Goal: Book appointment/travel/reservation

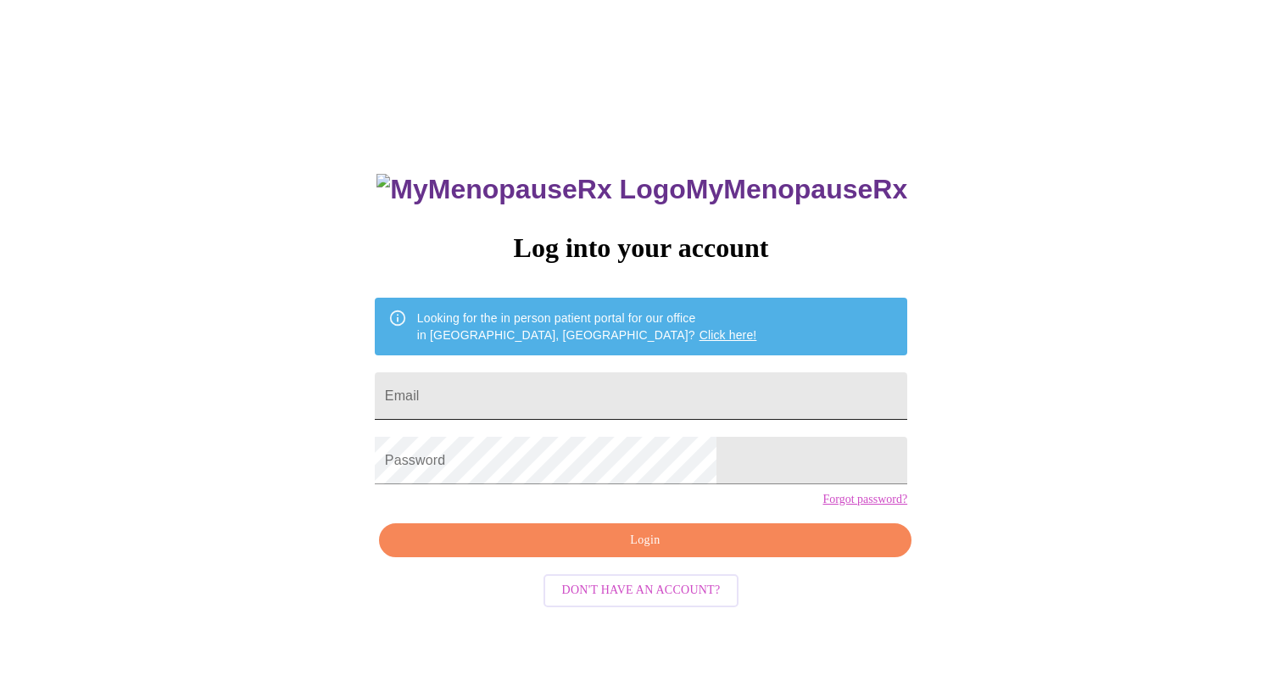
click at [521, 382] on input "Email" at bounding box center [641, 395] width 532 height 47
type input "[EMAIL_ADDRESS][DOMAIN_NAME]"
click at [822, 506] on link "Forgot password?" at bounding box center [864, 499] width 85 height 14
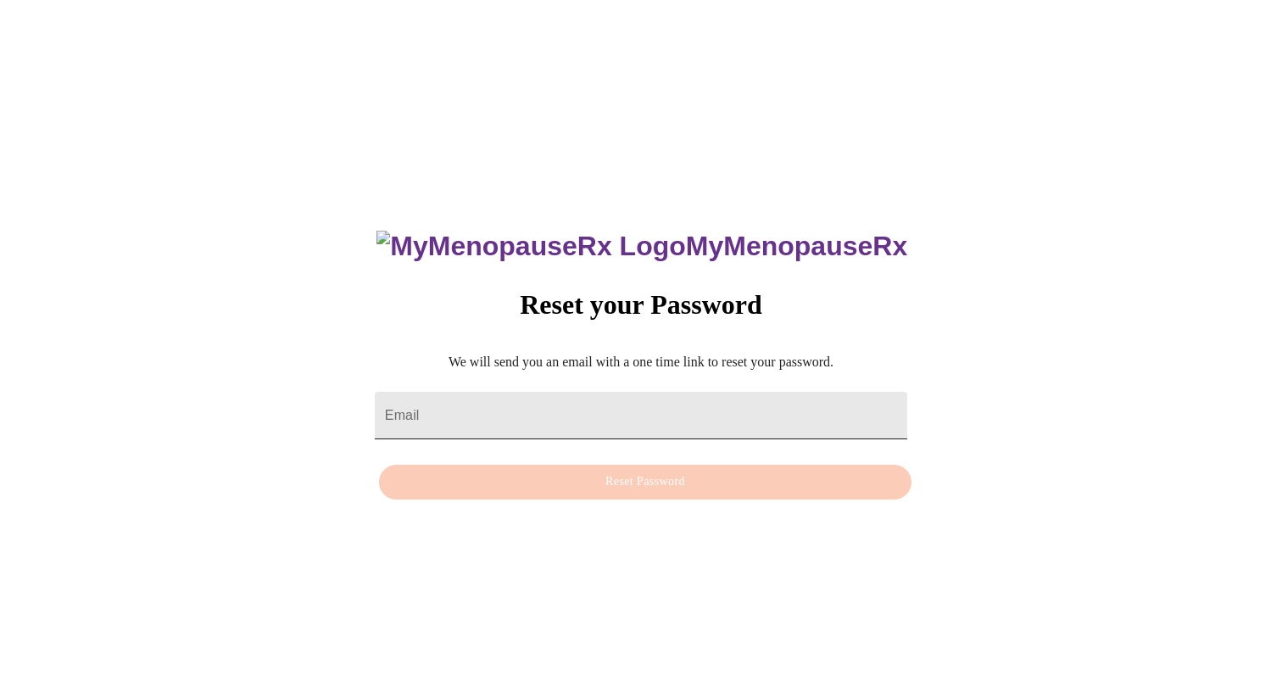
click at [606, 409] on input "Email" at bounding box center [641, 415] width 532 height 47
type input "[EMAIL_ADDRESS][DOMAIN_NAME]"
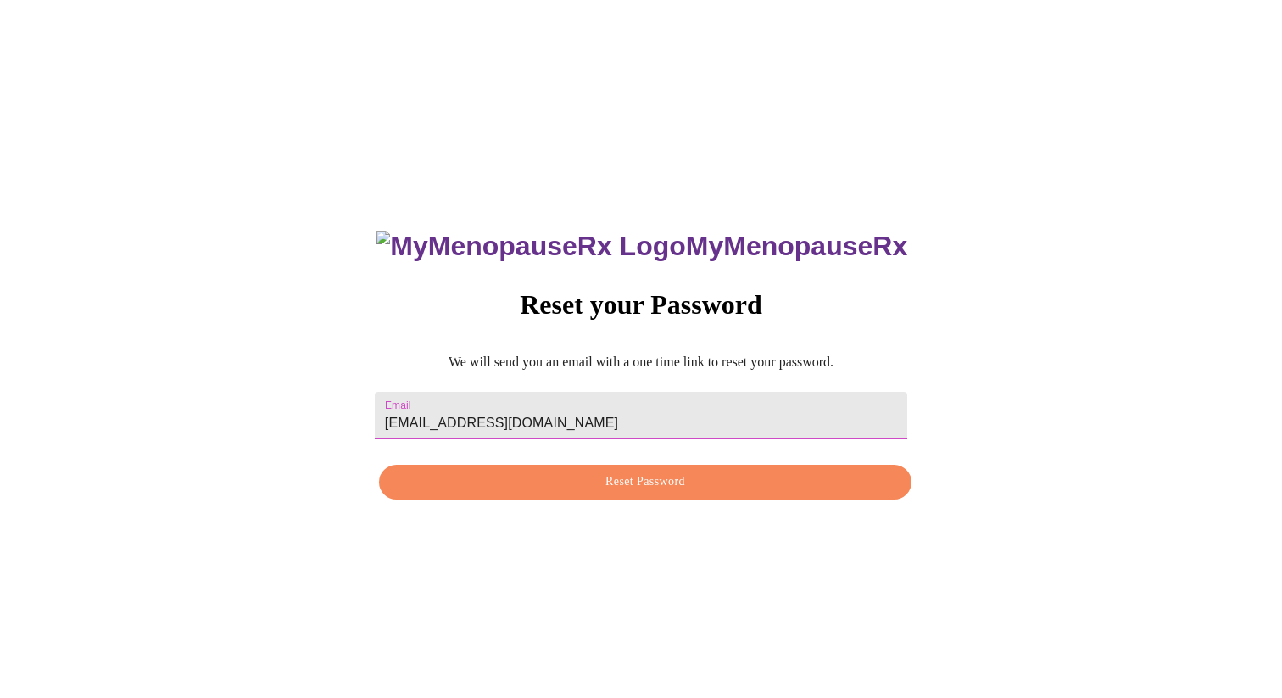
click at [605, 487] on span "Reset Password" at bounding box center [644, 481] width 493 height 21
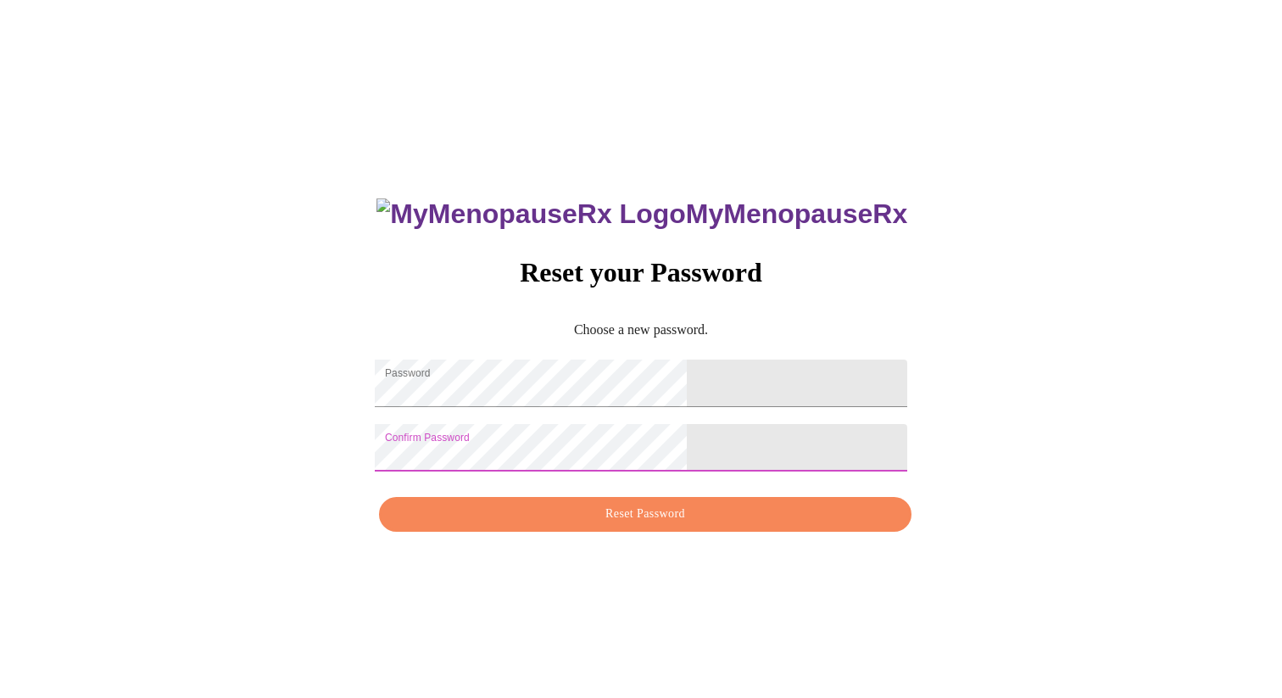
click at [593, 525] on span "Reset Password" at bounding box center [644, 514] width 493 height 21
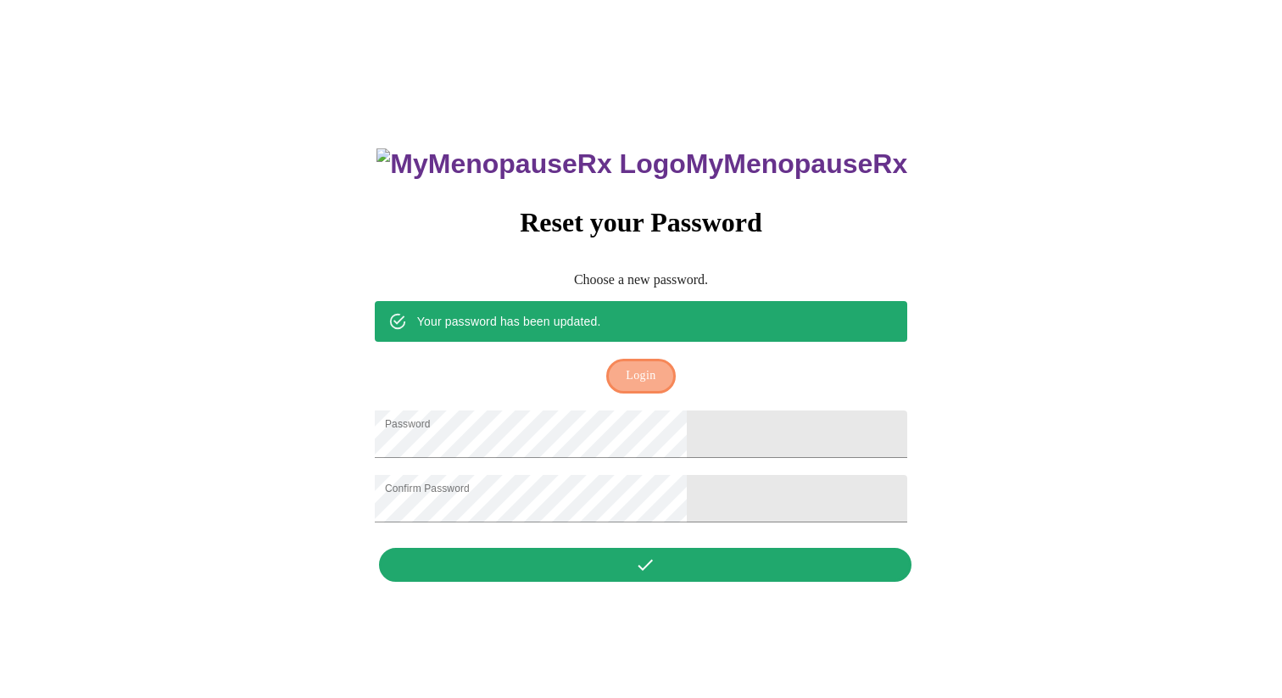
click at [640, 365] on span "Login" at bounding box center [641, 375] width 30 height 21
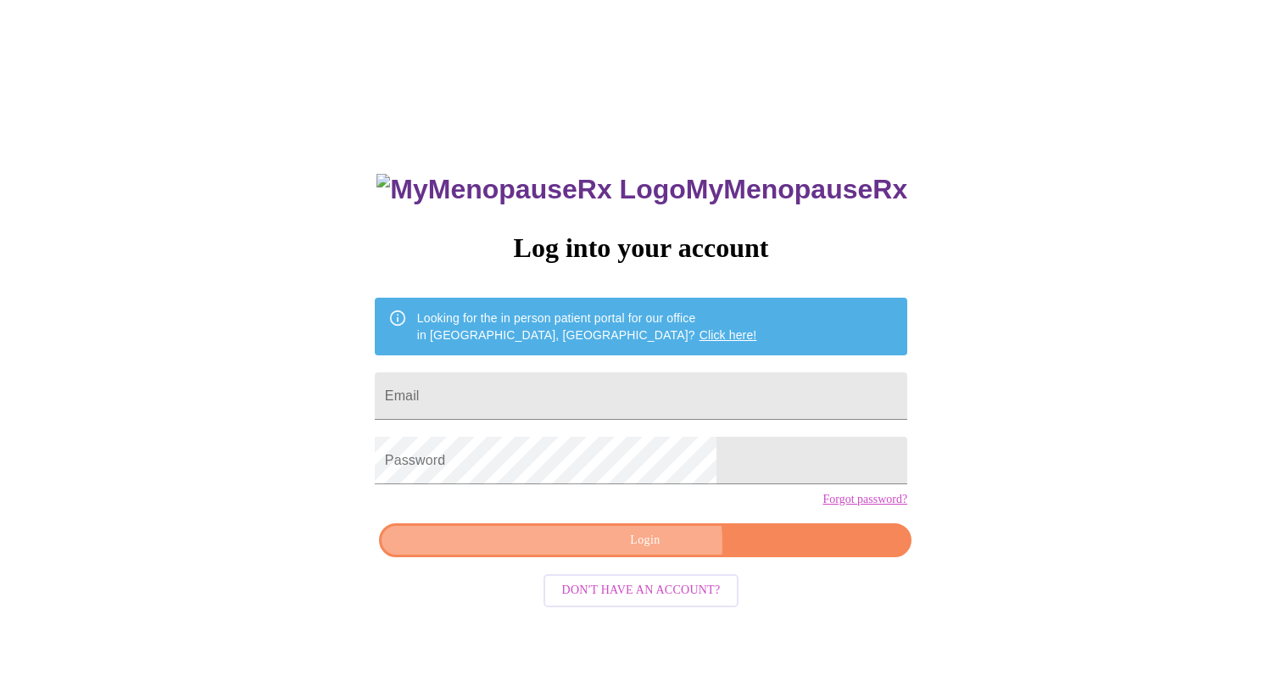
click at [614, 551] on span "Login" at bounding box center [644, 540] width 493 height 21
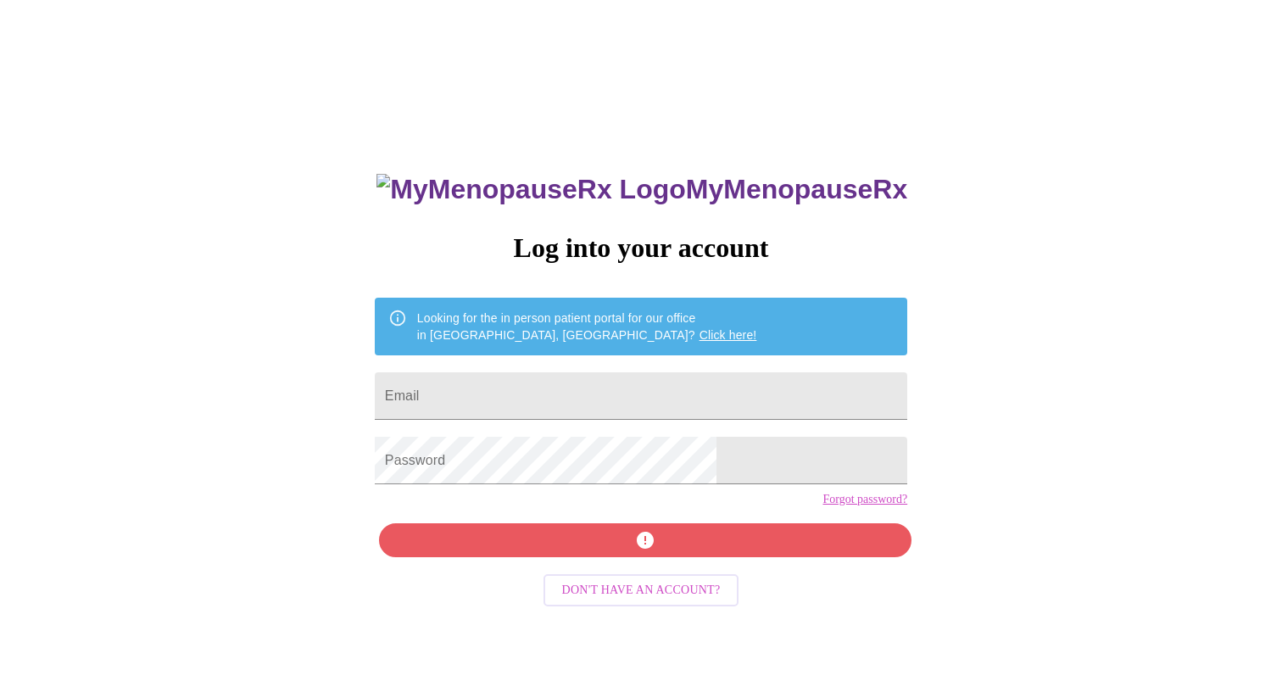
click at [614, 572] on div "MyMenopauseRx Log into your account Looking for the in person patient portal fo…" at bounding box center [641, 496] width 566 height 698
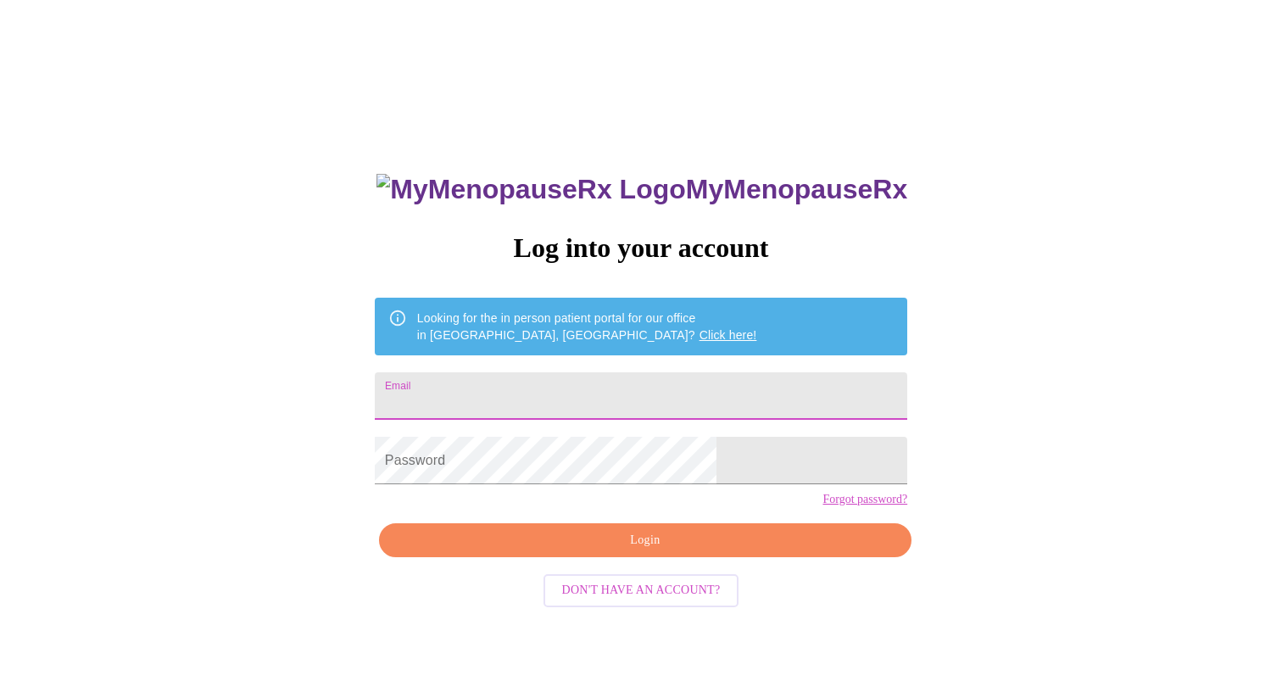
click at [610, 388] on input "Email" at bounding box center [641, 395] width 532 height 47
type input "[EMAIL_ADDRESS][DOMAIN_NAME]"
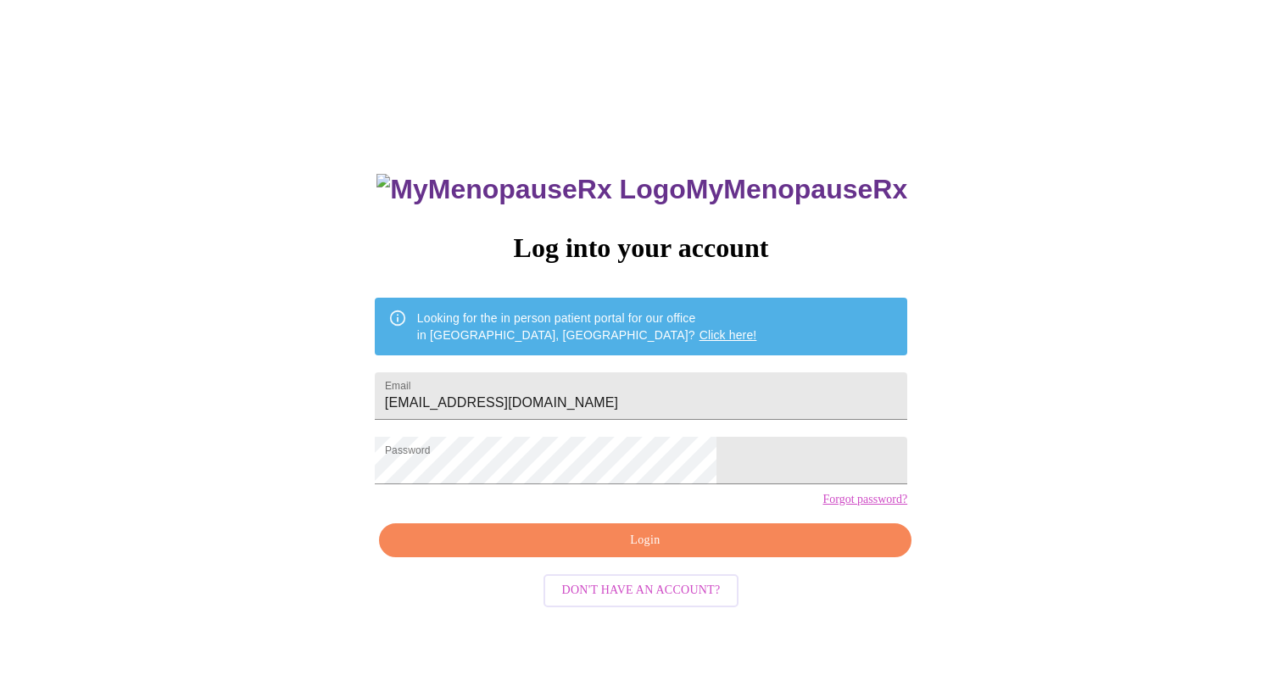
click at [598, 584] on div "MyMenopauseRx Log into your account Looking for the in person patient portal fo…" at bounding box center [641, 496] width 566 height 698
click at [599, 551] on span "Login" at bounding box center [644, 540] width 493 height 21
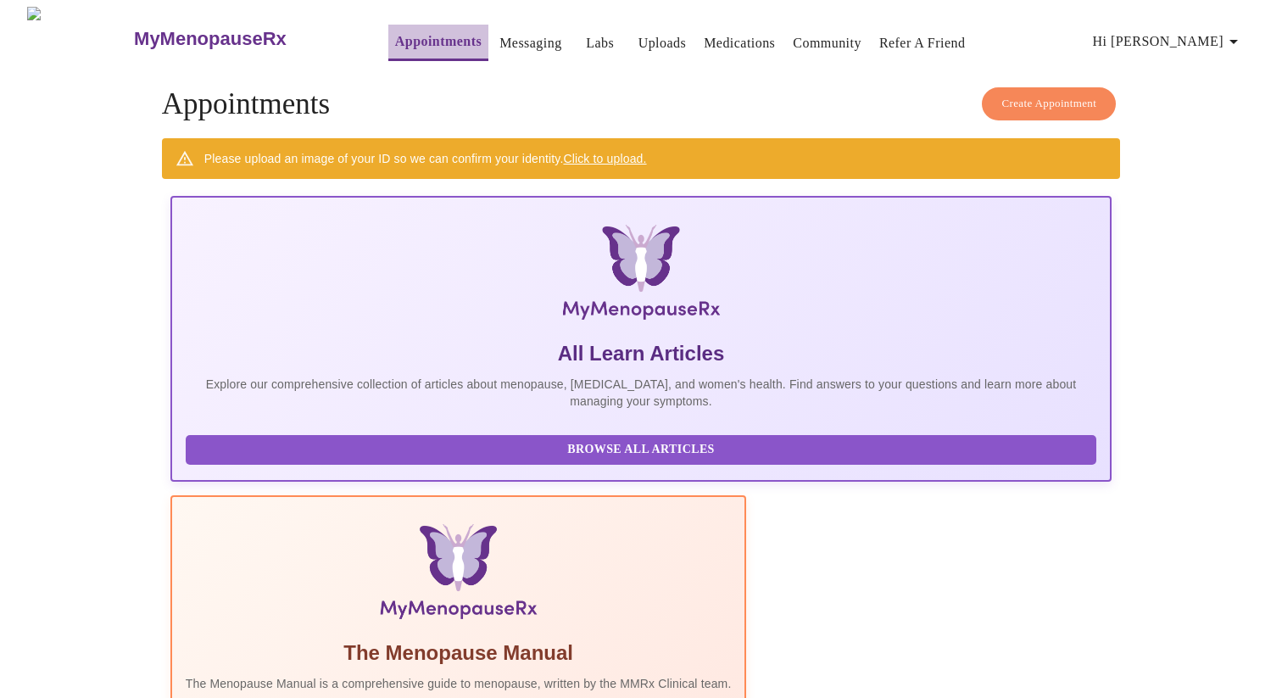
click at [395, 35] on link "Appointments" at bounding box center [438, 42] width 86 height 24
click at [1066, 87] on button "Create Appointment" at bounding box center [1049, 103] width 134 height 33
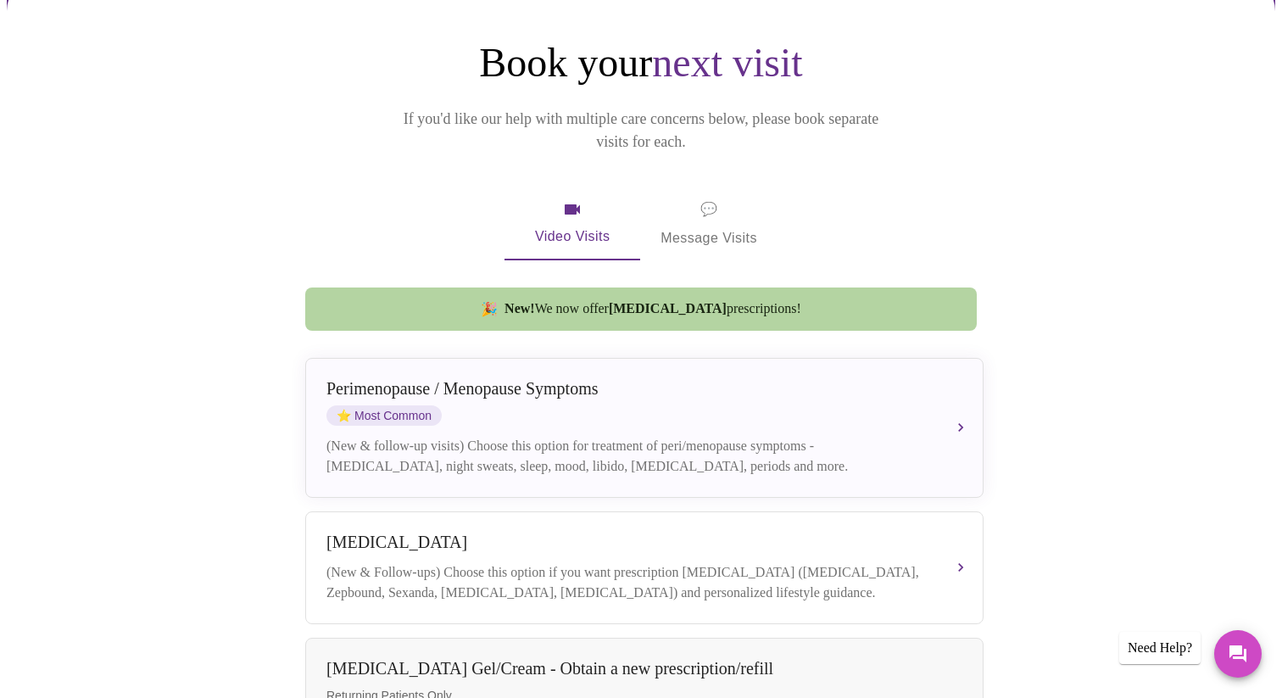
scroll to position [189, 0]
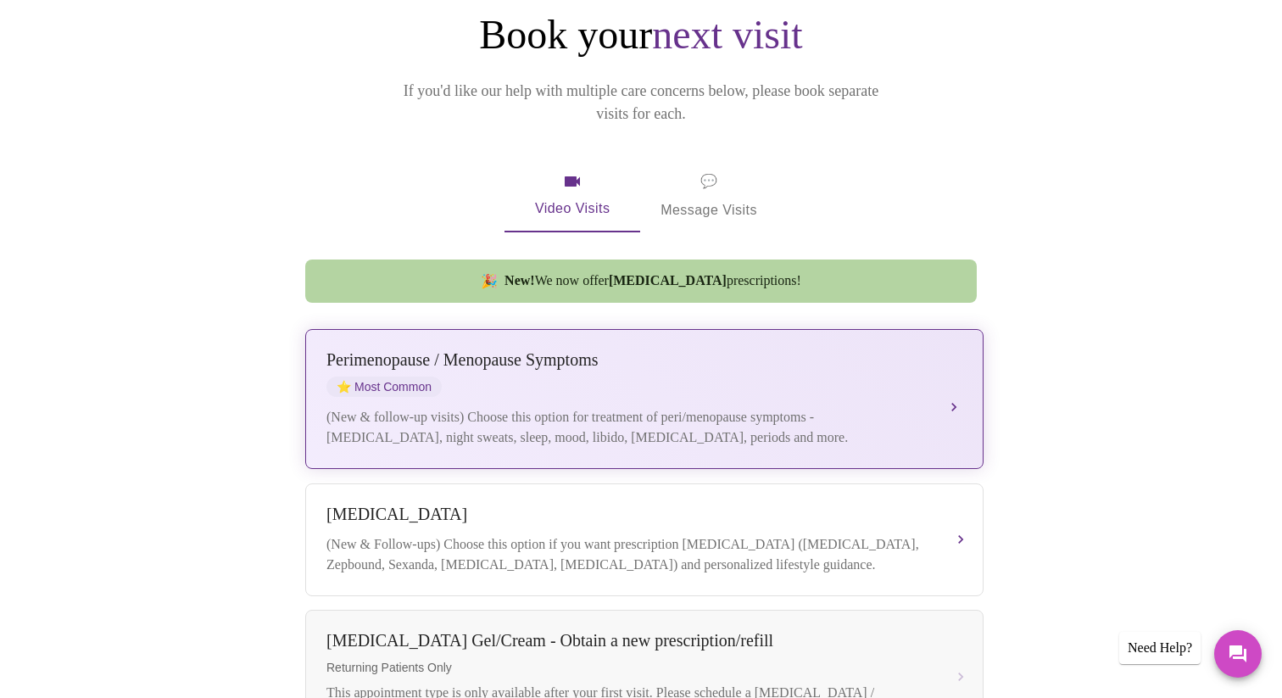
click at [456, 407] on div "(New & follow-up visits) Choose this option for treatment of peri/menopause sym…" at bounding box center [627, 427] width 602 height 41
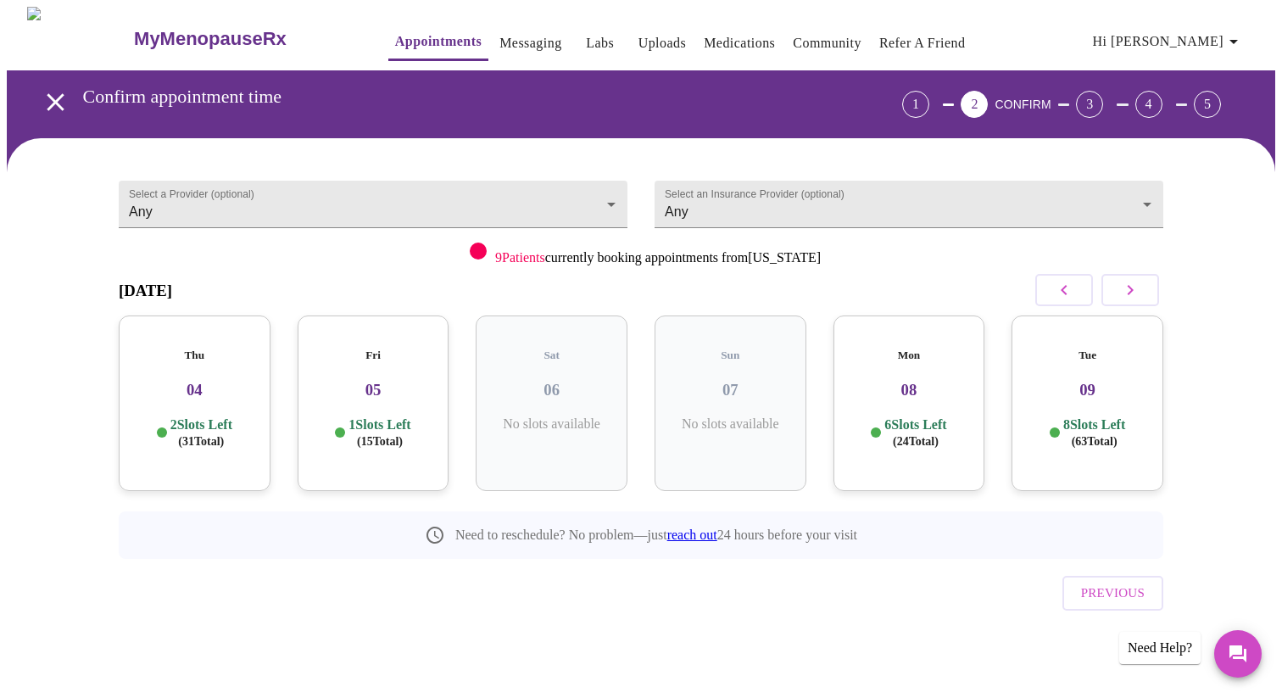
click at [216, 381] on h3 "04" at bounding box center [194, 390] width 125 height 19
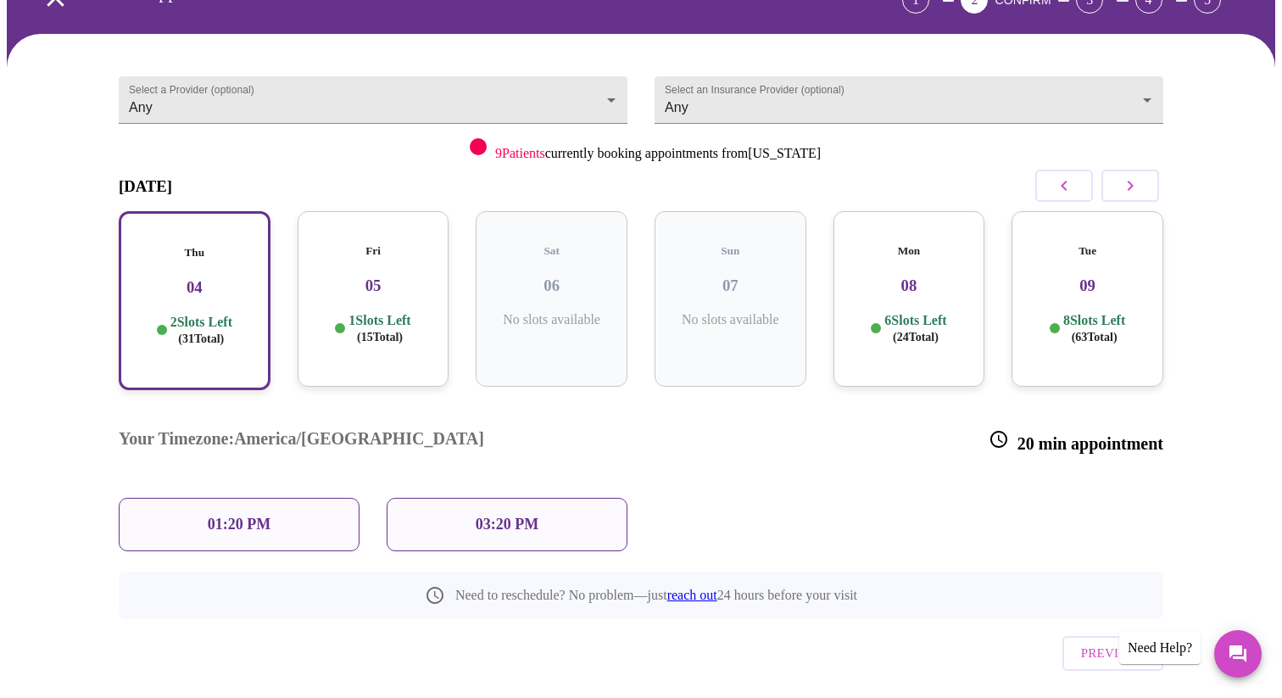
scroll to position [105, 0]
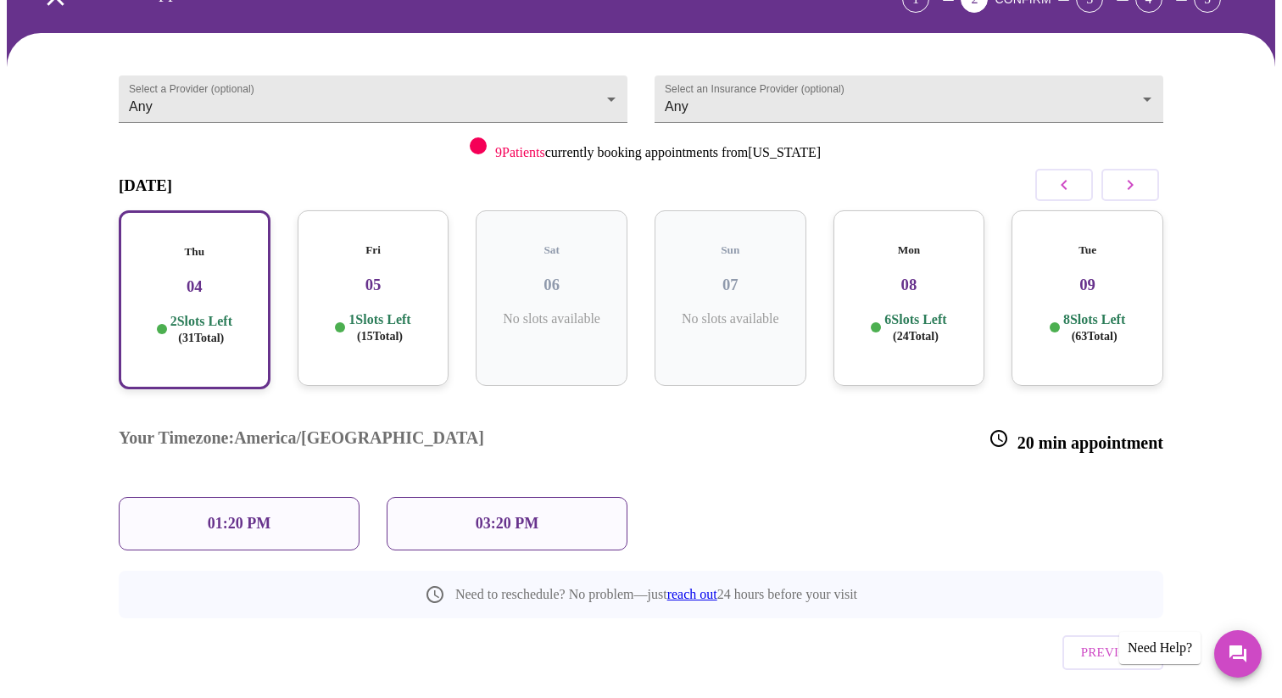
click at [236, 515] on p "01:20 PM" at bounding box center [239, 524] width 63 height 18
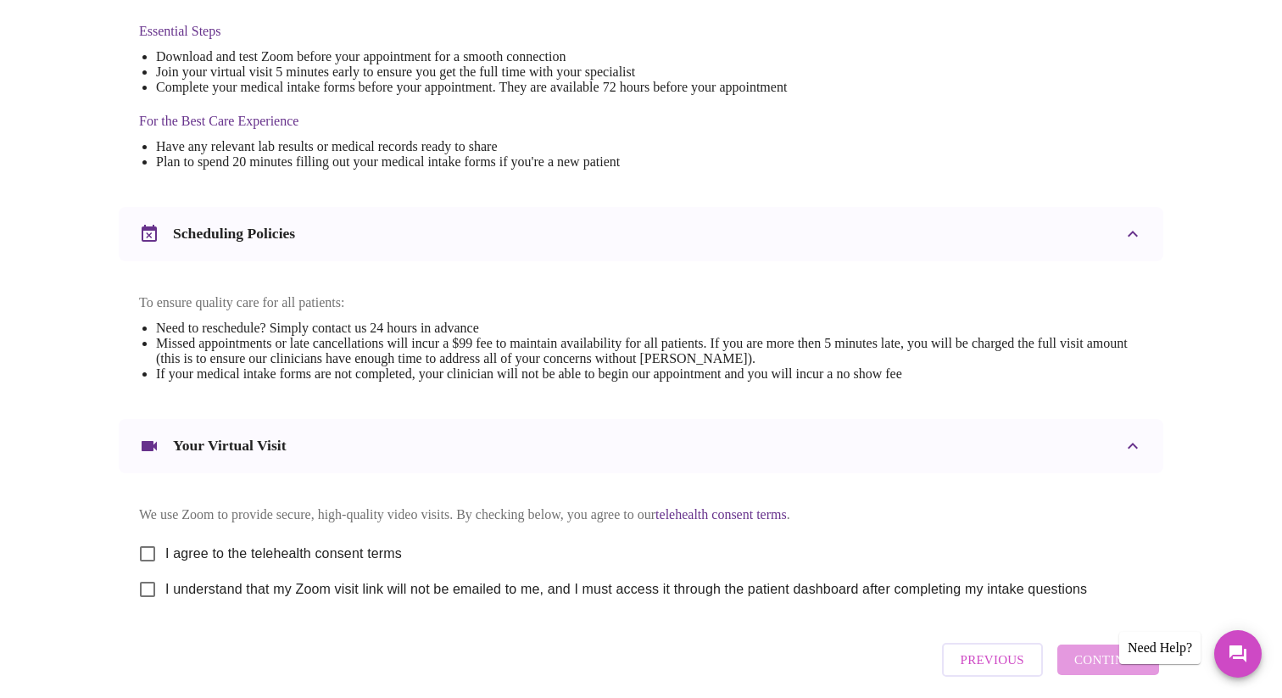
scroll to position [480, 0]
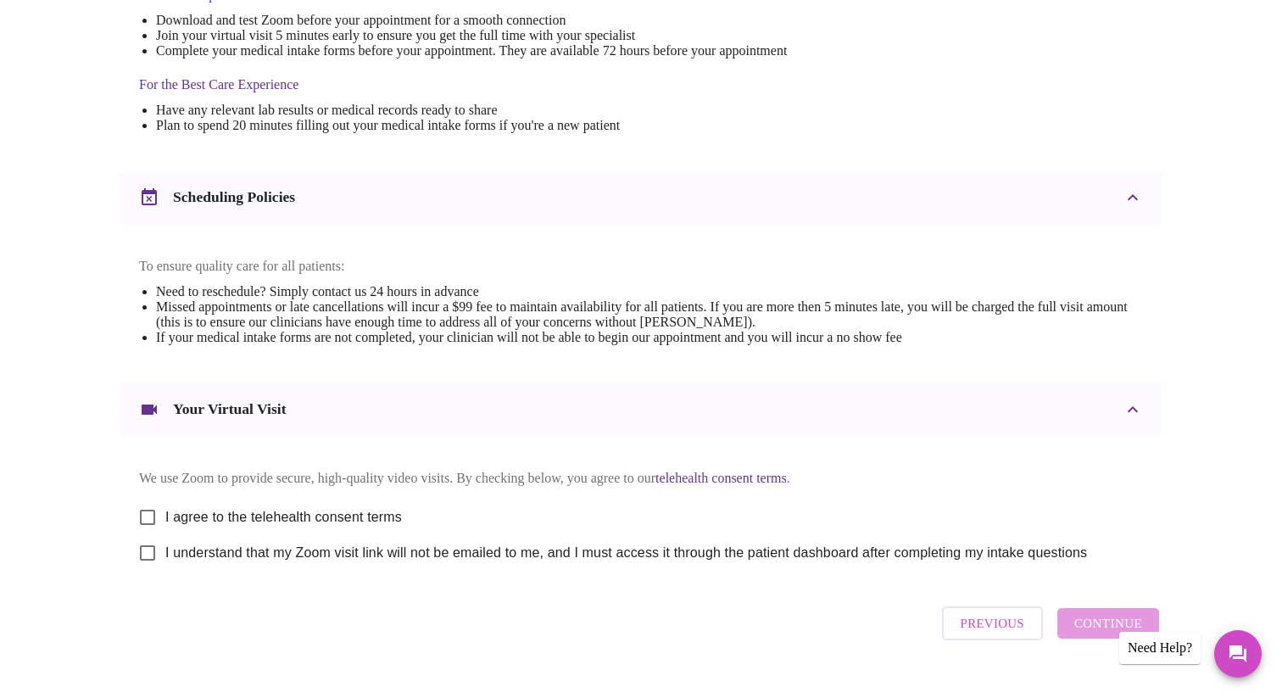
click at [147, 524] on input "I agree to the telehealth consent terms" at bounding box center [148, 517] width 36 height 36
checkbox input "true"
click at [153, 570] on input "I understand that my Zoom visit link will not be emailed to me, and I must acce…" at bounding box center [148, 553] width 36 height 36
checkbox input "true"
click at [1069, 638] on button "Continue" at bounding box center [1108, 623] width 102 height 31
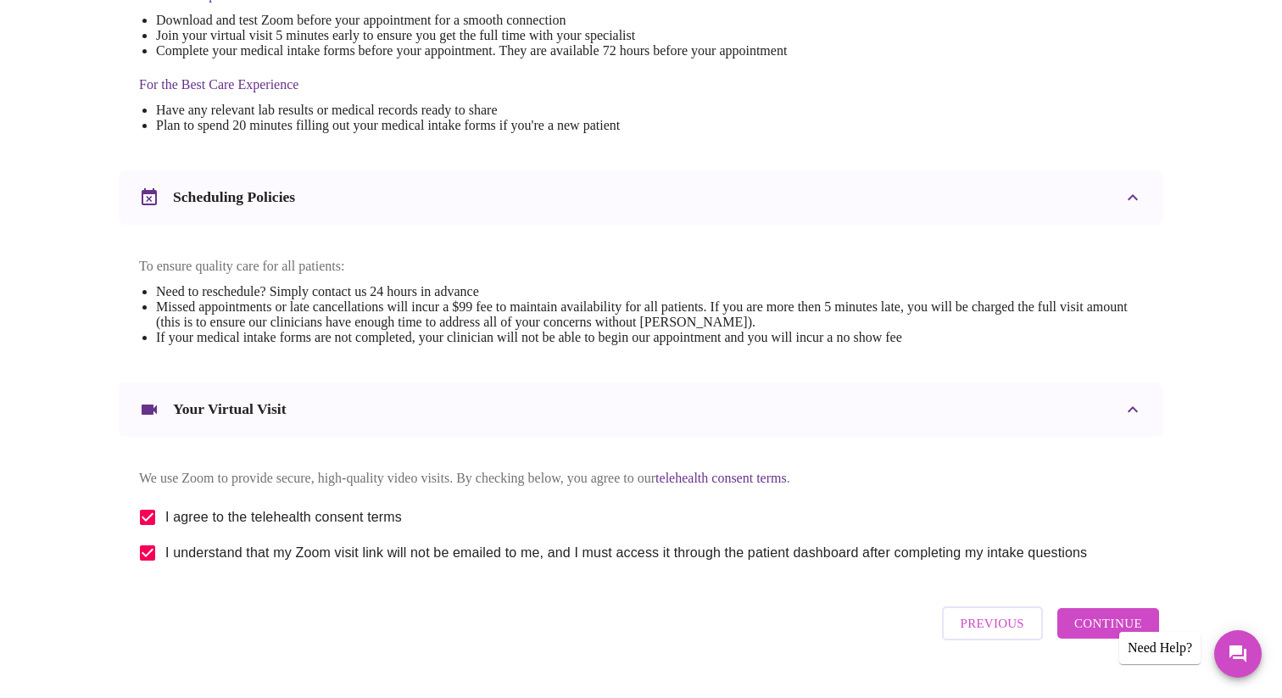
scroll to position [24, 0]
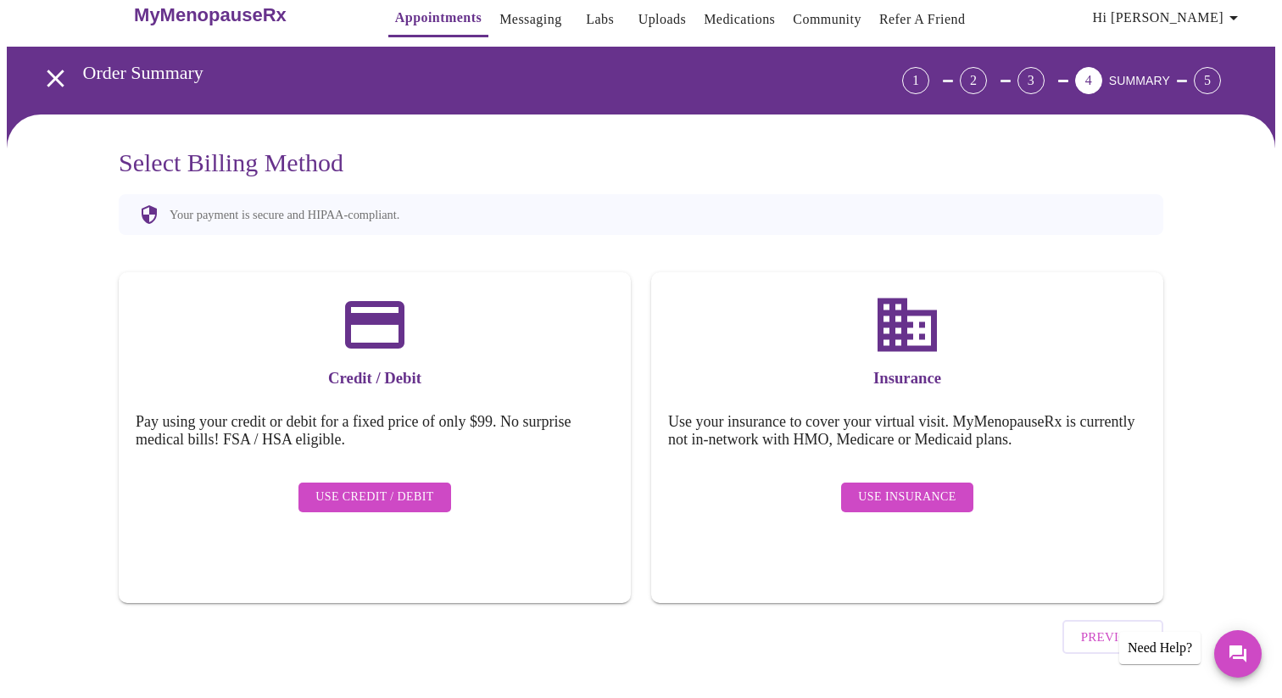
click at [920, 489] on span "Use Insurance" at bounding box center [906, 497] width 97 height 21
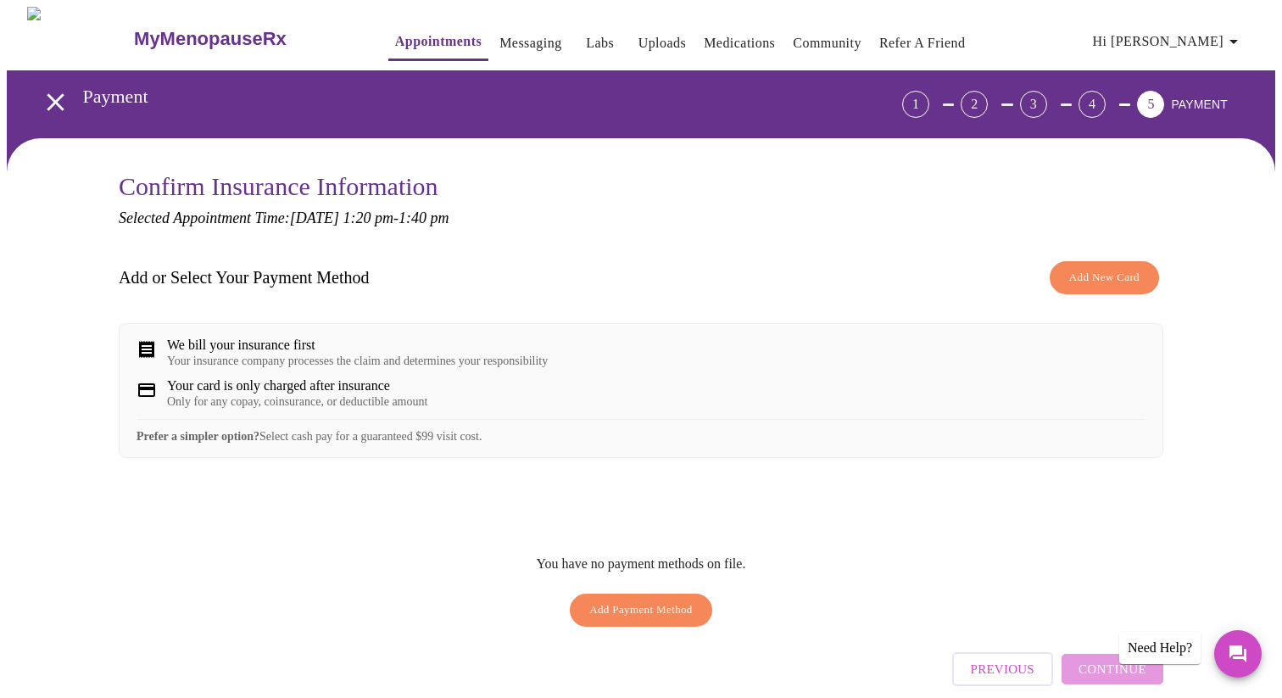
click at [1123, 281] on span "Add New Card" at bounding box center [1104, 277] width 70 height 19
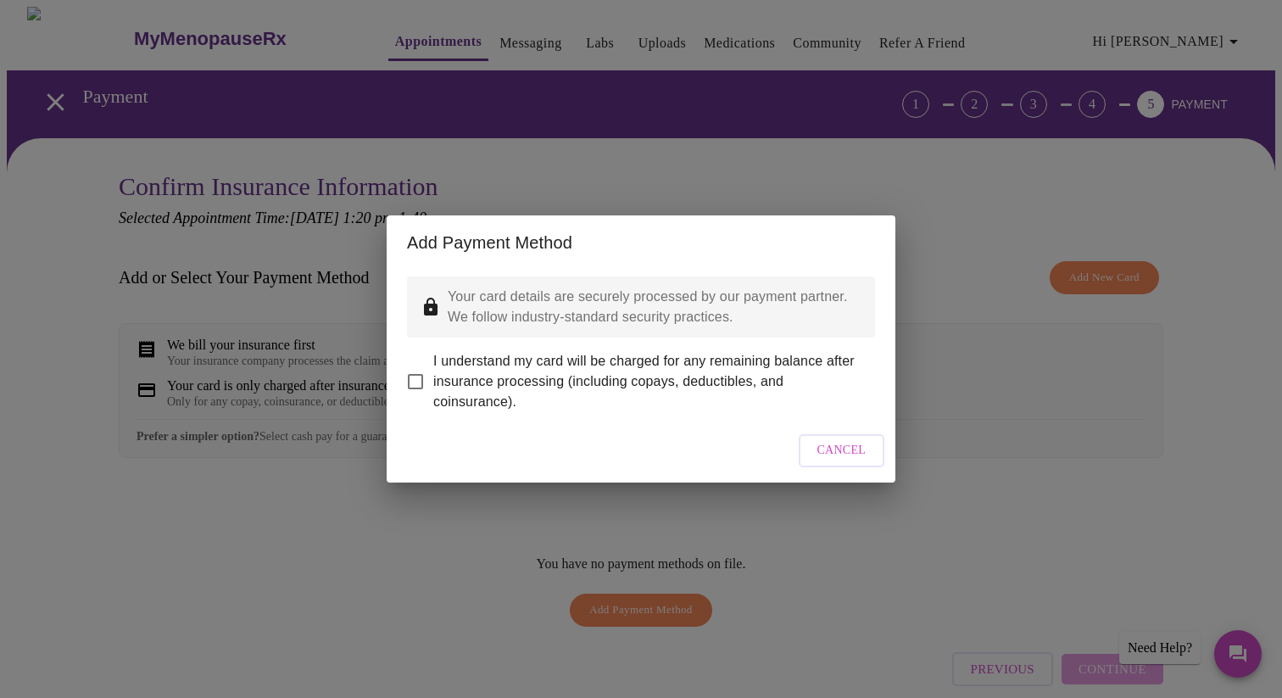
click at [433, 356] on span "I understand my card will be charged for any remaining balance after insurance …" at bounding box center [647, 381] width 428 height 61
click at [433, 364] on input "I understand my card will be charged for any remaining balance after insurance …" at bounding box center [416, 382] width 36 height 36
checkbox input "true"
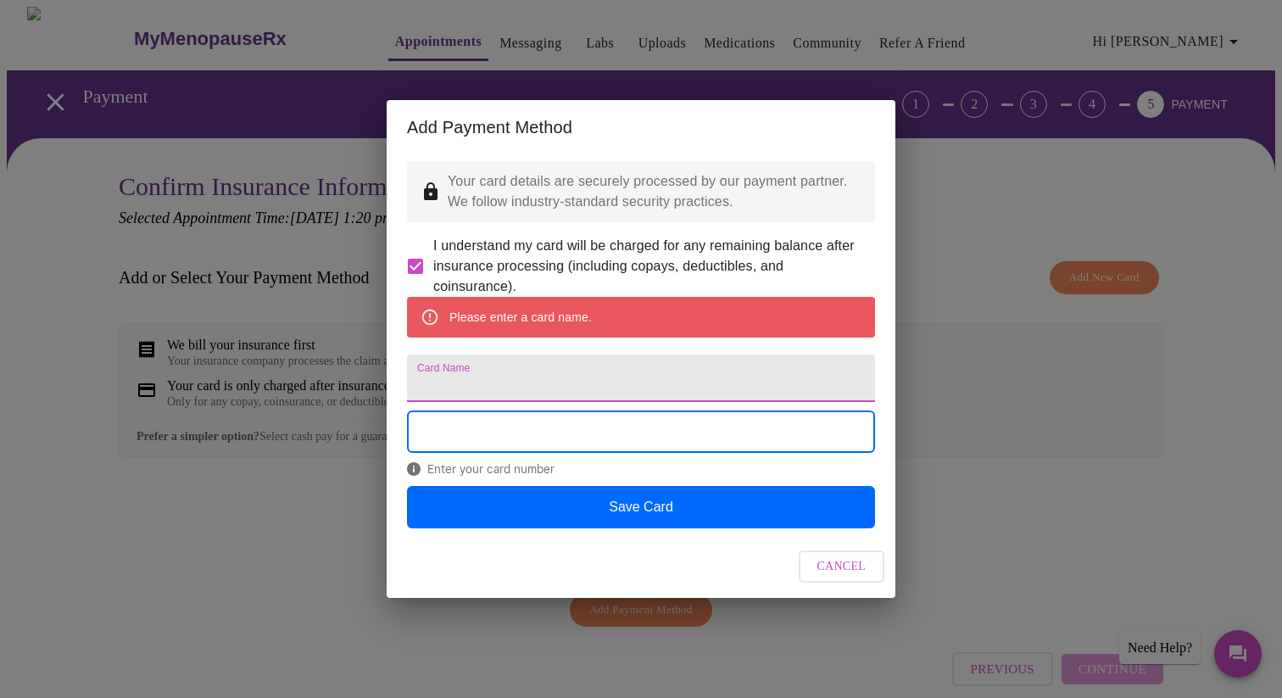
click at [449, 377] on input "Card Name" at bounding box center [641, 377] width 468 height 47
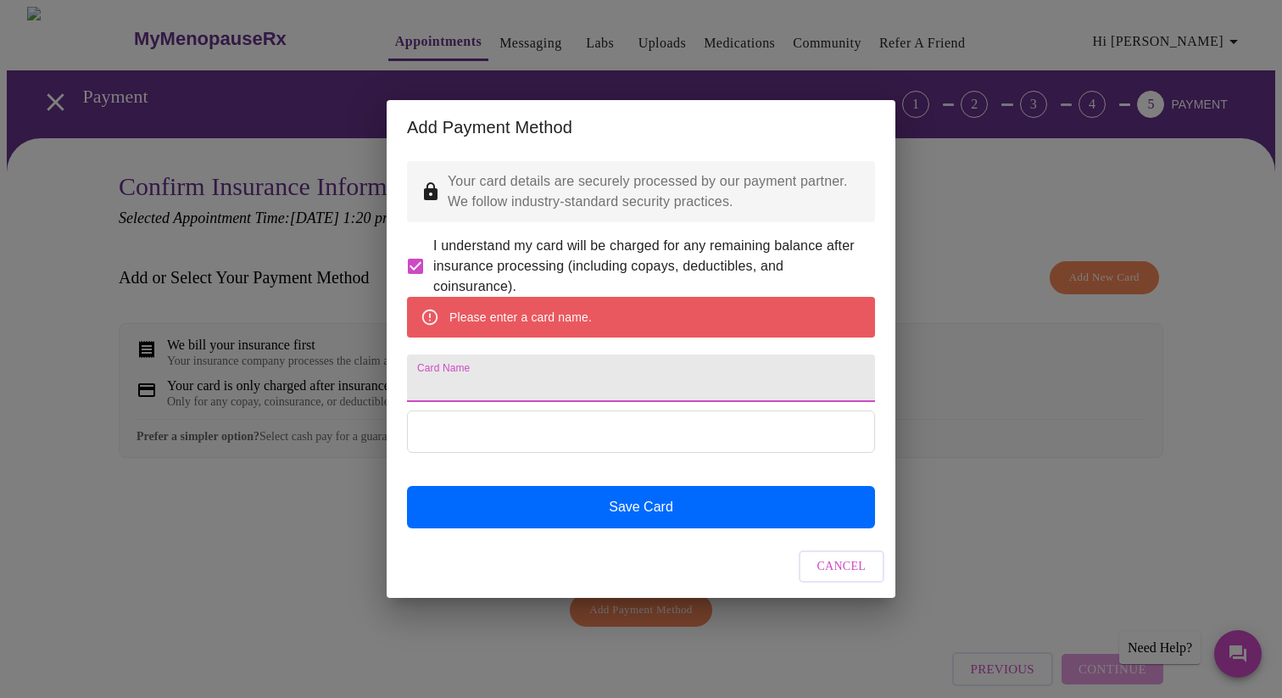
click at [454, 381] on input "Card Name" at bounding box center [641, 377] width 468 height 47
type input "4"
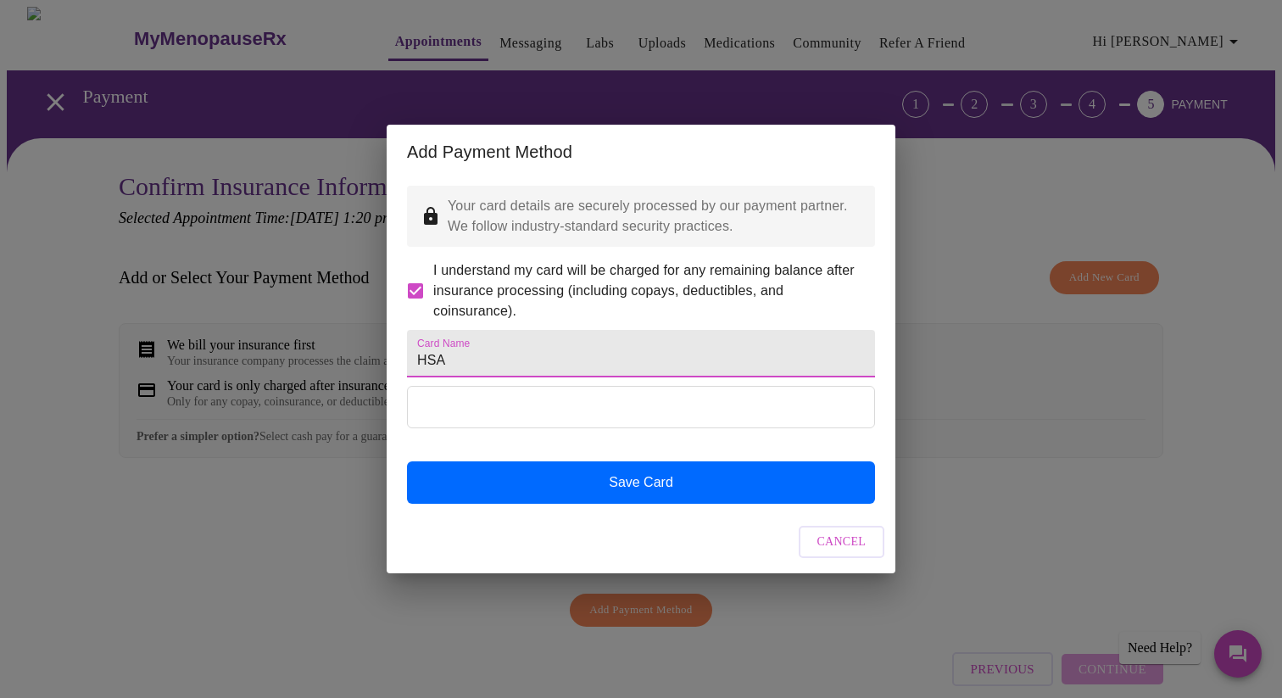
type input "HSA"
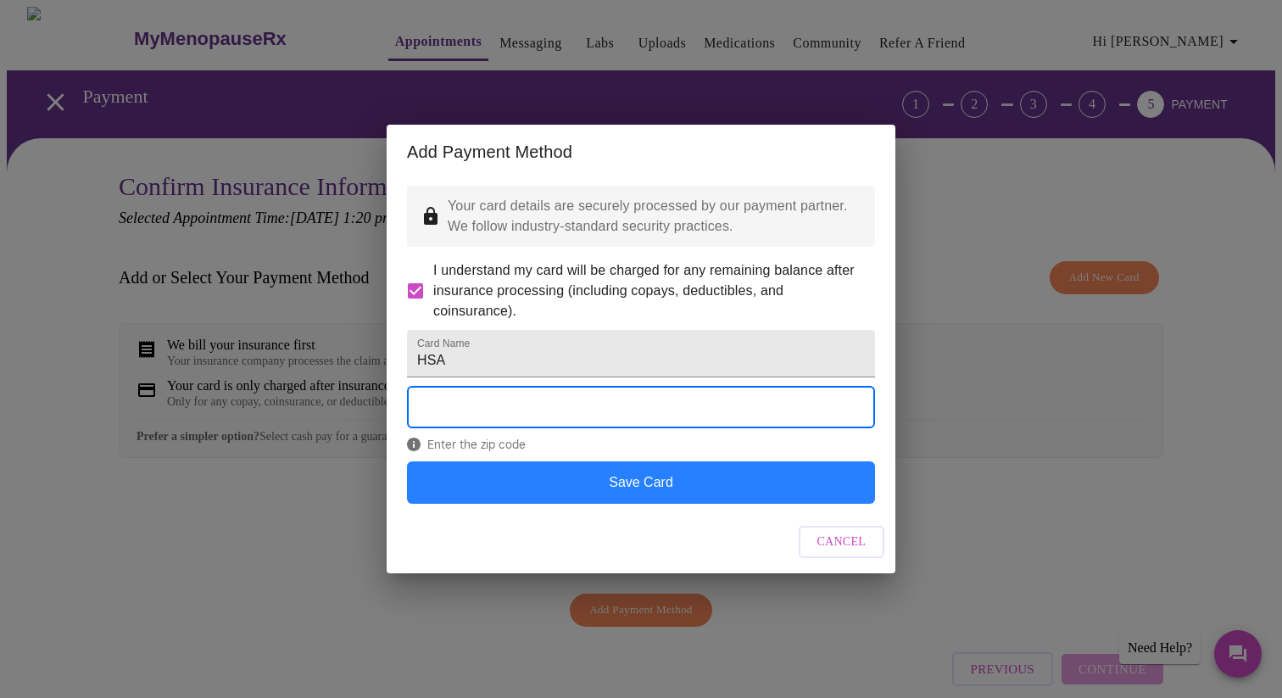
click at [726, 496] on button "Save Card" at bounding box center [641, 482] width 468 height 42
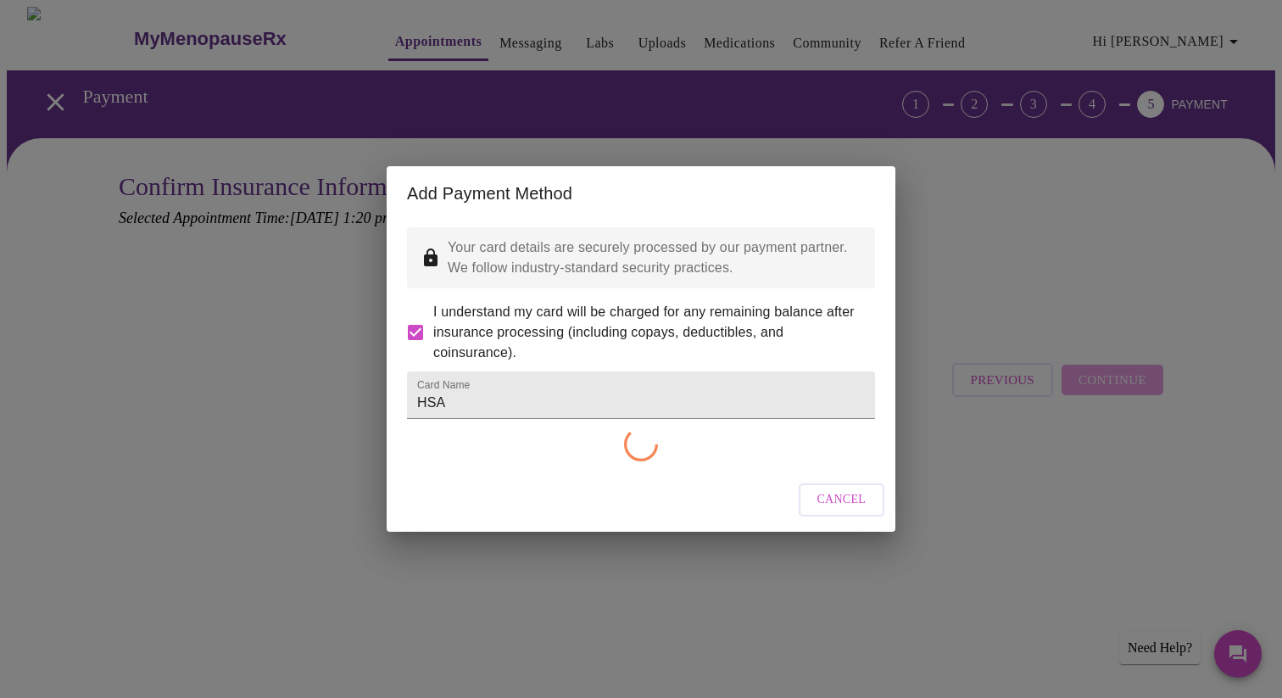
checkbox input "false"
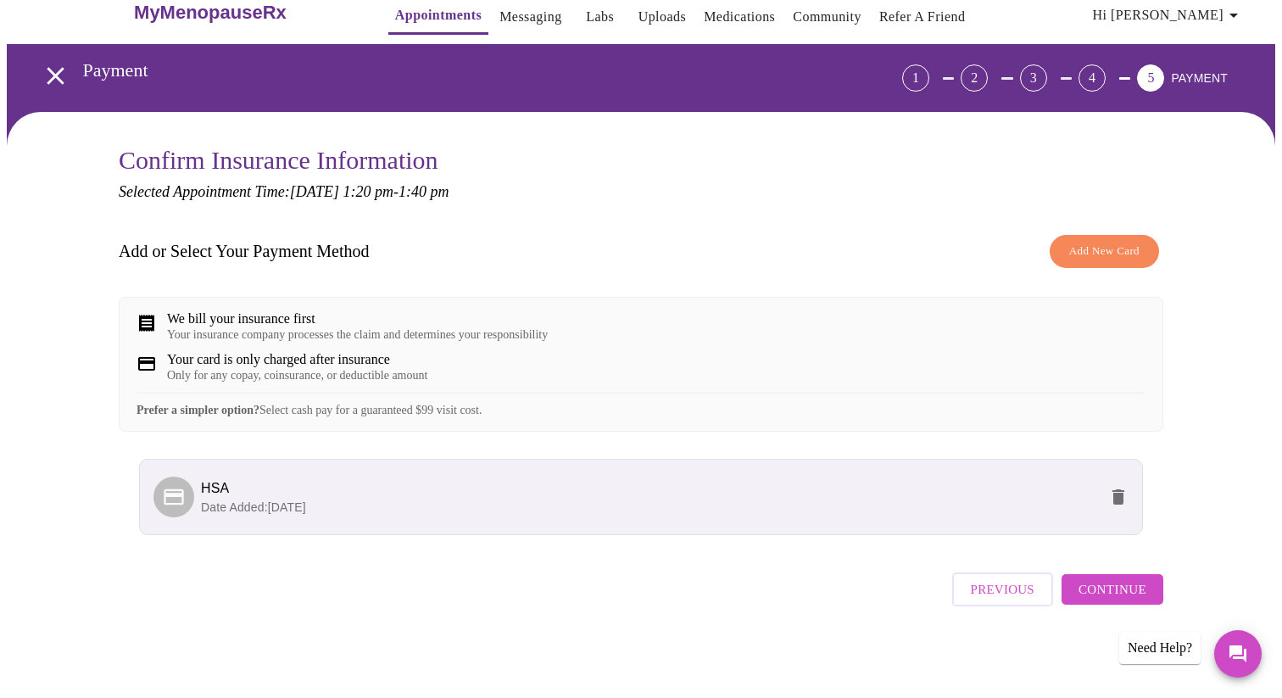
scroll to position [38, 0]
click at [1140, 587] on span "Continue" at bounding box center [1112, 589] width 68 height 22
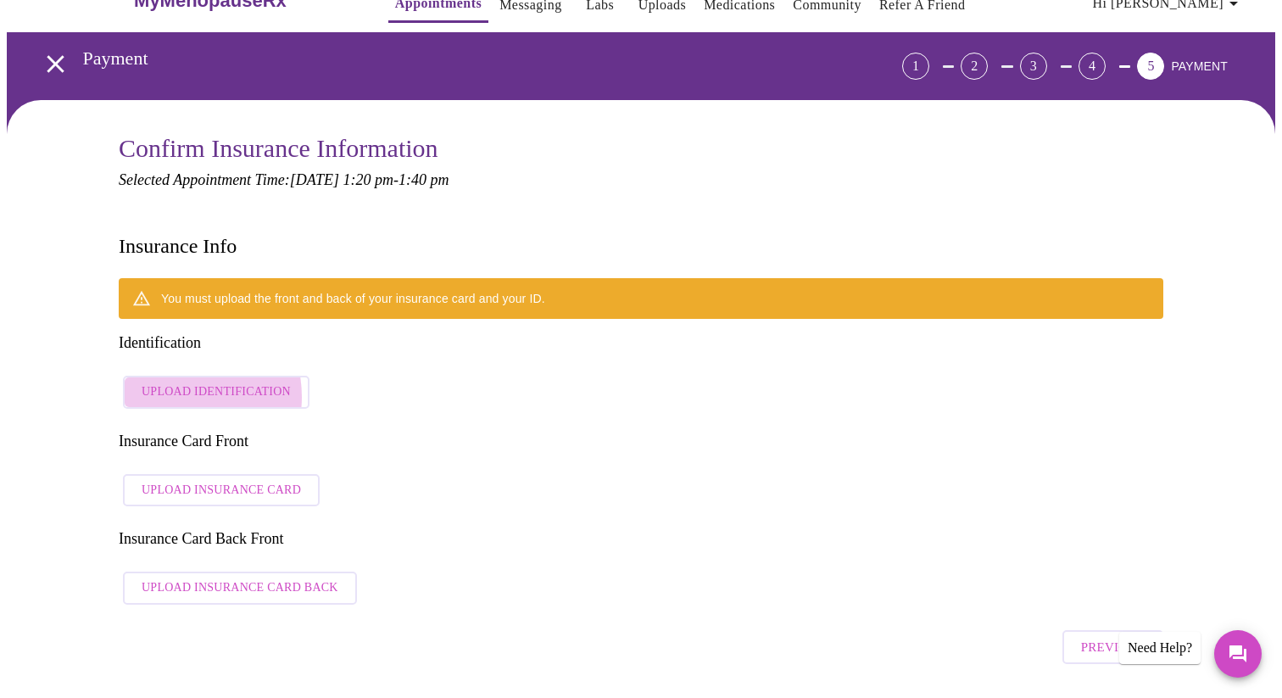
click at [172, 381] on span "Upload Identification" at bounding box center [216, 391] width 149 height 21
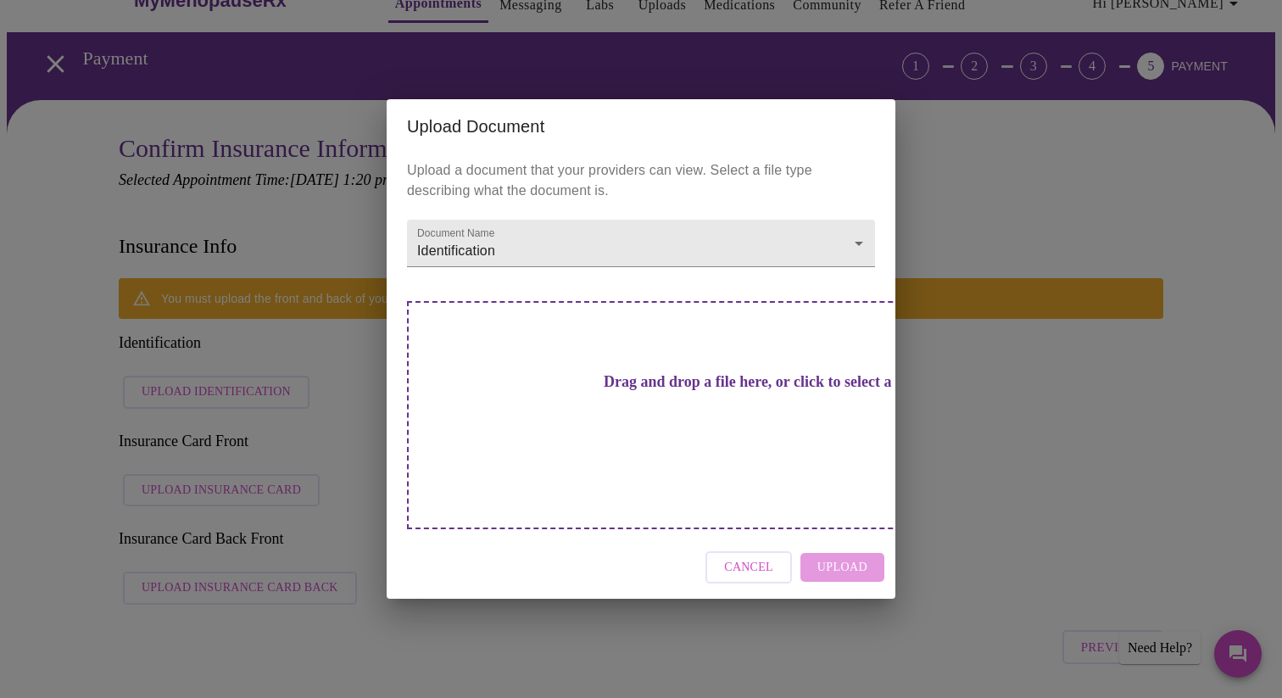
click at [503, 417] on div "Drag and drop a file here, or click to select a file" at bounding box center [759, 415] width 705 height 228
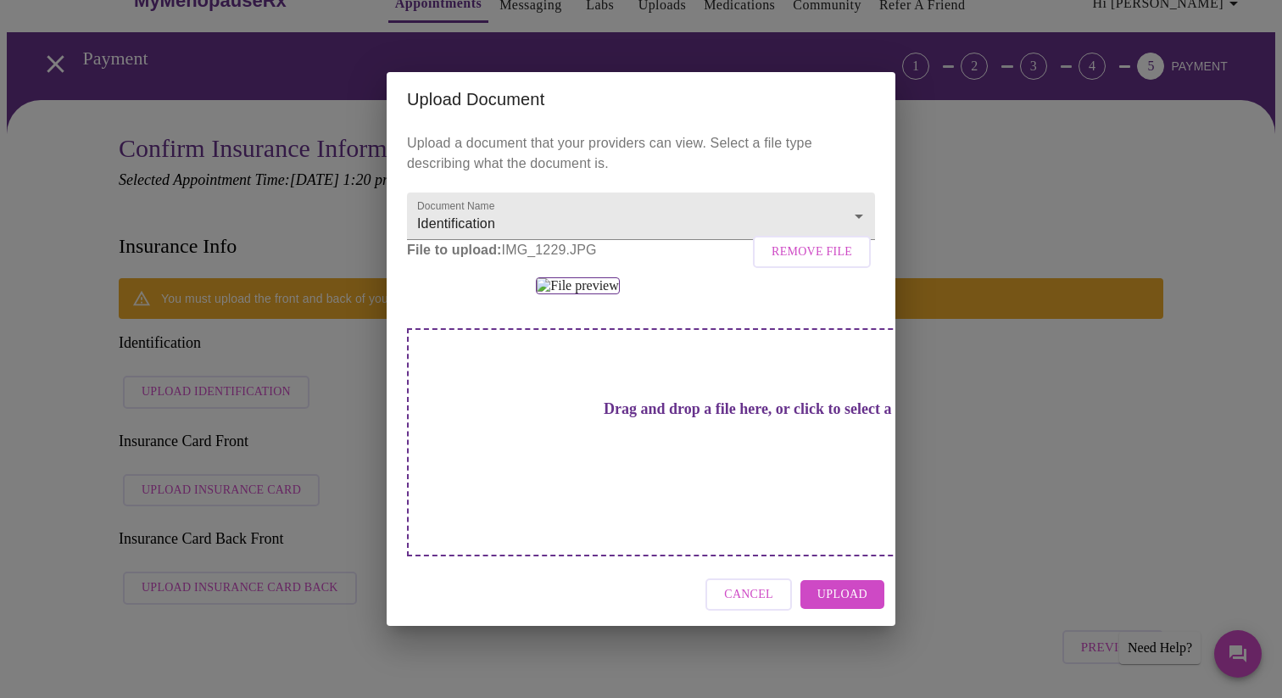
scroll to position [0, 0]
click at [840, 605] on span "Upload" at bounding box center [842, 594] width 50 height 21
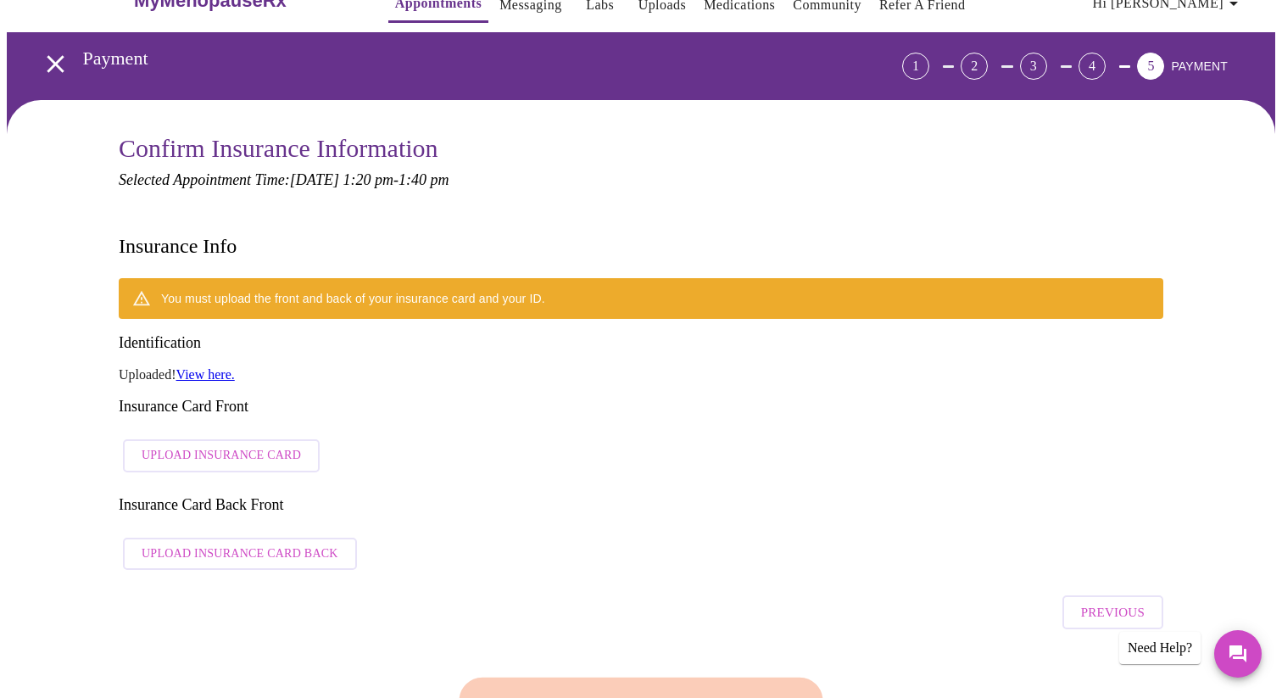
click at [260, 445] on span "Upload Insurance Card" at bounding box center [221, 455] width 159 height 21
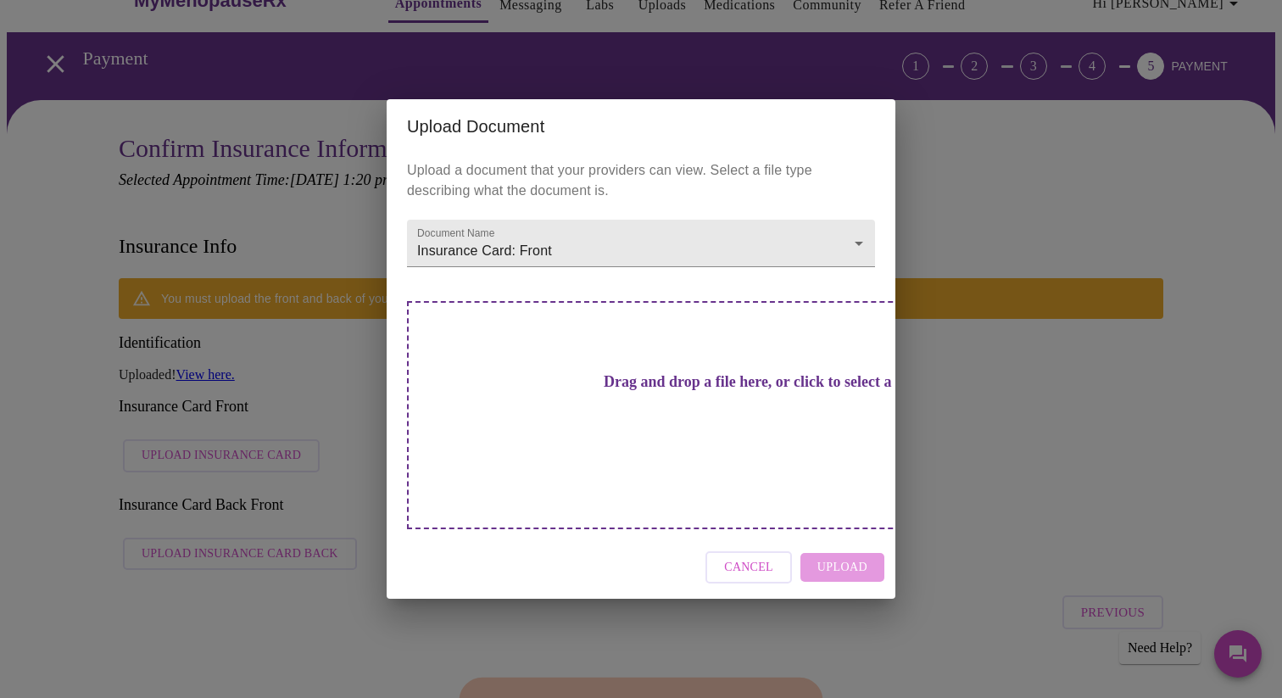
click at [616, 390] on h3 "Drag and drop a file here, or click to select a file" at bounding box center [760, 382] width 468 height 18
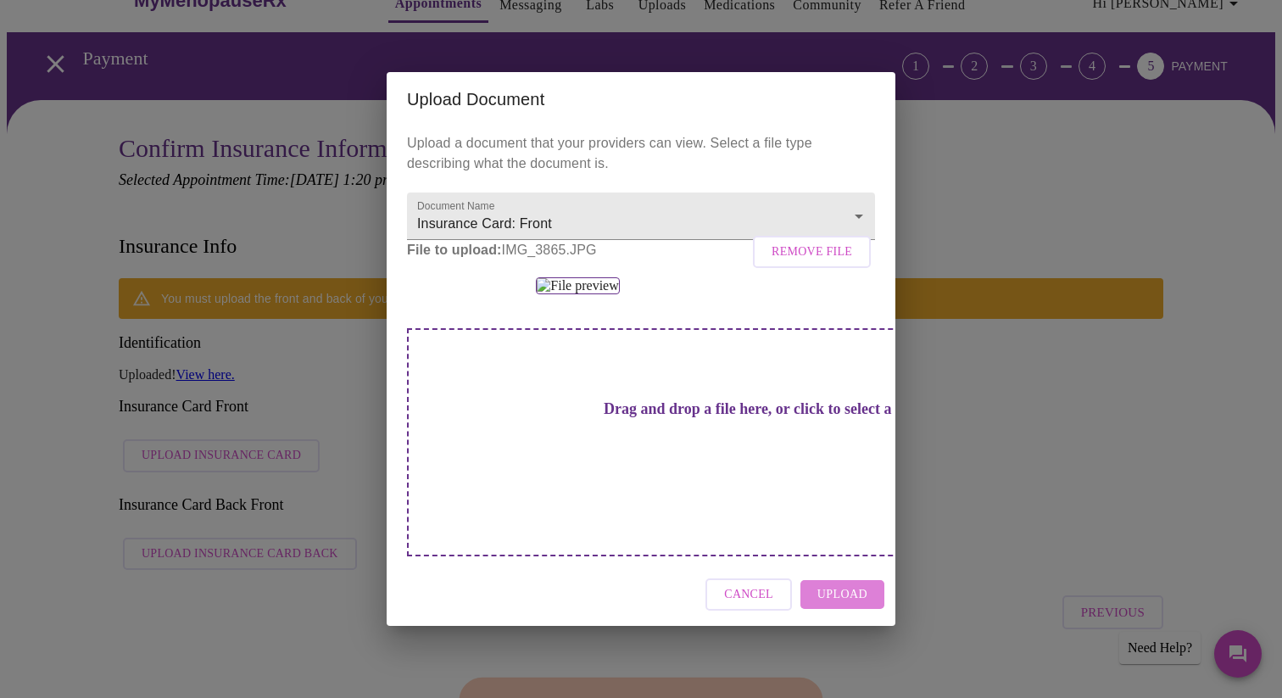
click at [848, 605] on span "Upload" at bounding box center [842, 594] width 50 height 21
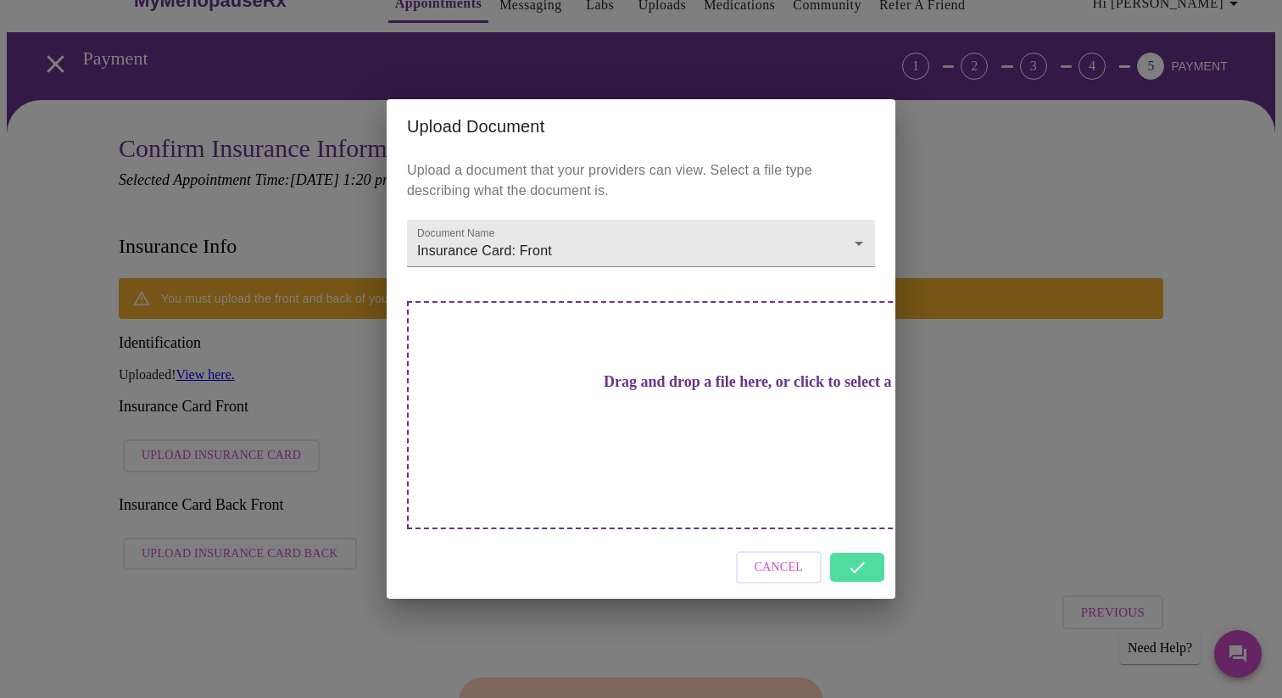
click at [586, 438] on div "Drag and drop a file here, or click to select a file" at bounding box center [759, 415] width 705 height 228
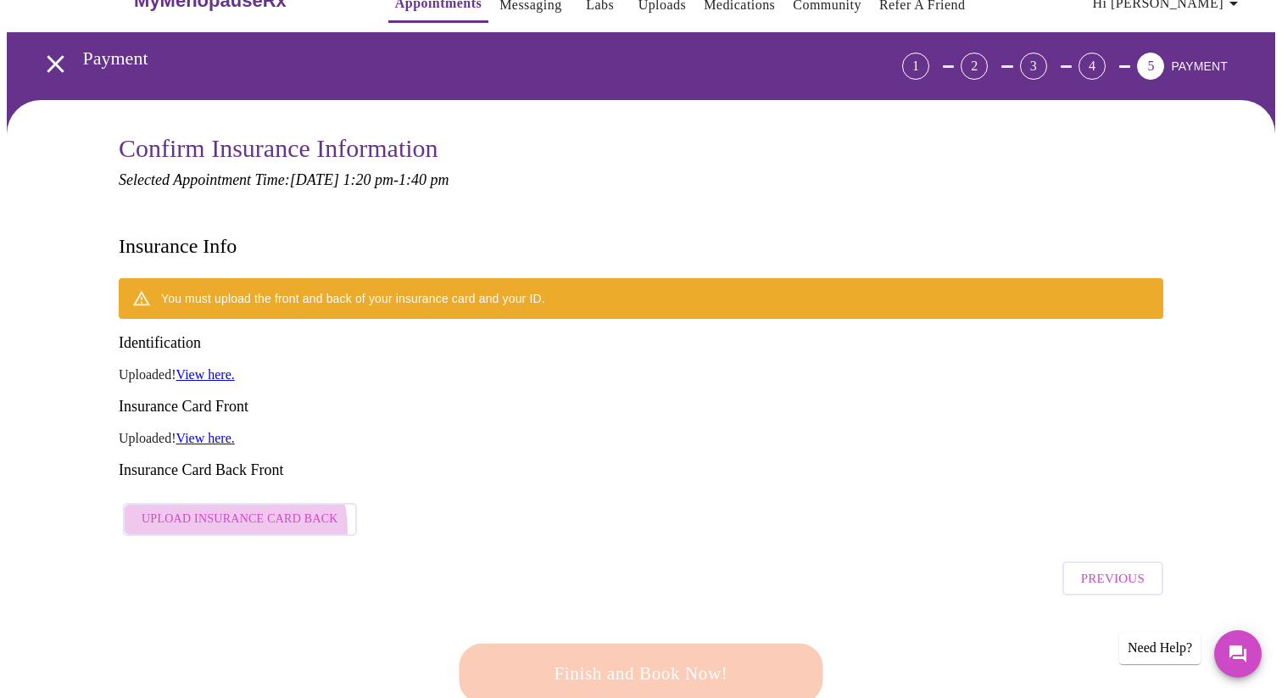
click at [234, 503] on button "Upload Insurance Card Back" at bounding box center [240, 519] width 234 height 33
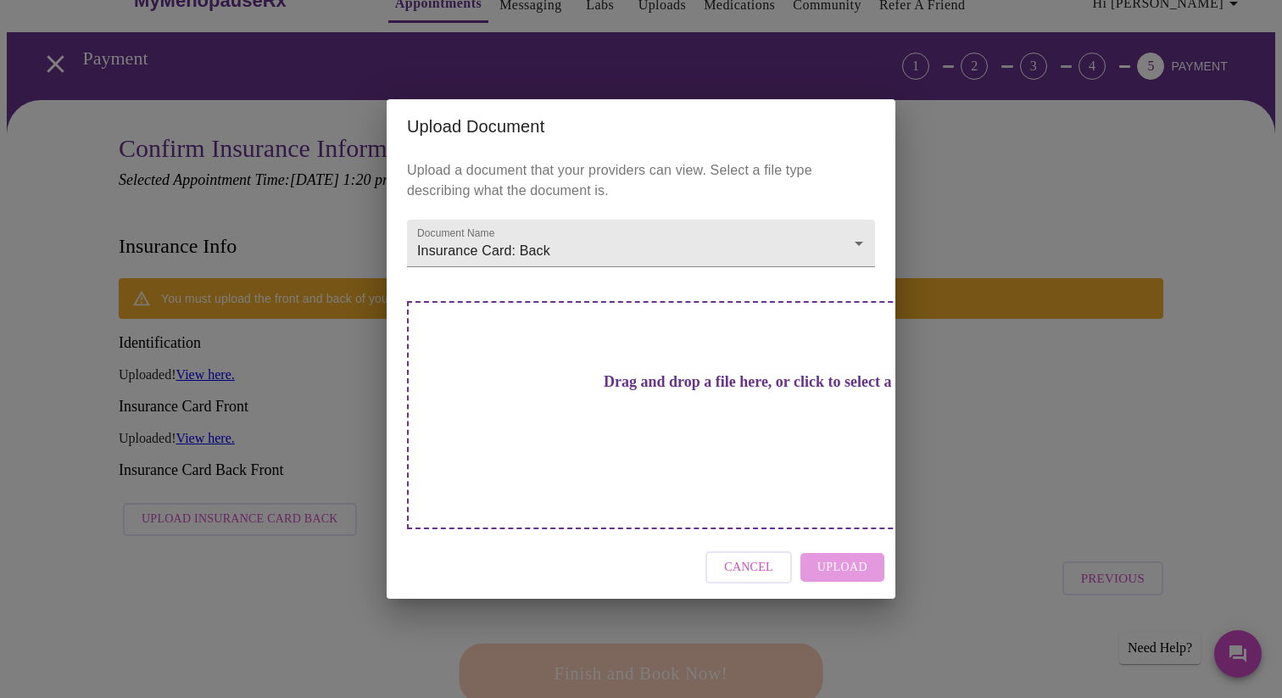
click at [550, 370] on div "Drag and drop a file here, or click to select a file" at bounding box center [759, 415] width 705 height 228
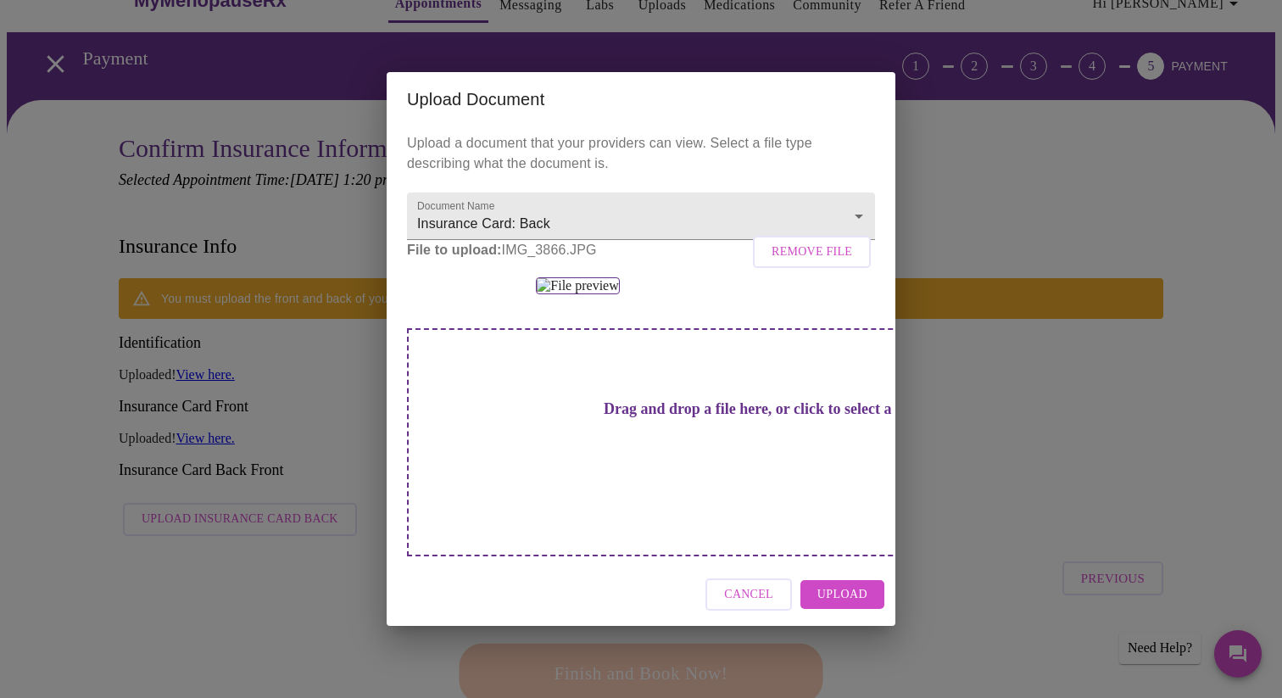
click at [843, 605] on span "Upload" at bounding box center [842, 594] width 50 height 21
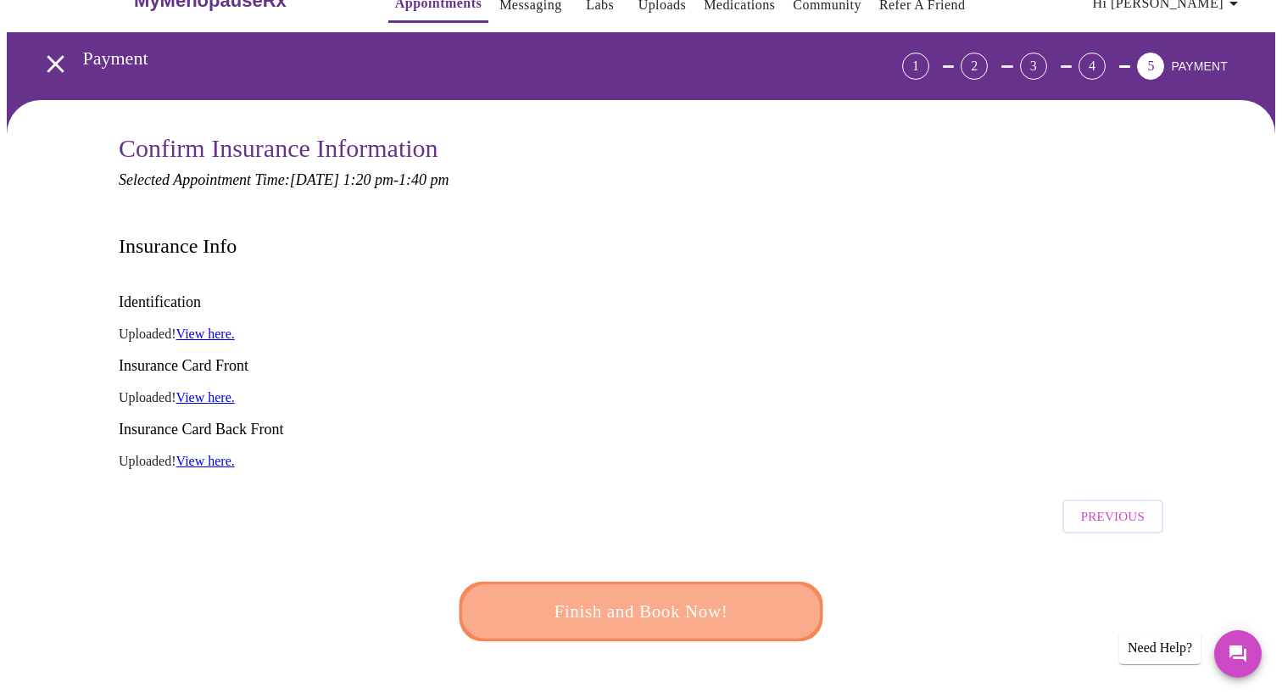
click at [727, 596] on span "Finish and Book Now!" at bounding box center [641, 611] width 314 height 31
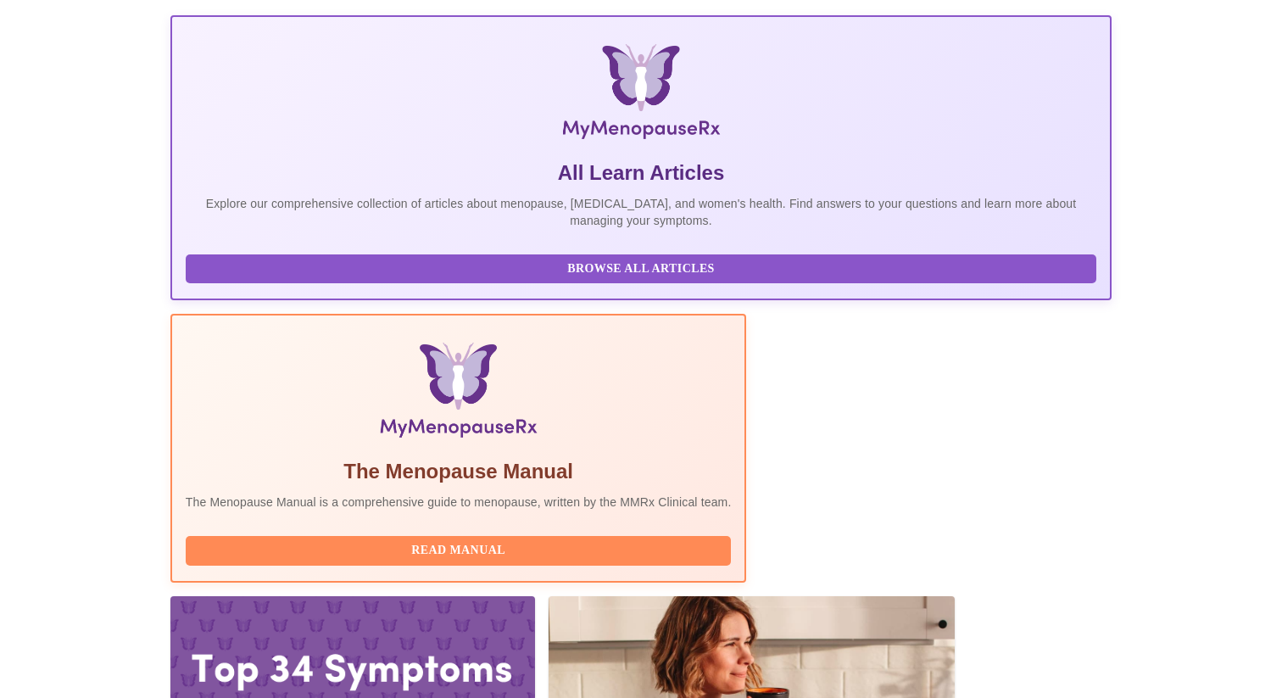
scroll to position [230, 0]
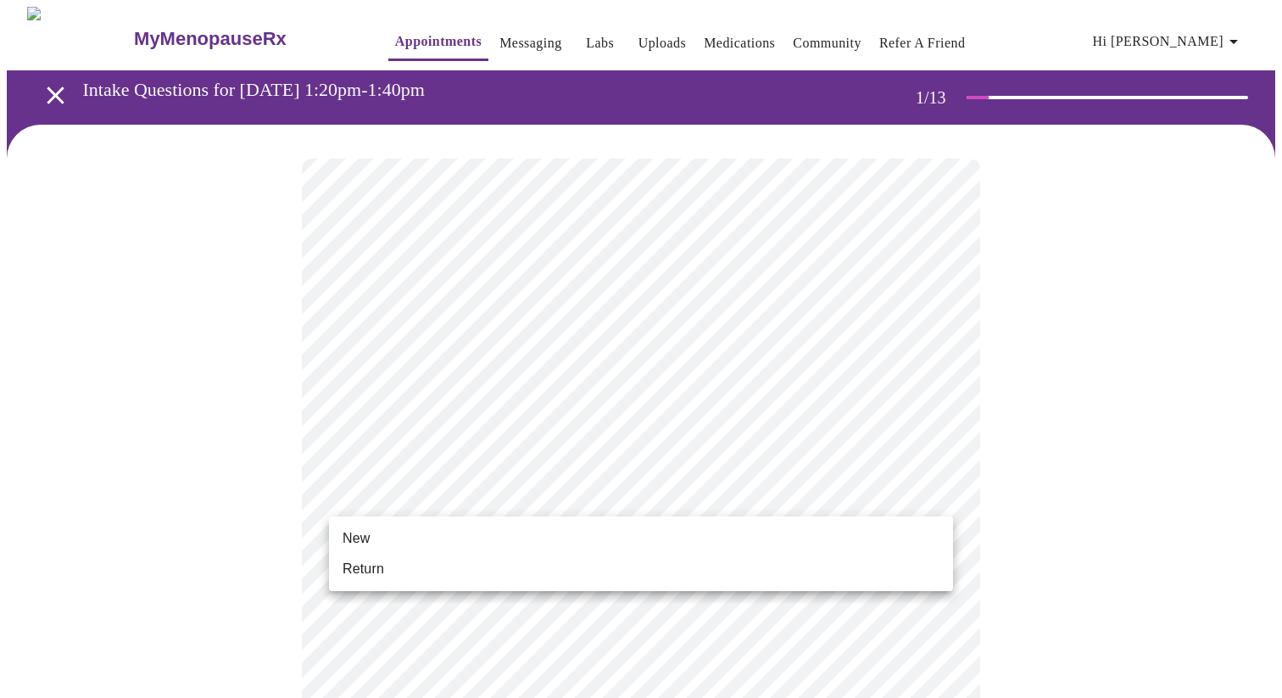
click at [381, 529] on li "New" at bounding box center [641, 538] width 624 height 31
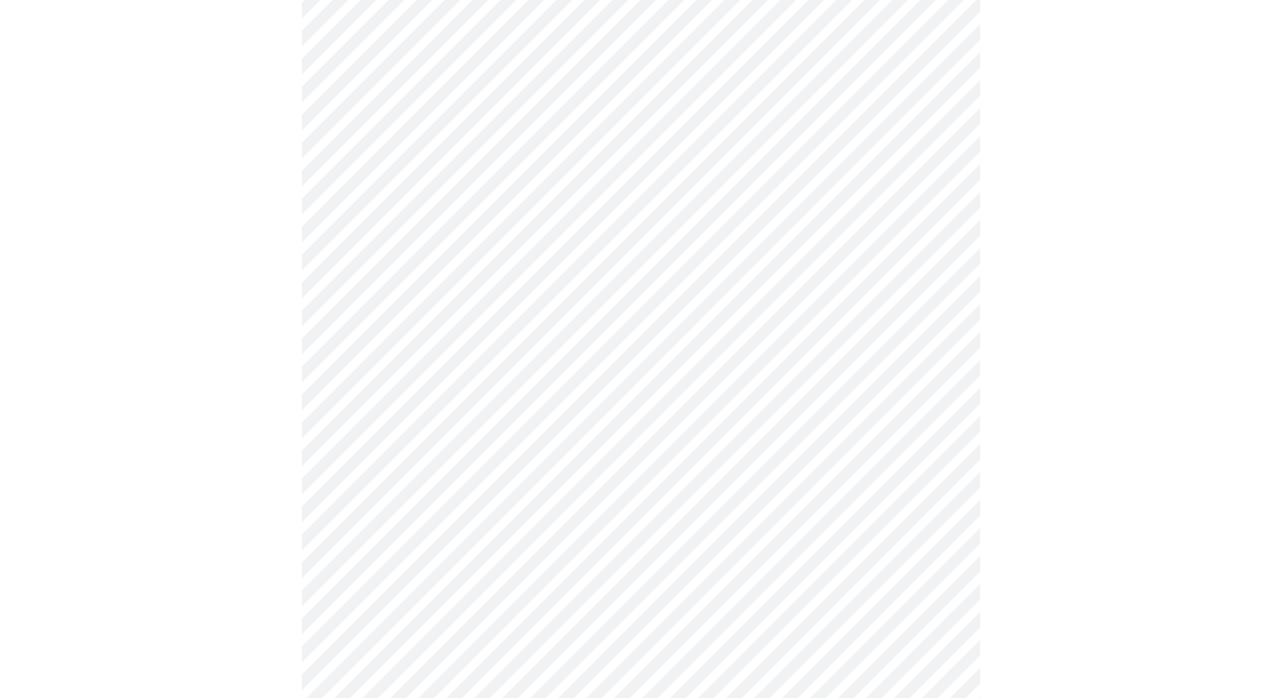
scroll to position [827, 0]
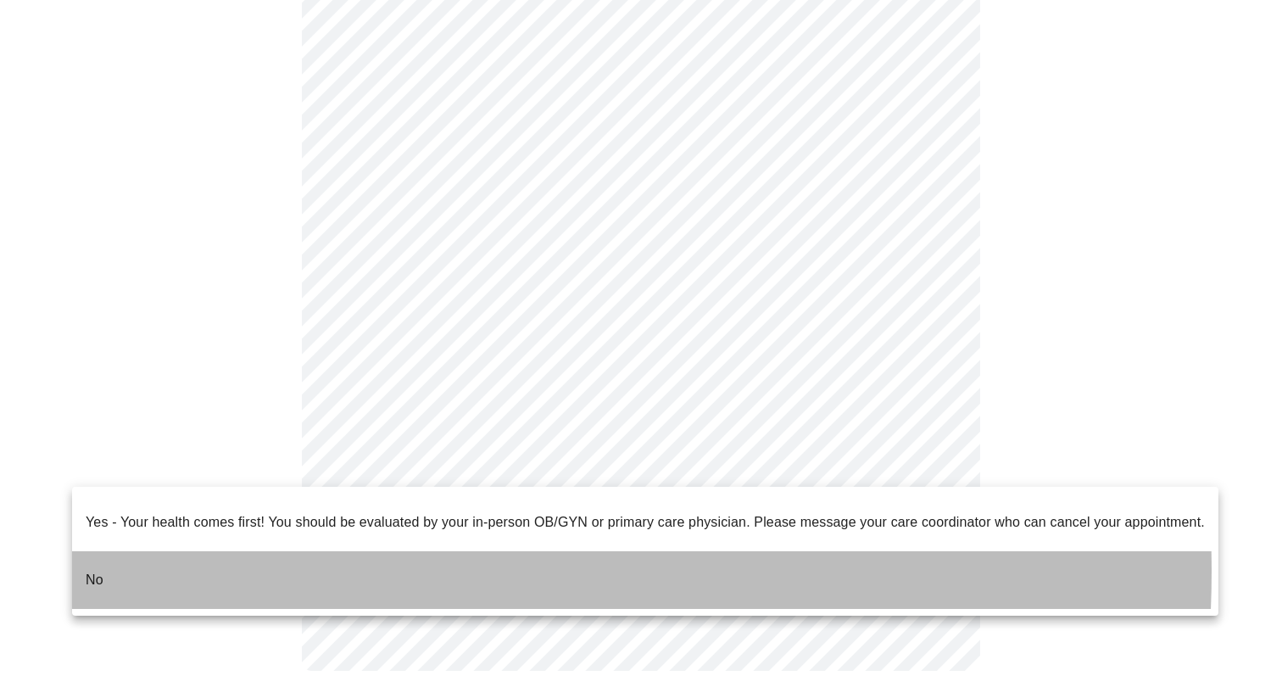
click at [299, 558] on li "No" at bounding box center [645, 580] width 1146 height 58
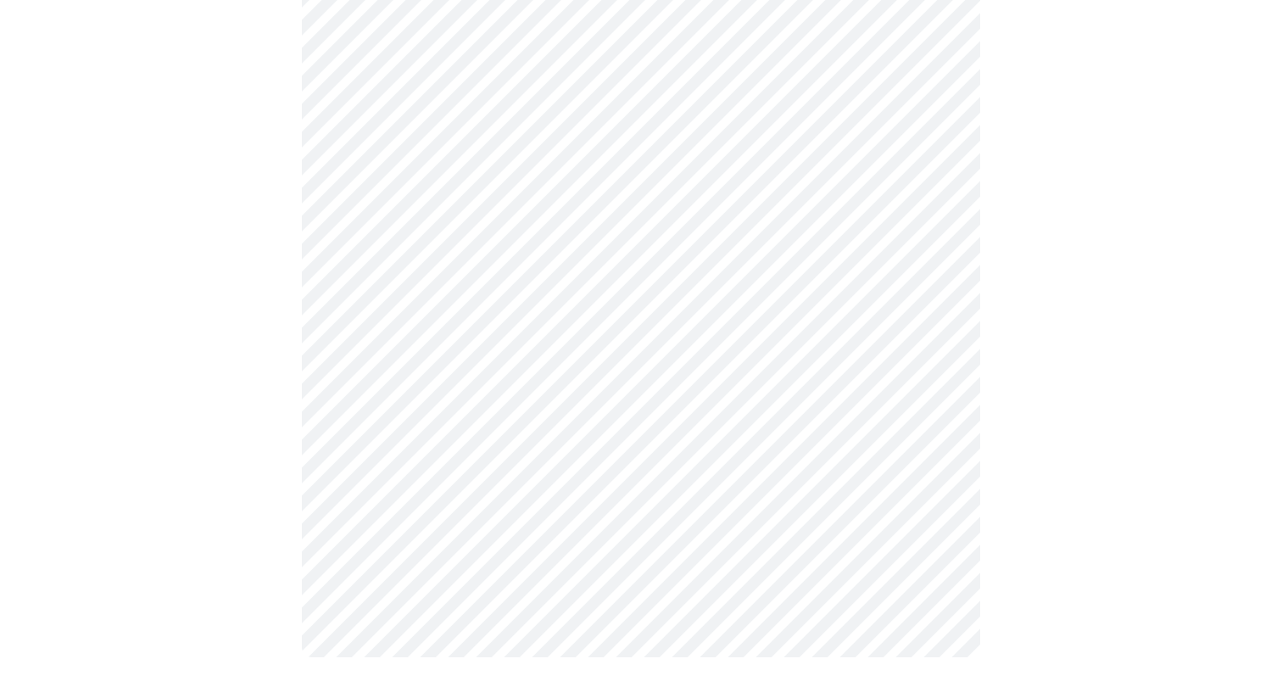
scroll to position [0, 0]
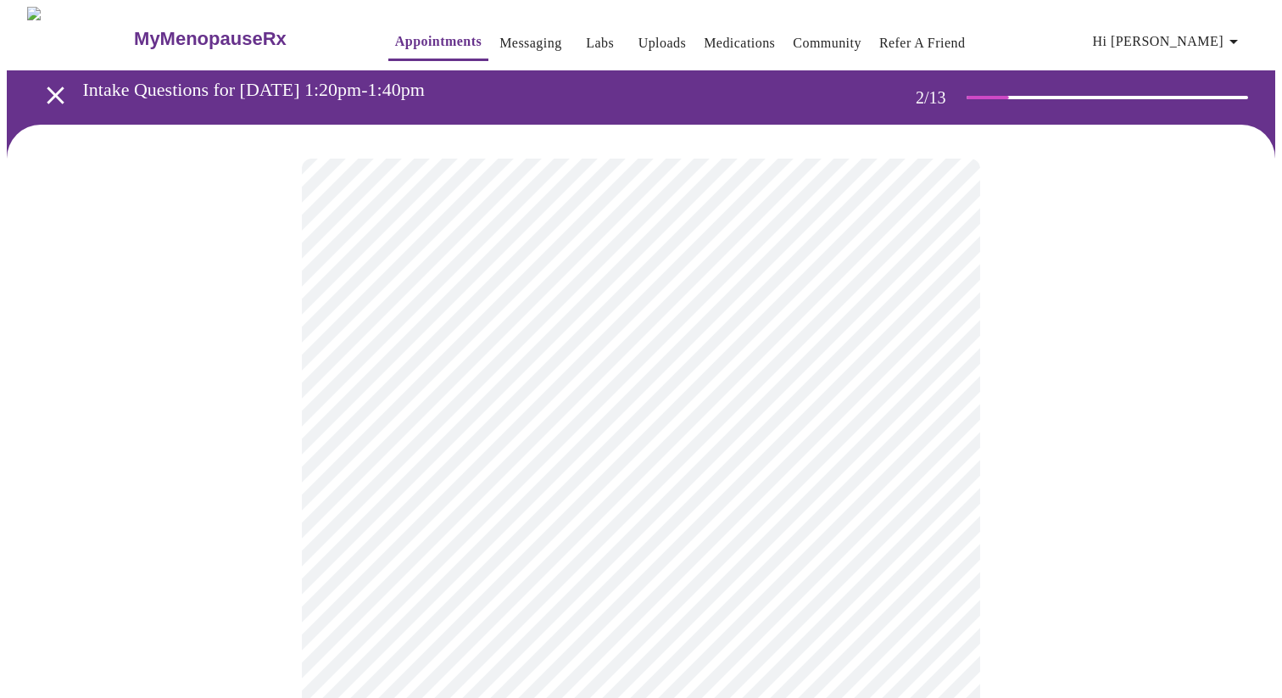
click at [437, 342] on body "MyMenopauseRx Appointments Messaging Labs Uploads Medications Community Refer a…" at bounding box center [641, 516] width 1268 height 1019
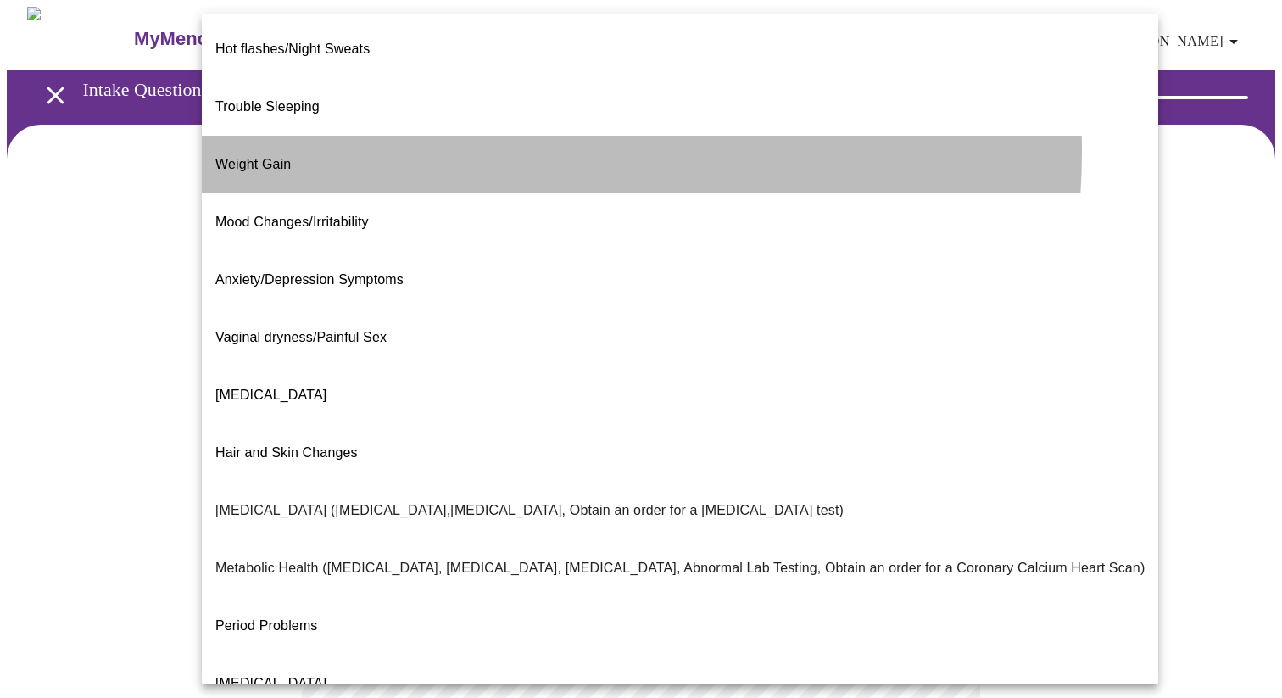
click at [477, 136] on li "Weight Gain" at bounding box center [680, 165] width 956 height 58
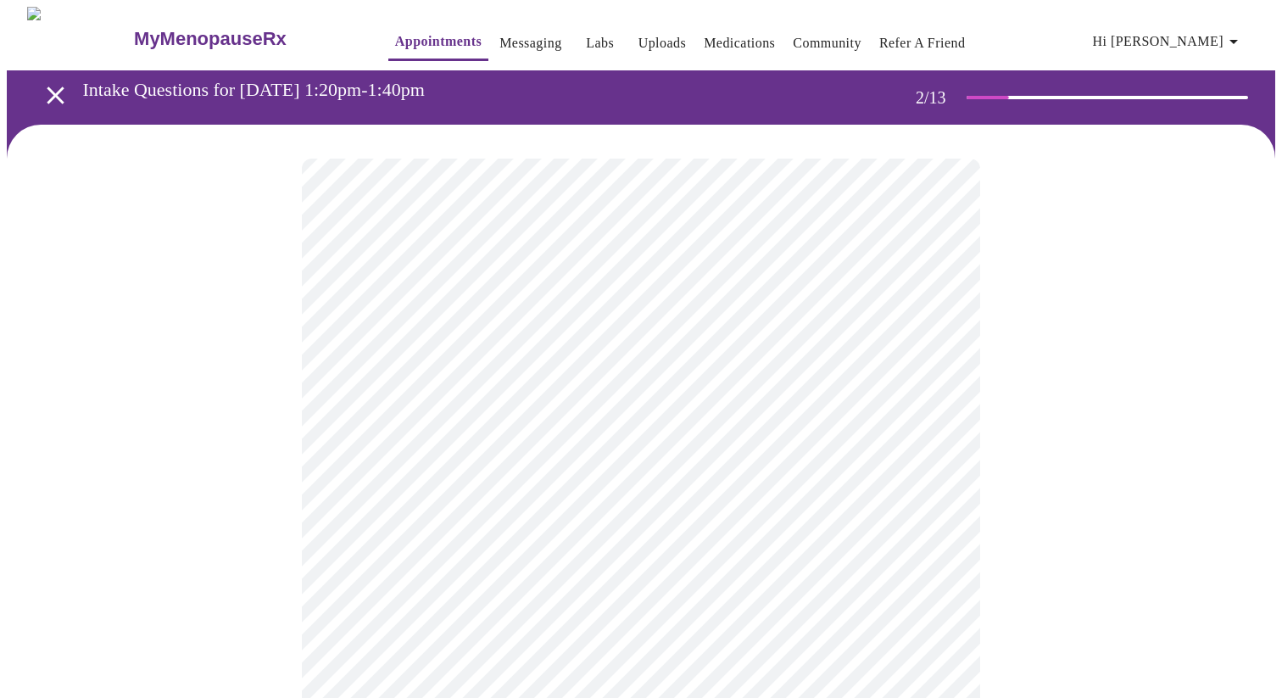
click at [421, 516] on body "MyMenopauseRx Appointments Messaging Labs Uploads Medications Community Refer a…" at bounding box center [641, 511] width 1268 height 1009
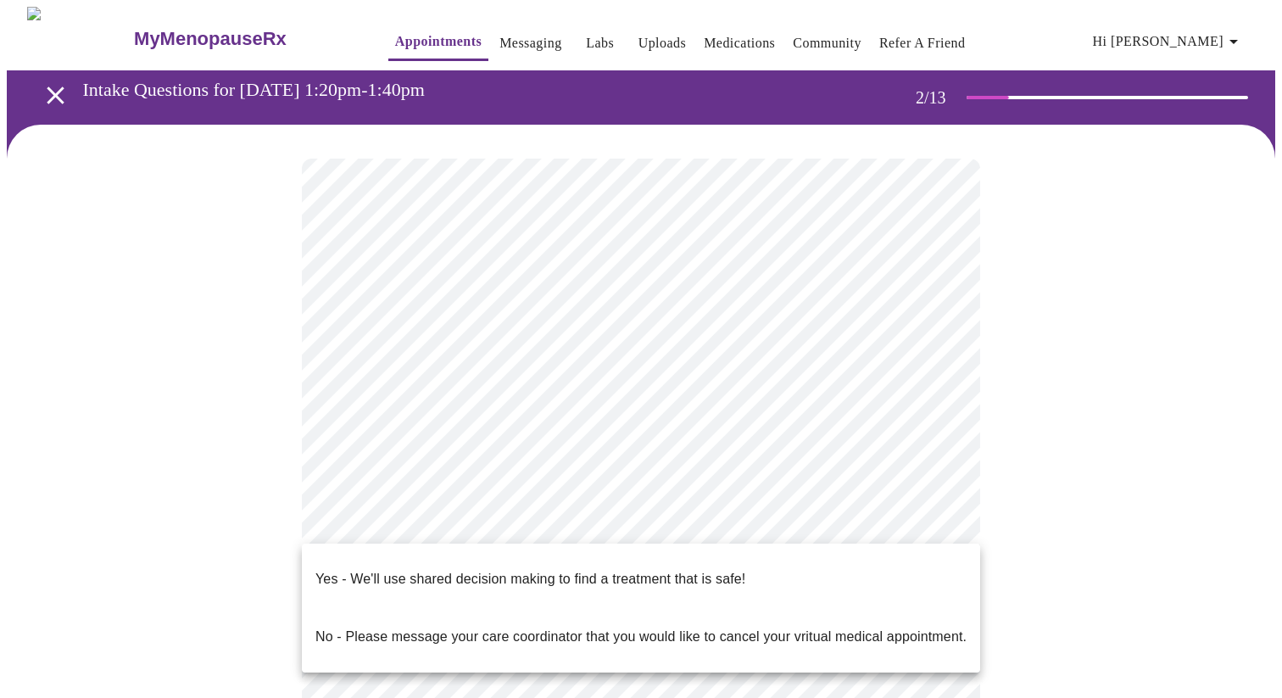
click at [416, 576] on span "Yes - We'll use shared decision making to find a treatment that is safe!" at bounding box center [530, 578] width 430 height 47
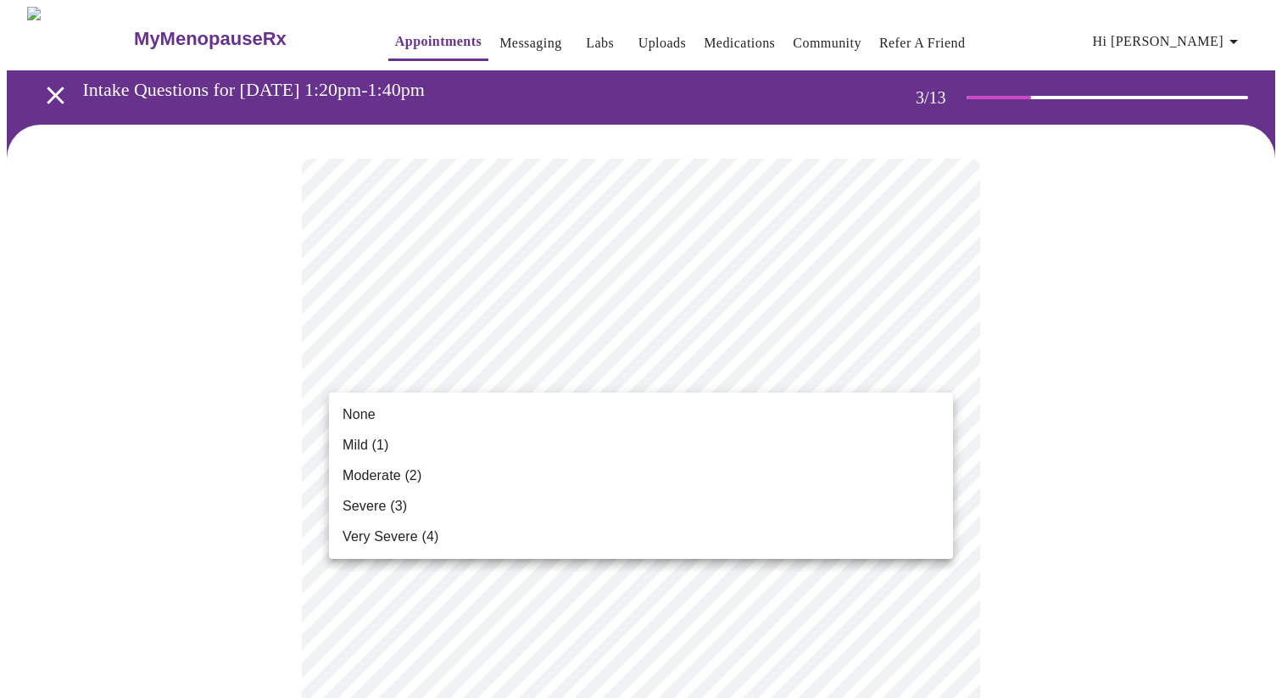
click at [493, 432] on li "Mild (1)" at bounding box center [641, 445] width 624 height 31
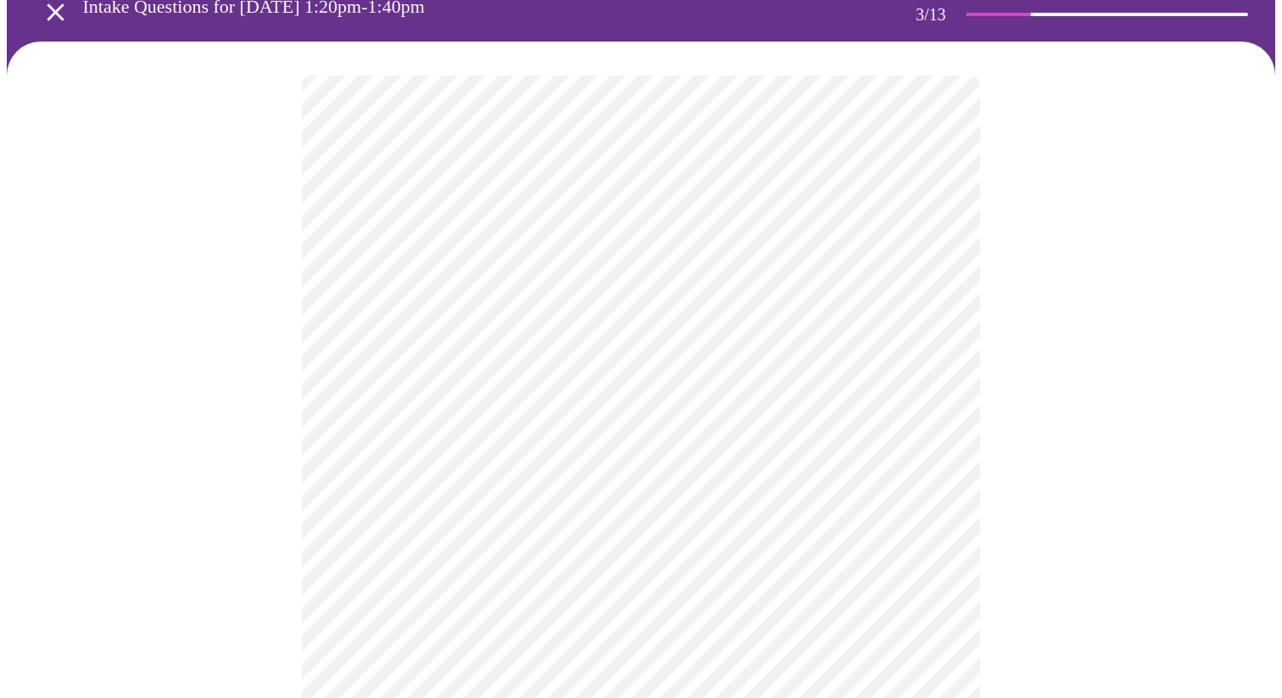
scroll to position [92, 0]
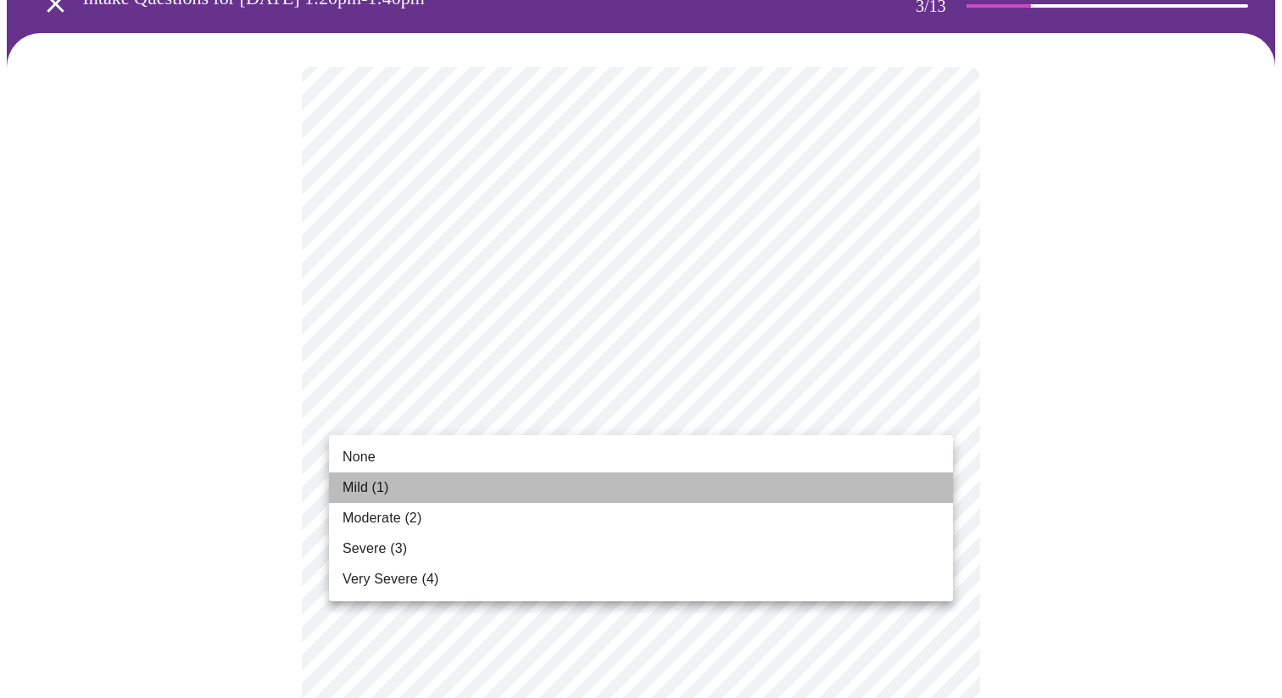
click at [461, 485] on li "Mild (1)" at bounding box center [641, 487] width 624 height 31
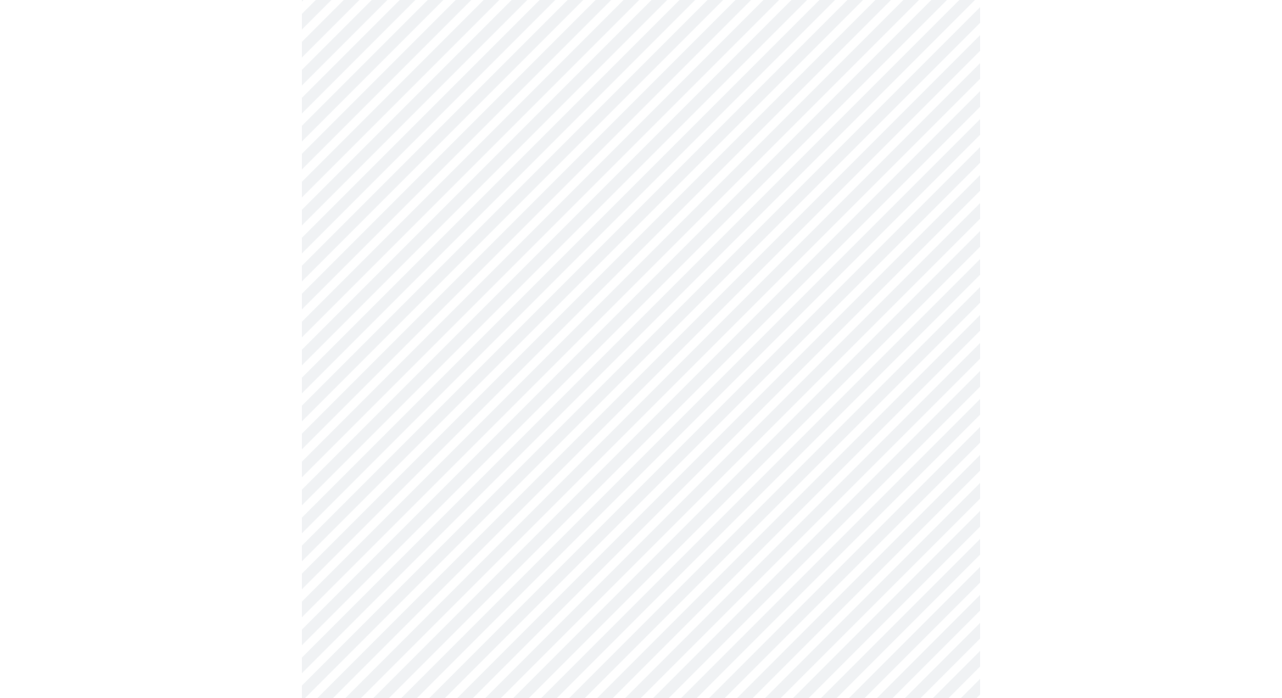
scroll to position [175, 0]
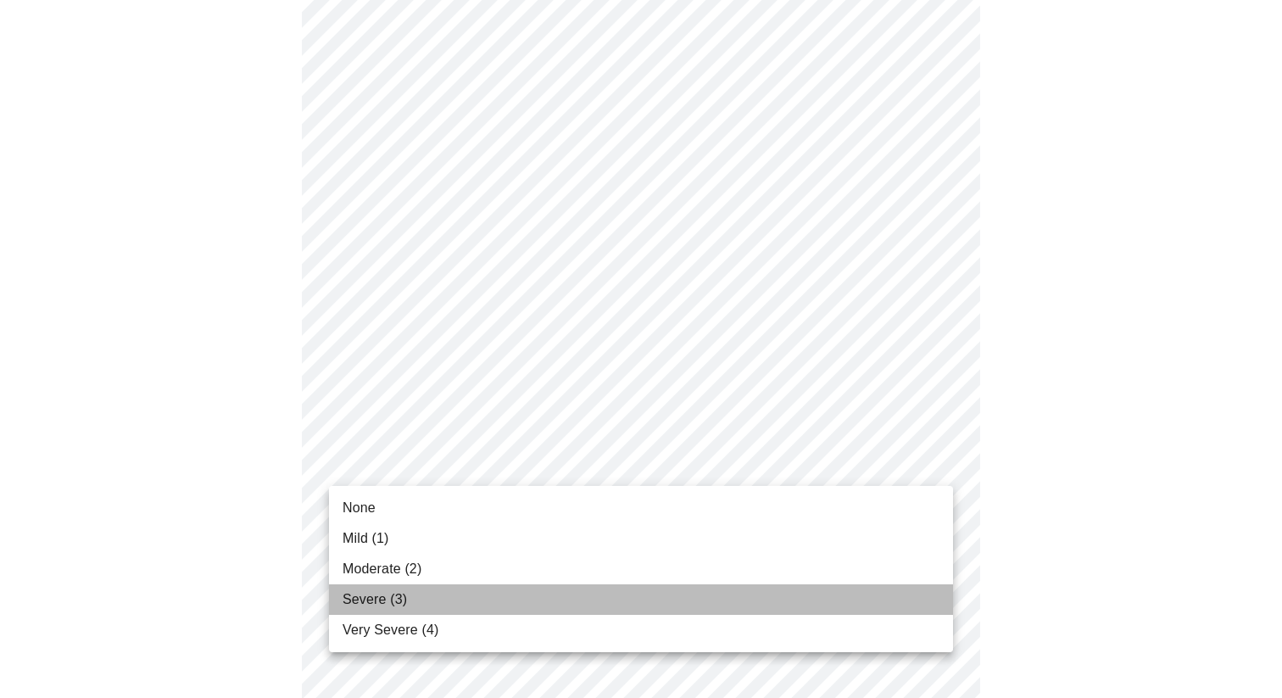
click at [422, 596] on li "Severe (3)" at bounding box center [641, 599] width 624 height 31
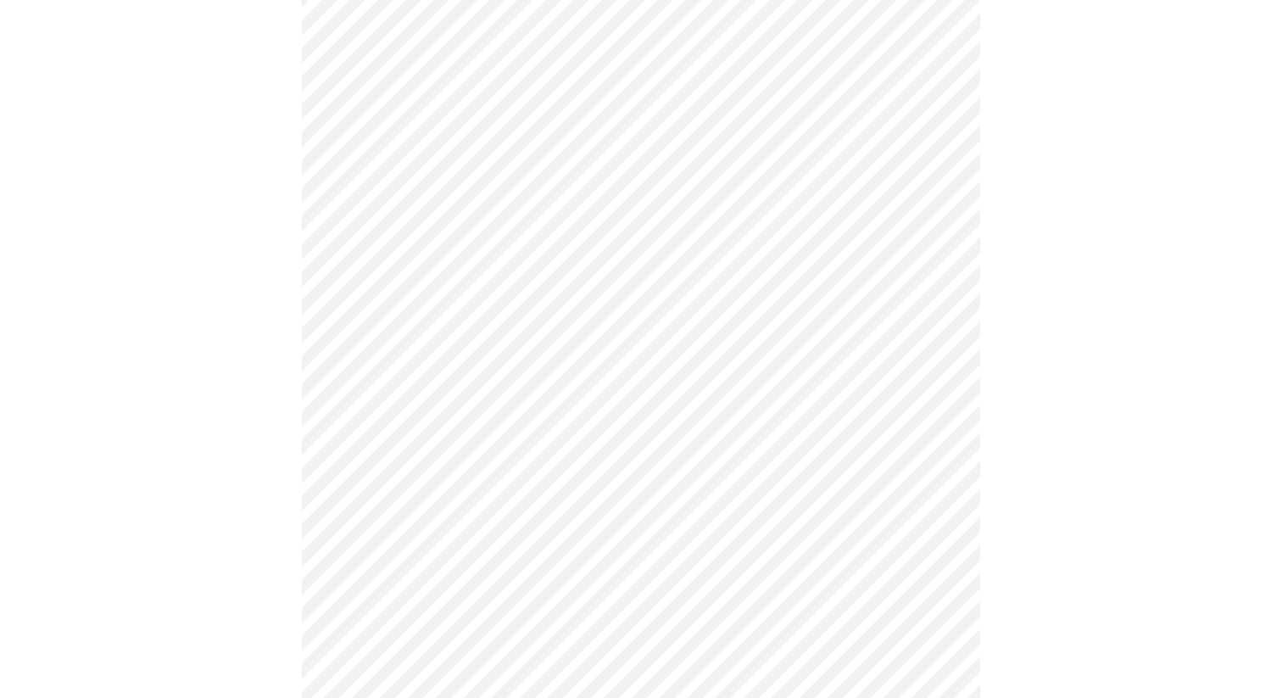
scroll to position [376, 0]
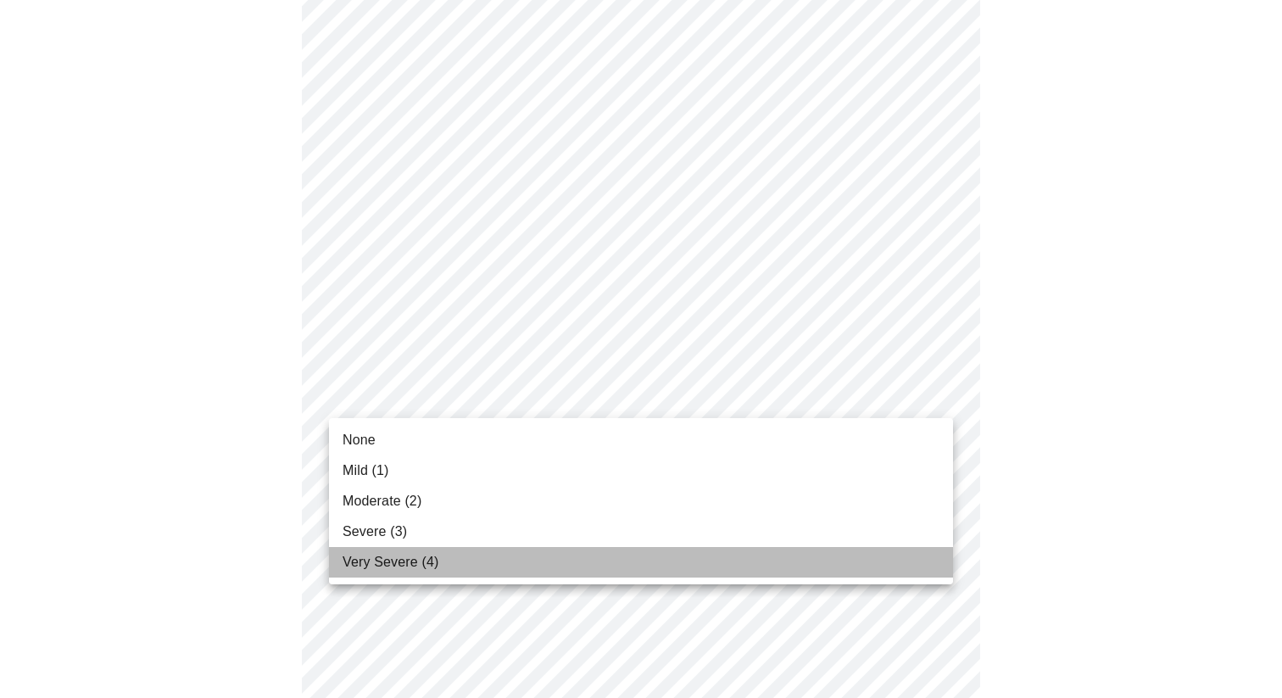
click at [359, 557] on span "Very Severe (4)" at bounding box center [390, 562] width 96 height 20
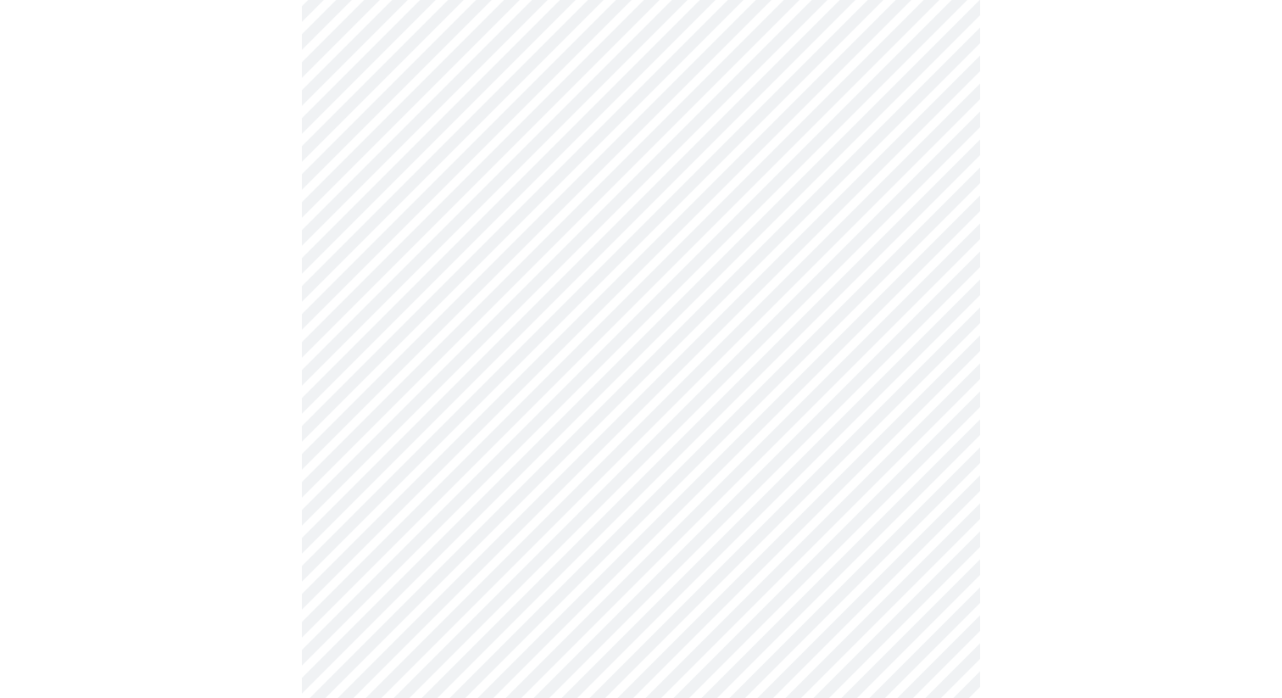
click at [417, 504] on body "MyMenopauseRx Appointments Messaging Labs Uploads Medications Community Refer a…" at bounding box center [641, 710] width 1268 height 2160
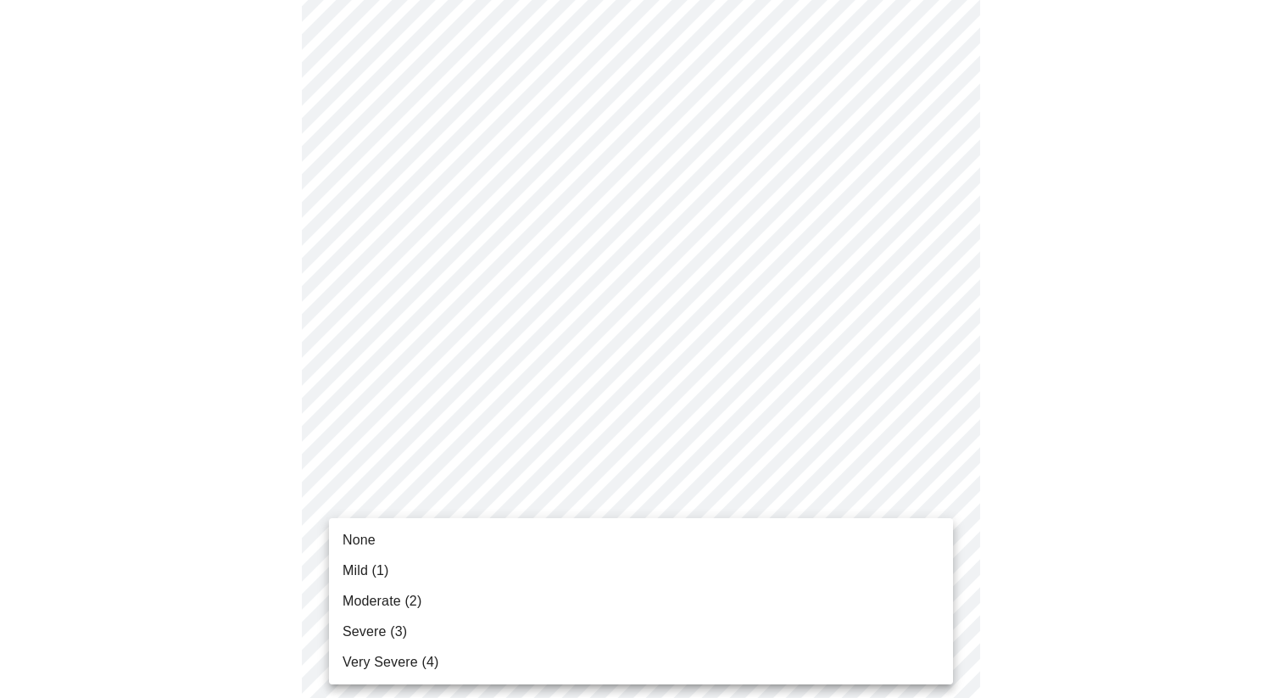
click at [392, 626] on span "Severe (3)" at bounding box center [374, 631] width 64 height 20
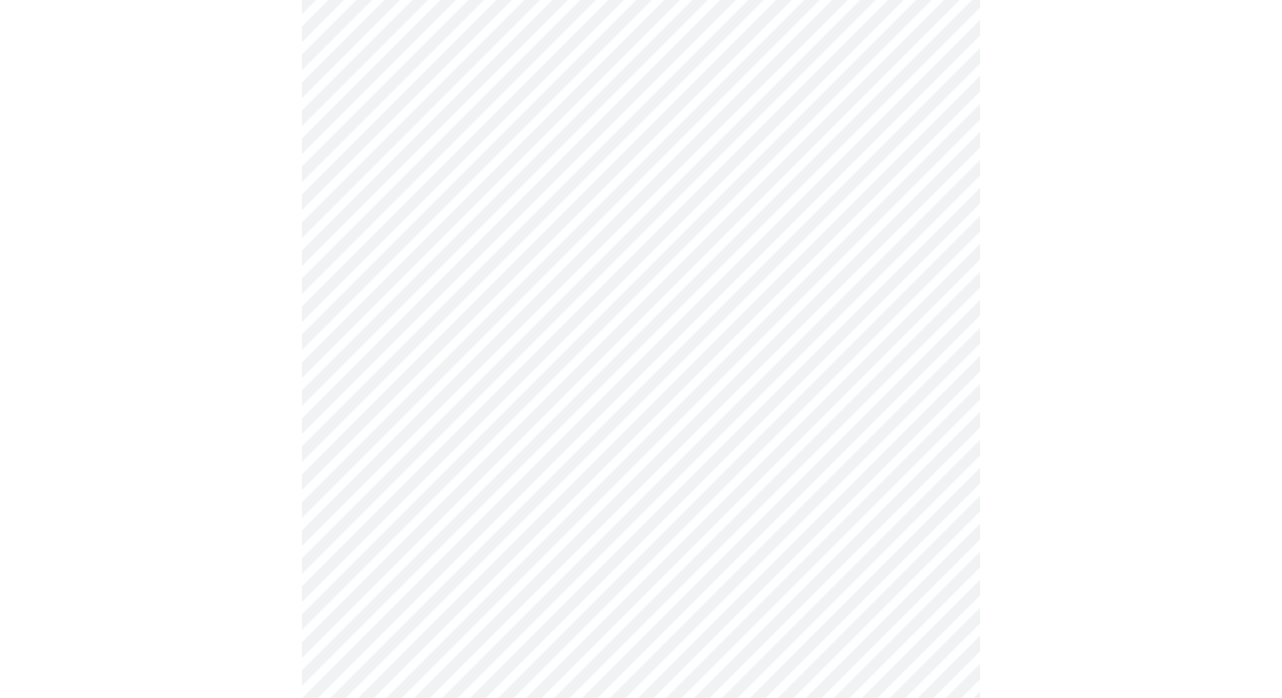
scroll to position [487, 0]
click at [407, 504] on body "MyMenopauseRx Appointments Messaging Labs Uploads Medications Community Refer a…" at bounding box center [641, 588] width 1268 height 2136
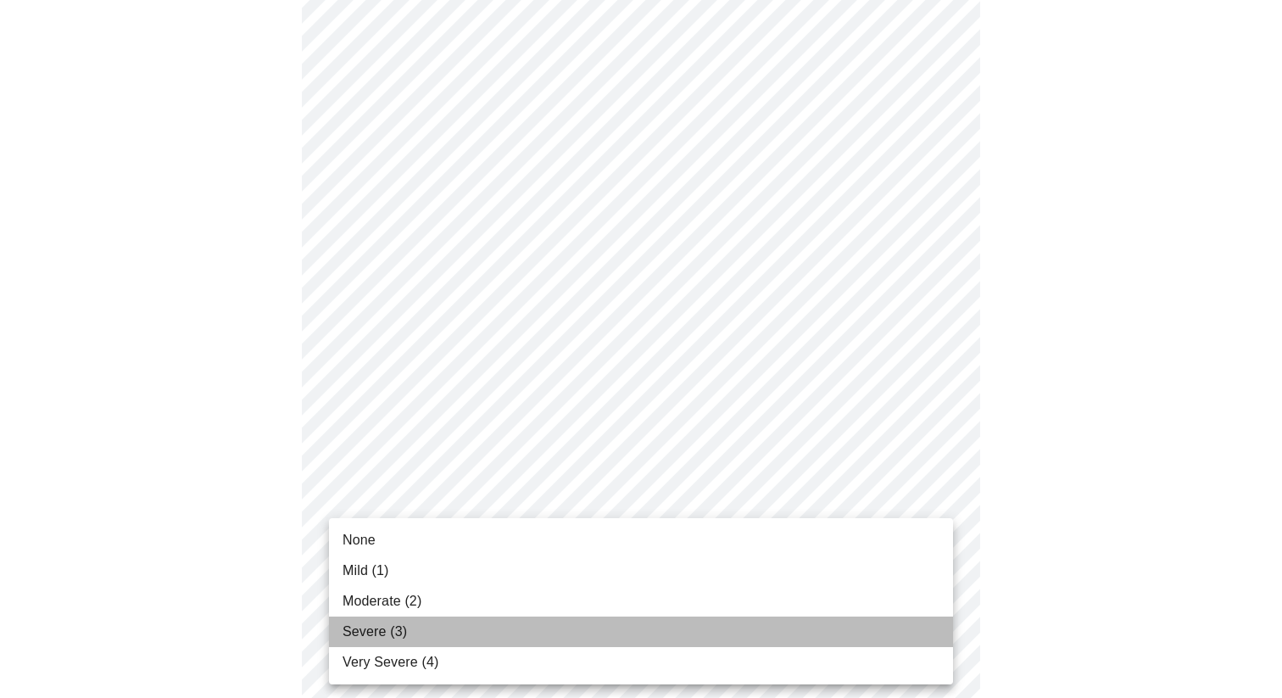
click at [375, 636] on span "Severe (3)" at bounding box center [374, 631] width 64 height 20
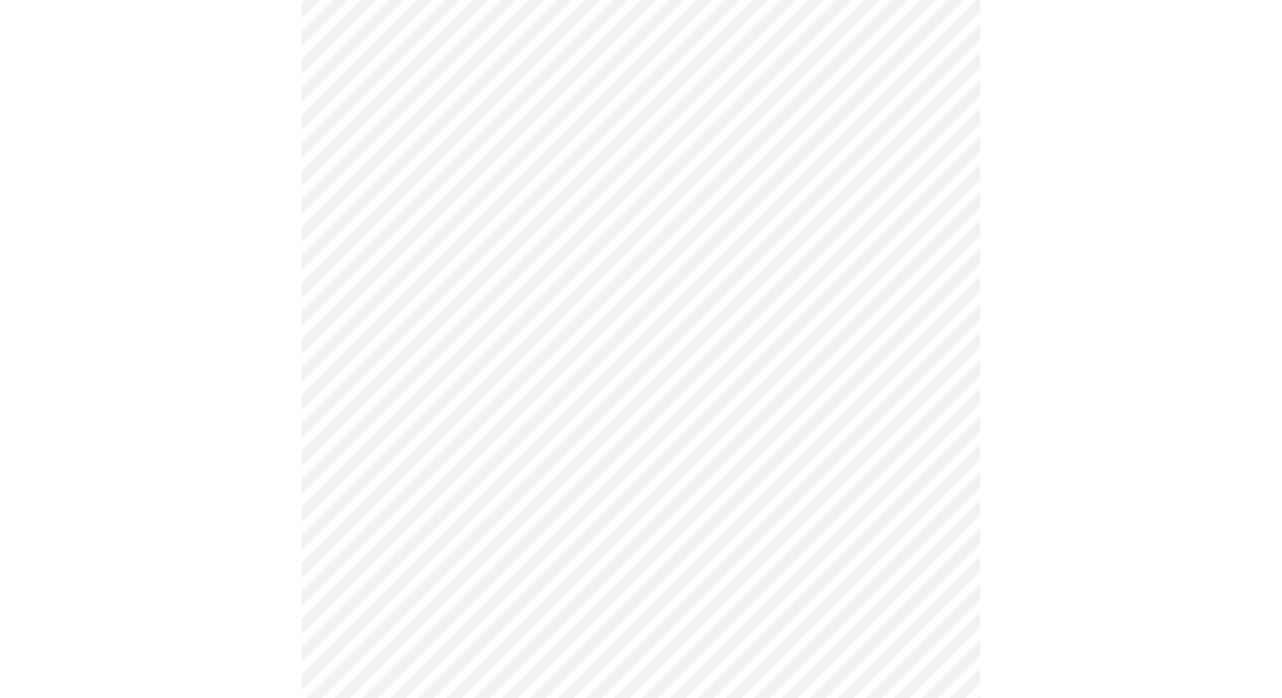
scroll to position [668, 0]
click at [414, 460] on body "MyMenopauseRx Appointments Messaging Labs Uploads Medications Community Refer a…" at bounding box center [641, 395] width 1268 height 2112
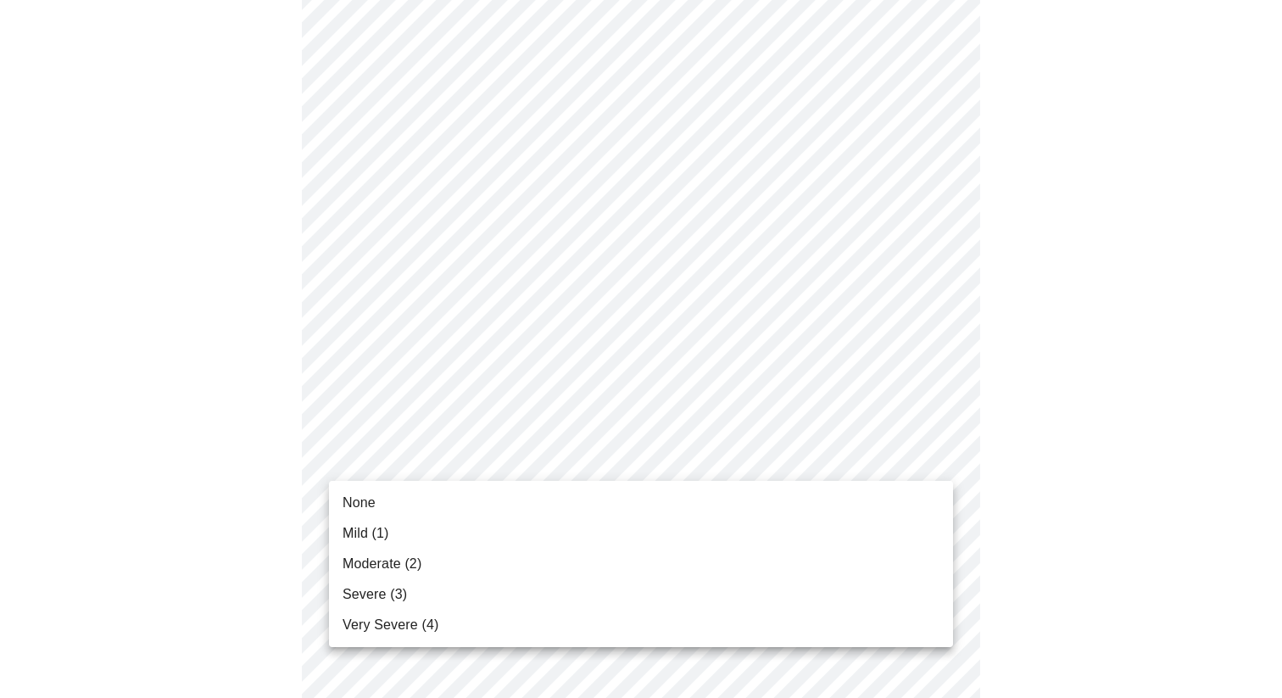
click at [383, 554] on span "Moderate (2)" at bounding box center [381, 564] width 79 height 20
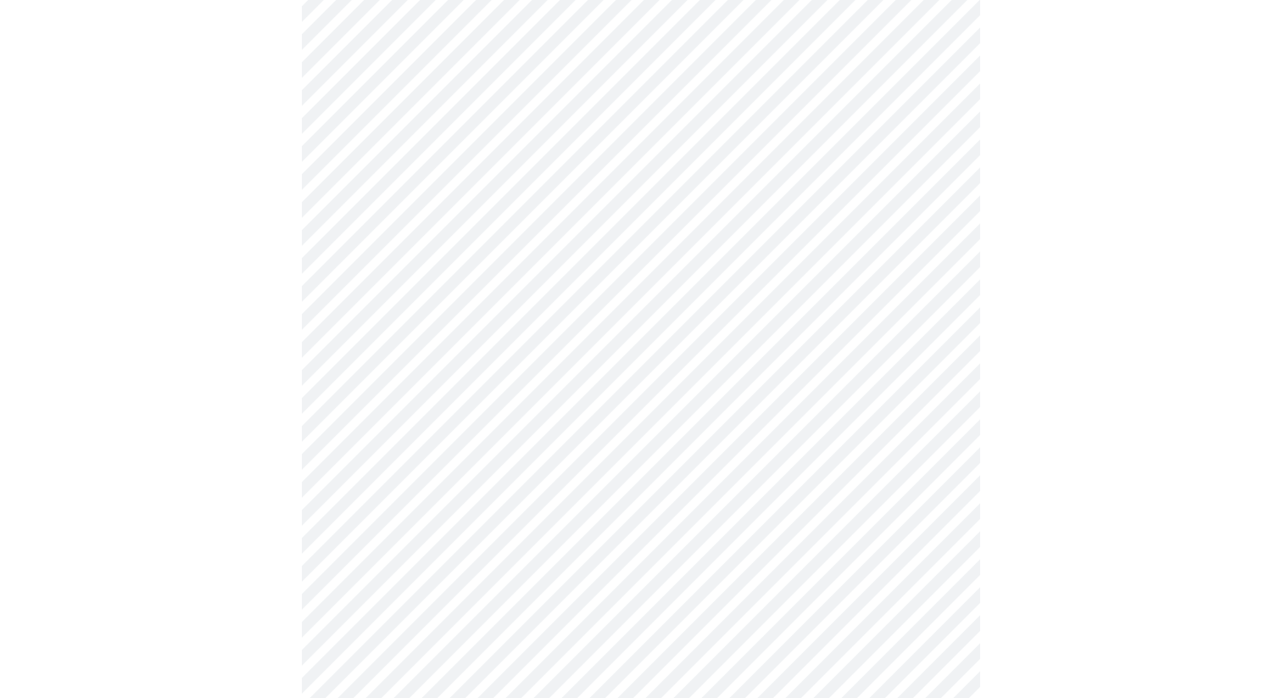
scroll to position [840, 0]
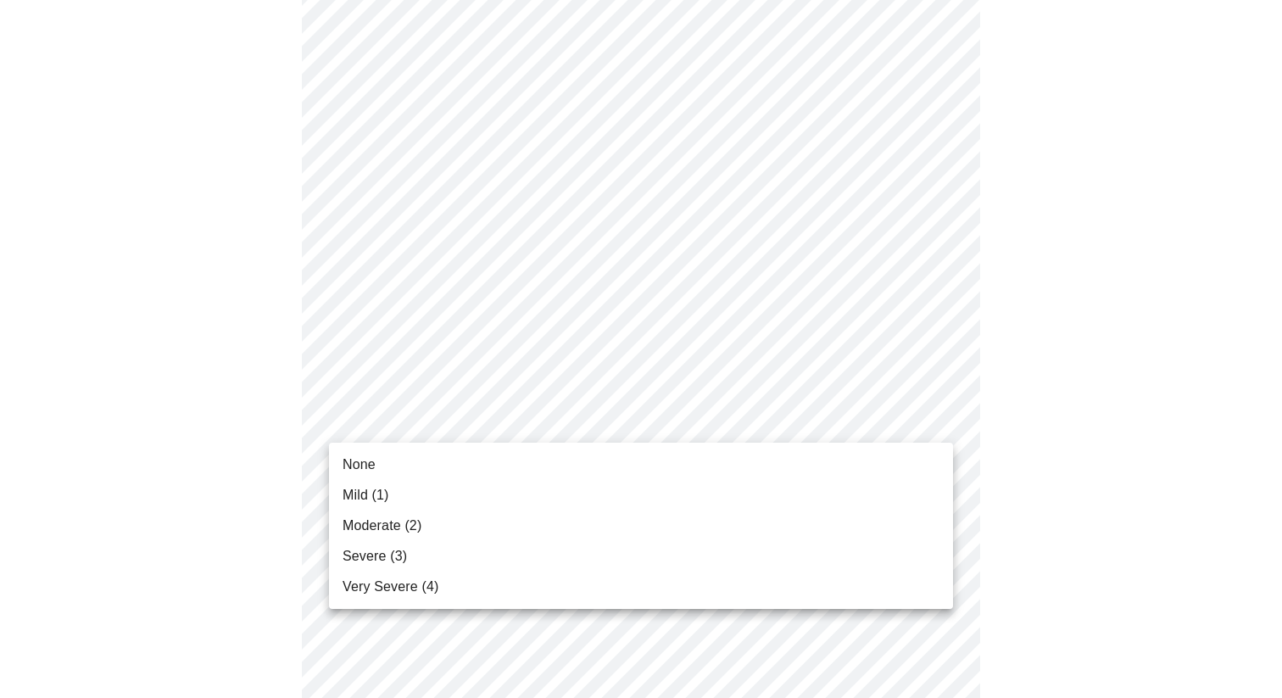
click at [415, 431] on body "MyMenopauseRx Appointments Messaging Labs Uploads Medications Community Refer a…" at bounding box center [641, 211] width 1268 height 2089
click at [392, 526] on span "Moderate (2)" at bounding box center [381, 525] width 79 height 20
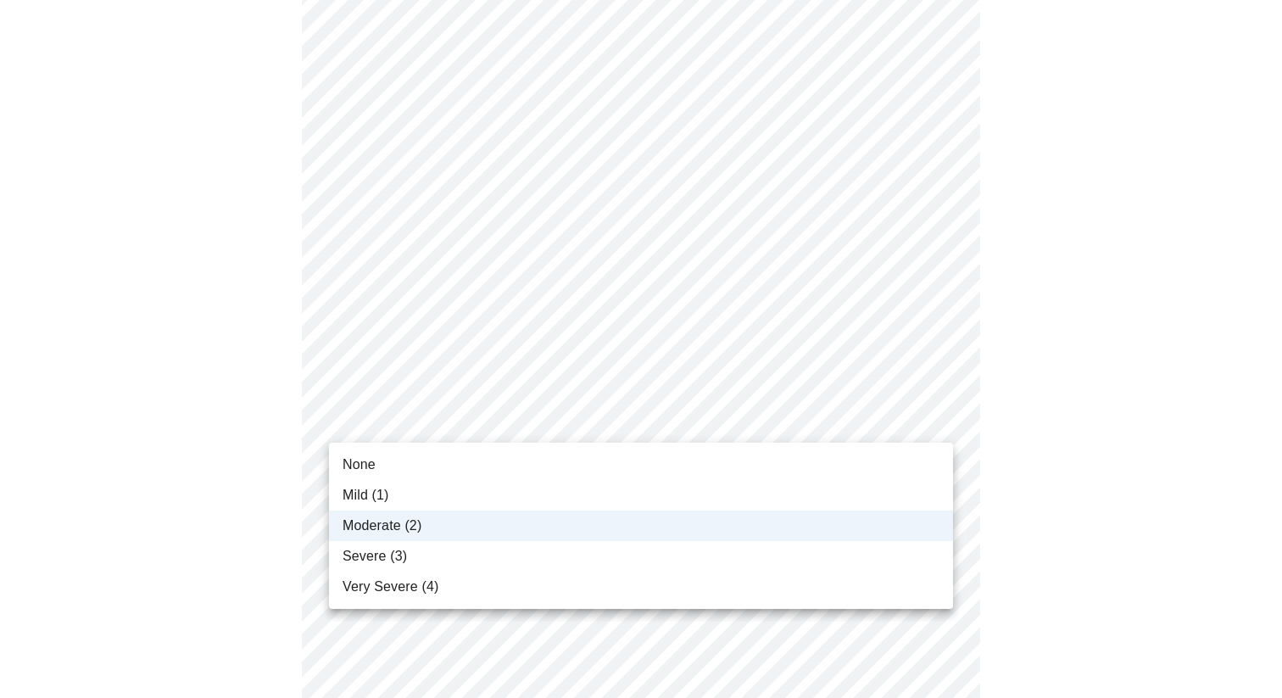
click at [448, 432] on body "MyMenopauseRx Appointments Messaging Labs Uploads Medications Community Refer a…" at bounding box center [641, 199] width 1268 height 2065
click at [421, 489] on li "Mild (1)" at bounding box center [641, 495] width 624 height 31
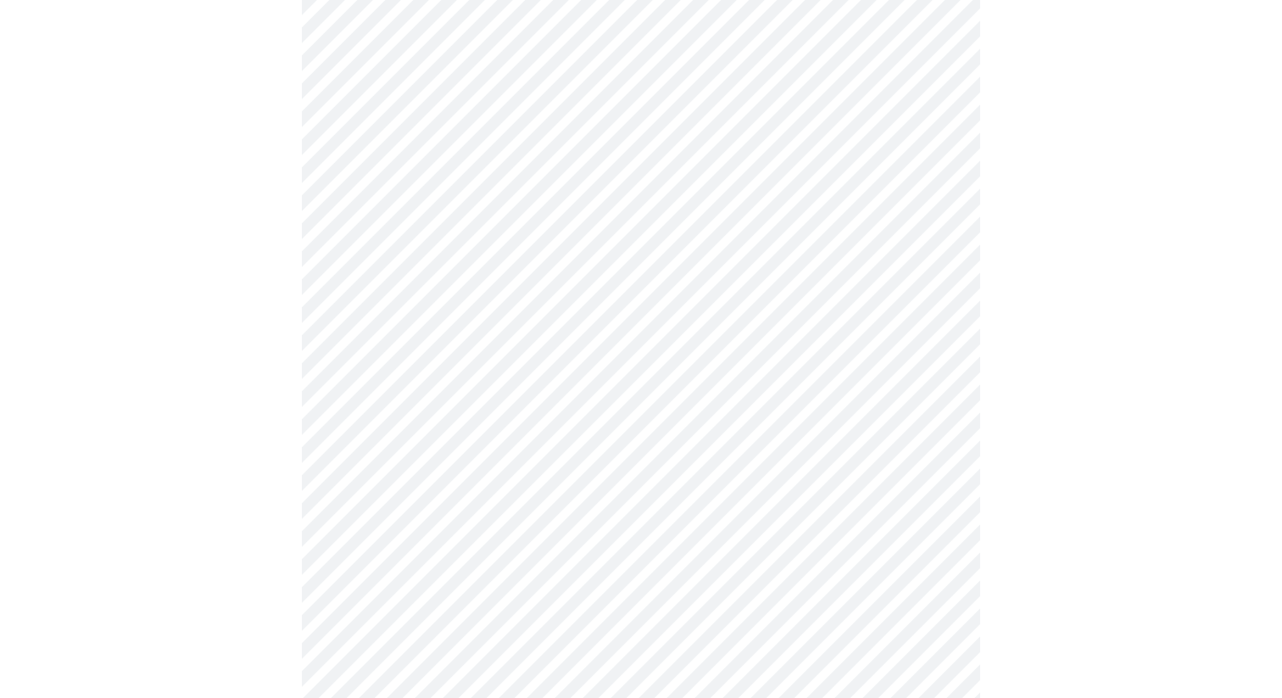
scroll to position [1011, 0]
click at [427, 381] on body "MyMenopauseRx Appointments Messaging Labs Uploads Medications Community Refer a…" at bounding box center [641, 28] width 1268 height 2065
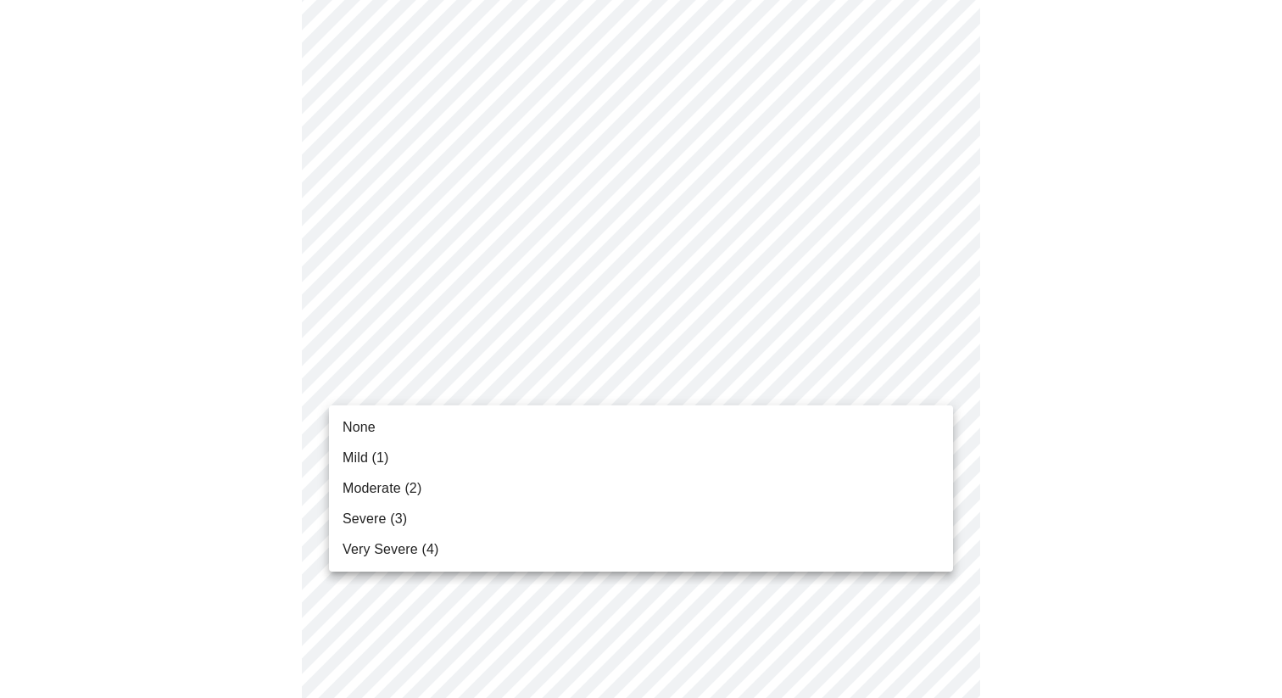
click at [392, 498] on li "Moderate (2)" at bounding box center [641, 488] width 624 height 31
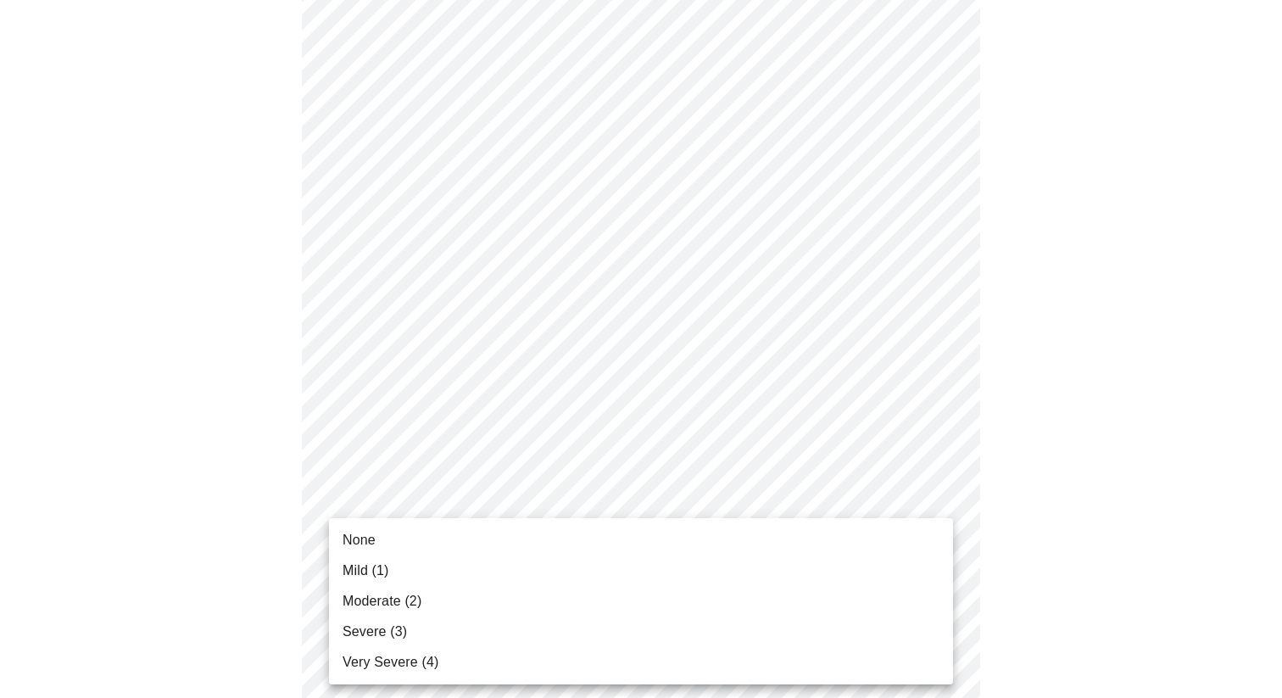
click at [393, 519] on body "MyMenopauseRx Appointments Messaging Labs Uploads Medications Community Refer a…" at bounding box center [641, 16] width 1268 height 2041
click at [376, 576] on span "Mild (1)" at bounding box center [365, 570] width 47 height 20
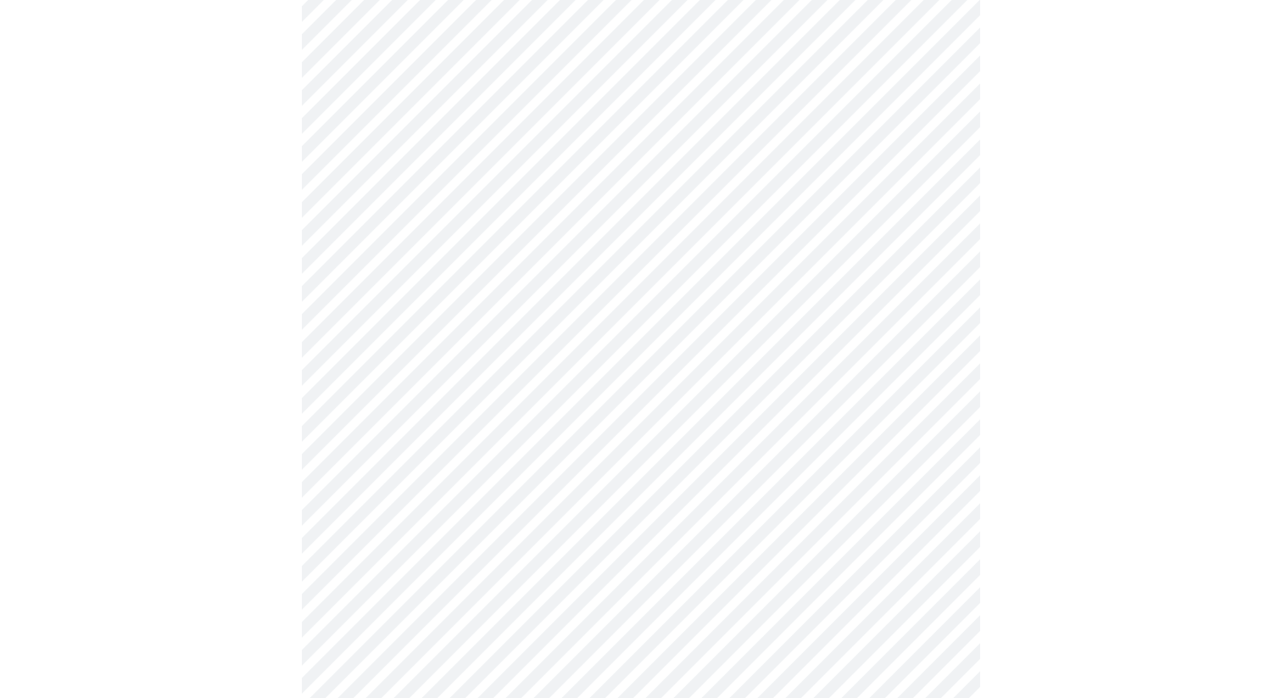
scroll to position [1267, 0]
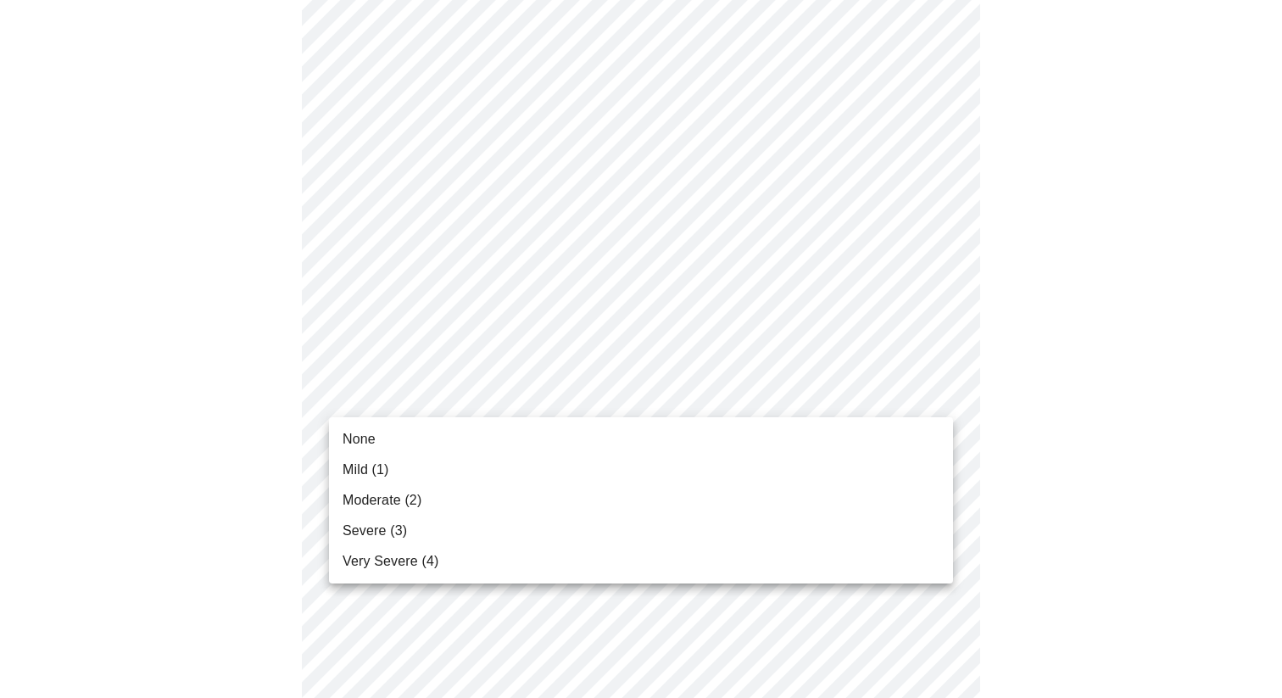
click at [392, 464] on li "Mild (1)" at bounding box center [641, 469] width 624 height 31
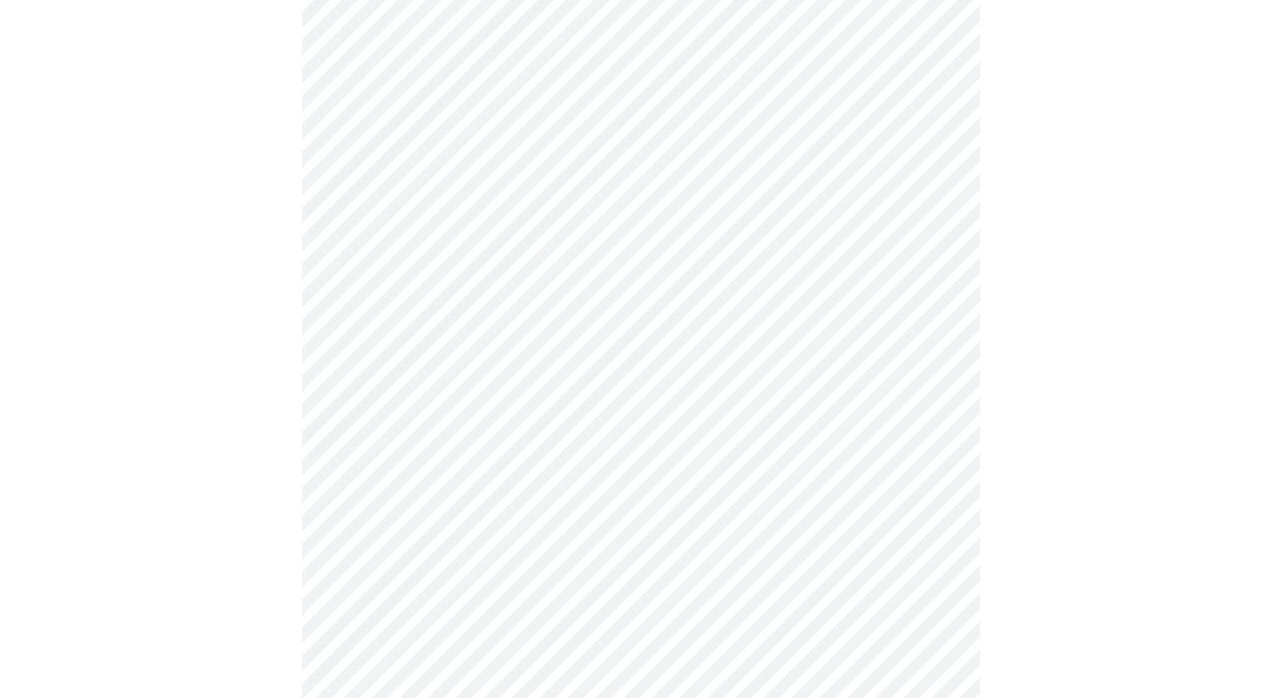
scroll to position [665, 0]
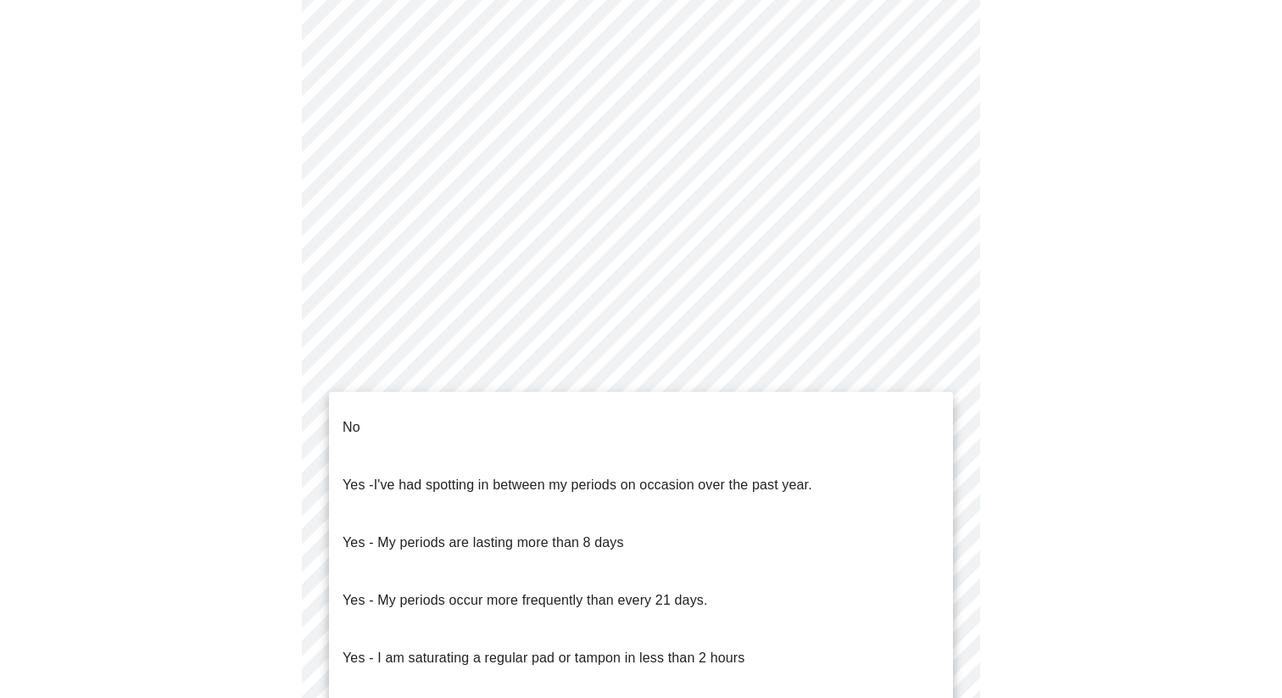
click at [392, 371] on body "MyMenopauseRx Appointments Messaging Labs Uploads Medications Community Refer a…" at bounding box center [641, 177] width 1268 height 1673
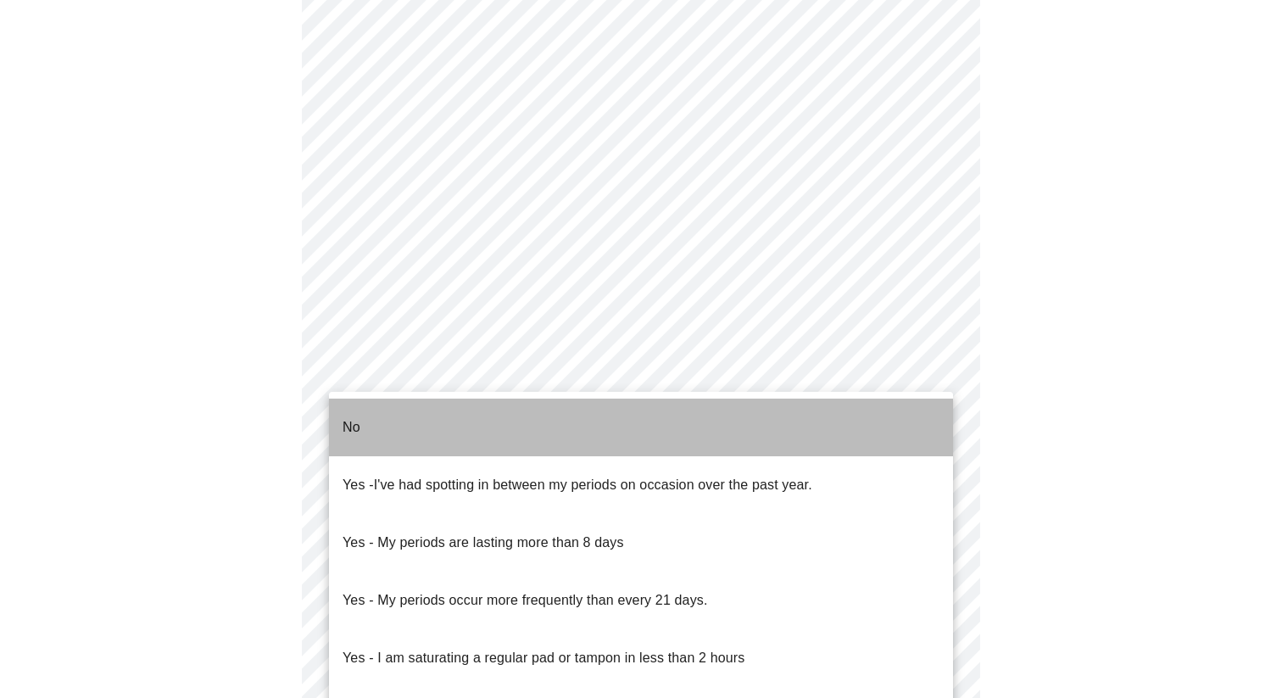
click at [383, 426] on li "No" at bounding box center [641, 427] width 624 height 58
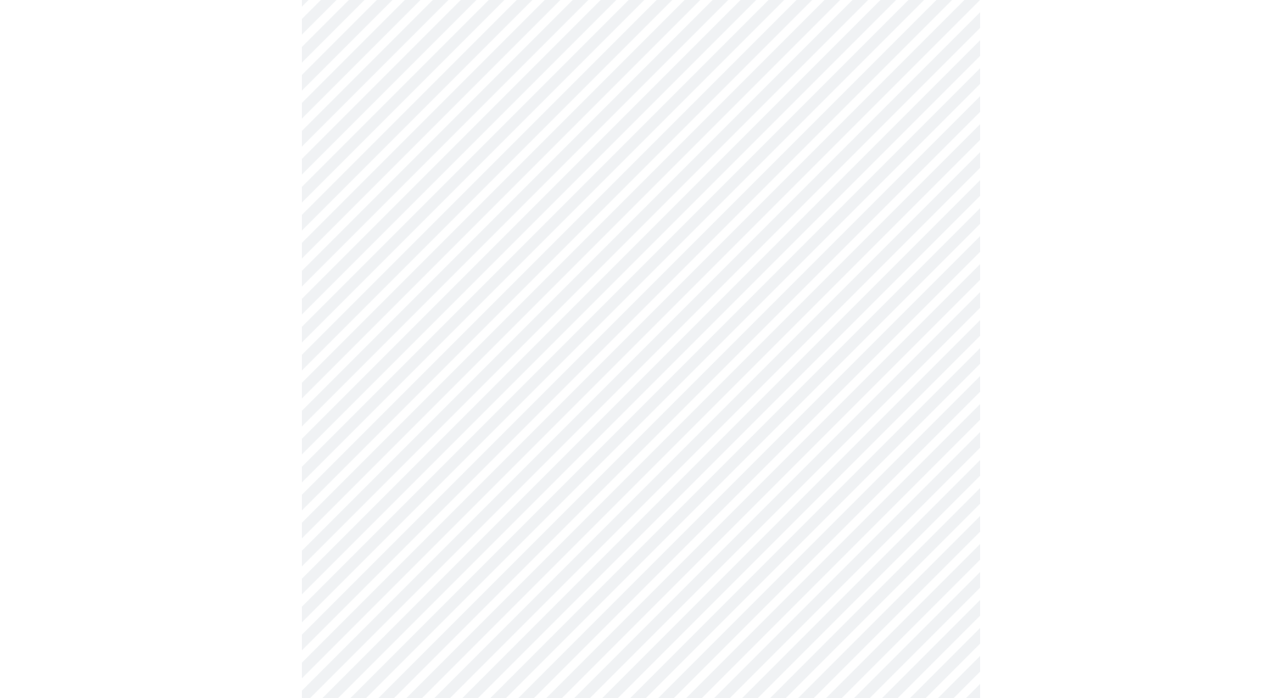
scroll to position [790, 0]
click at [397, 387] on body "MyMenopauseRx Appointments Messaging Labs Uploads Medications Community Refer a…" at bounding box center [641, 48] width 1268 height 1663
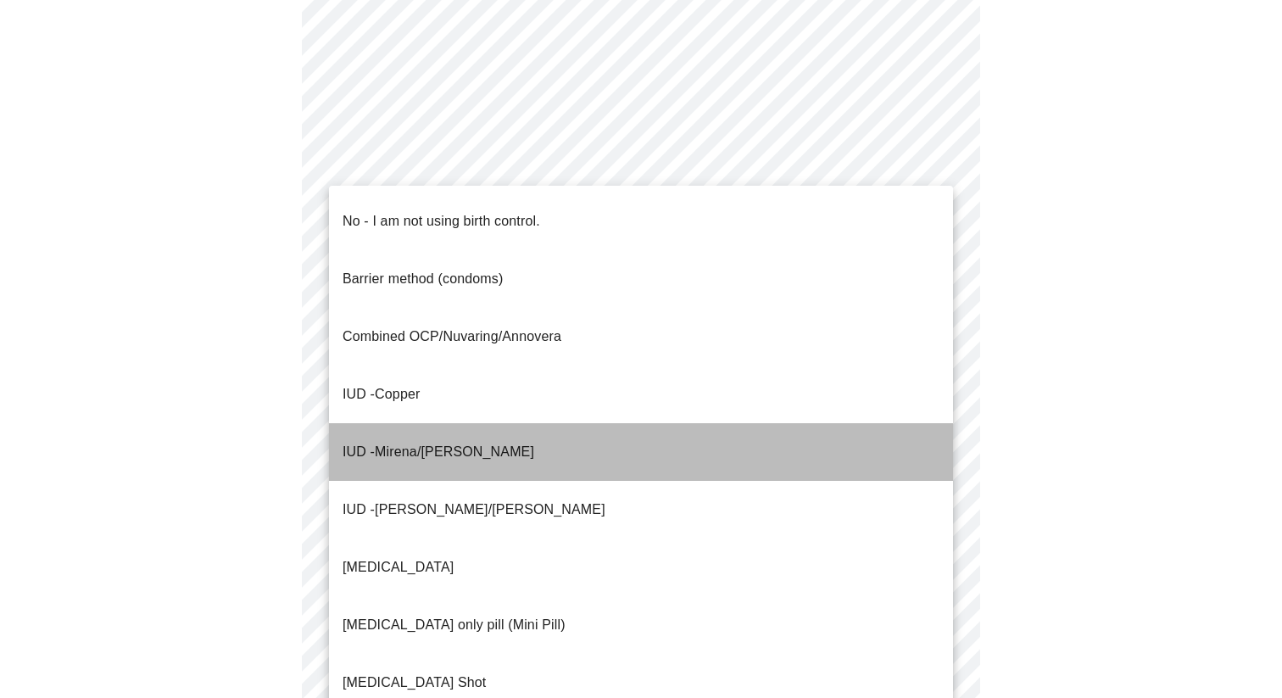
click at [397, 444] on span "Mirena/[PERSON_NAME]" at bounding box center [454, 451] width 159 height 14
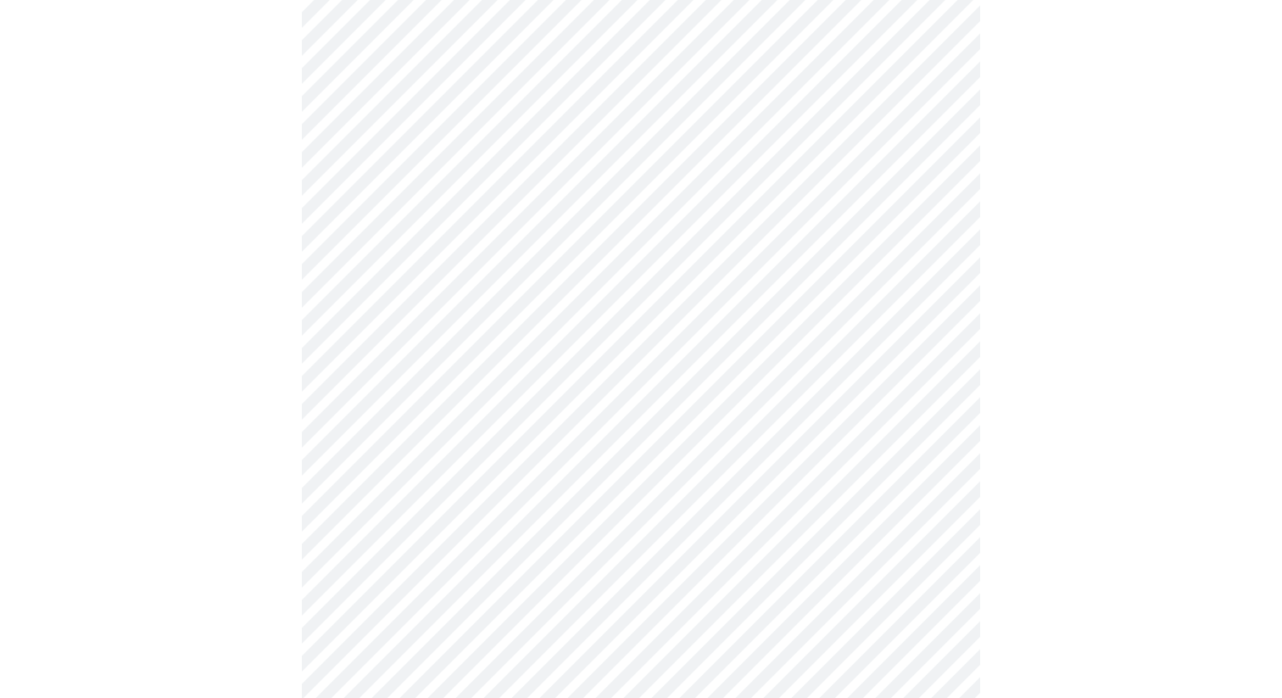
click at [386, 493] on body "MyMenopauseRx Appointments Messaging Labs Uploads Medications Community Refer a…" at bounding box center [641, 43] width 1268 height 1653
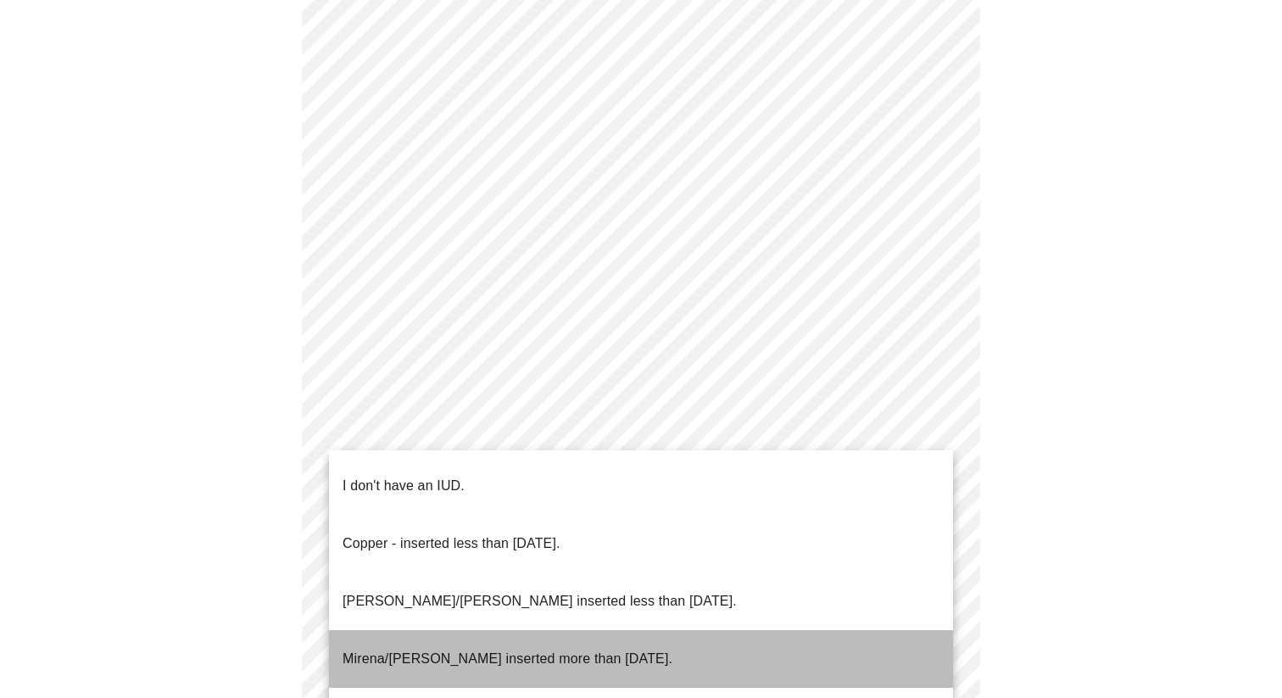
click at [392, 648] on p "Mirena/[PERSON_NAME] inserted more than [DATE]." at bounding box center [507, 658] width 330 height 20
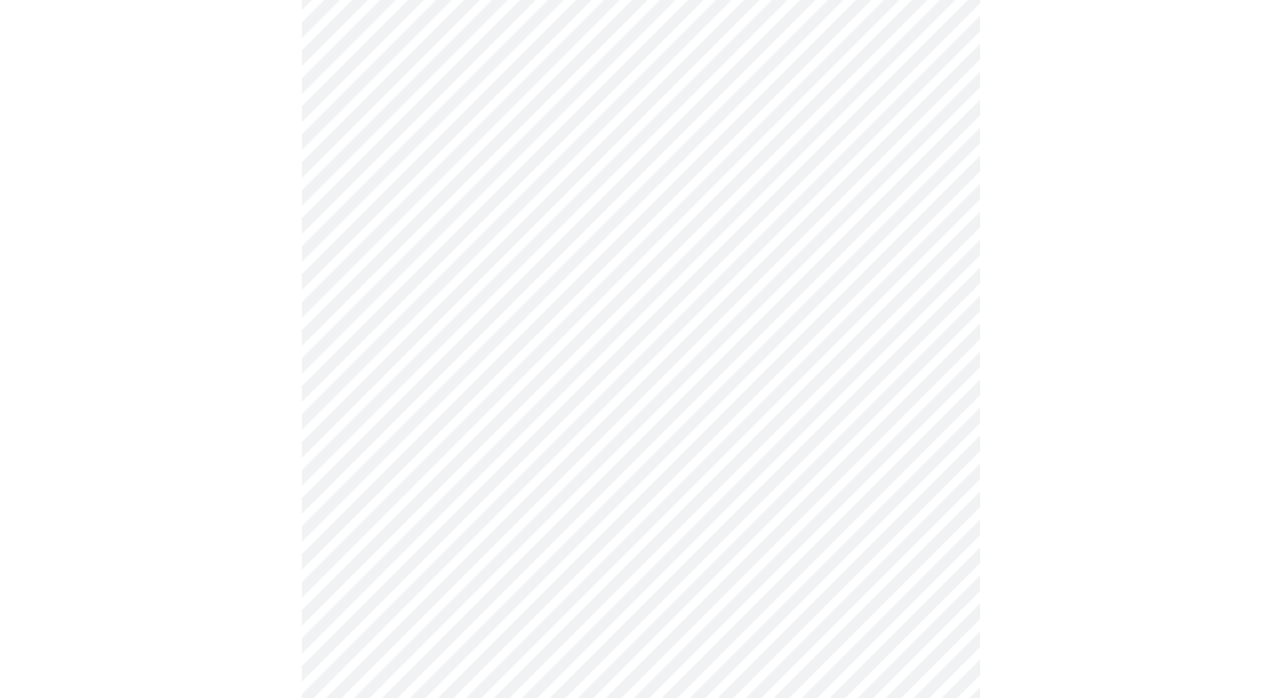
scroll to position [945, 0]
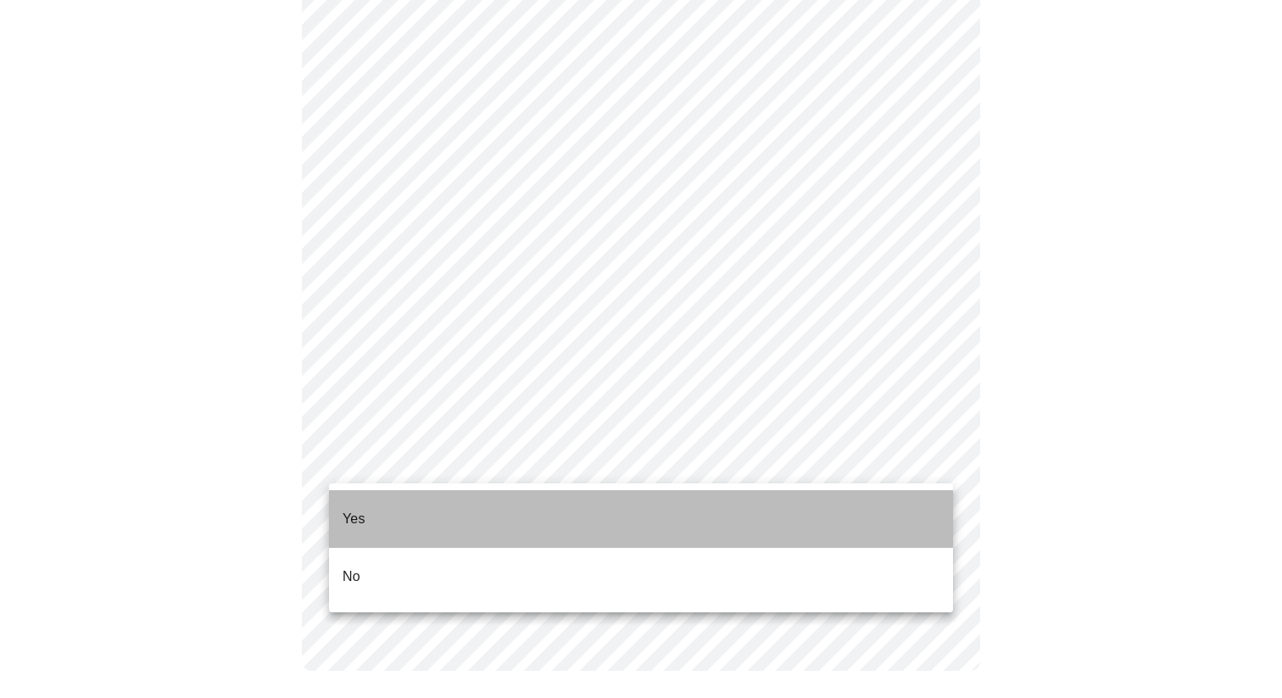
click at [367, 526] on li "Yes" at bounding box center [641, 519] width 624 height 58
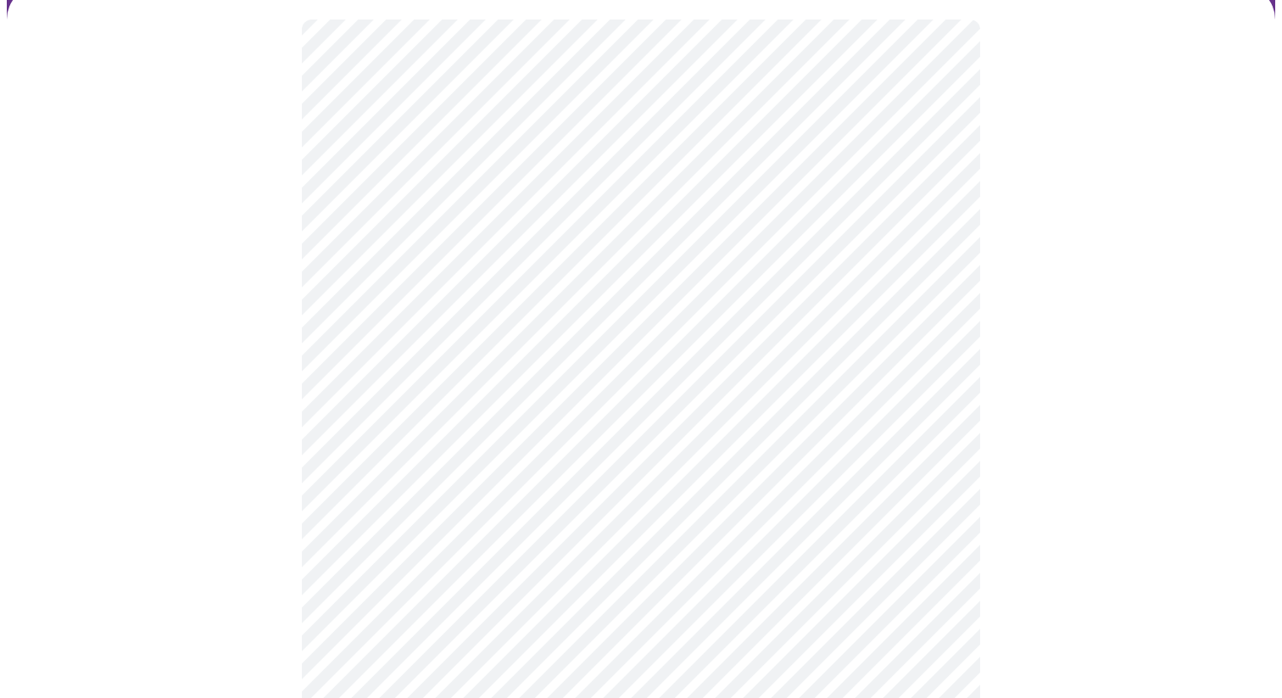
scroll to position [145, 0]
click at [505, 296] on body "MyMenopauseRx Appointments Messaging Labs Uploads Medications Community Refer a…" at bounding box center [641, 548] width 1268 height 1373
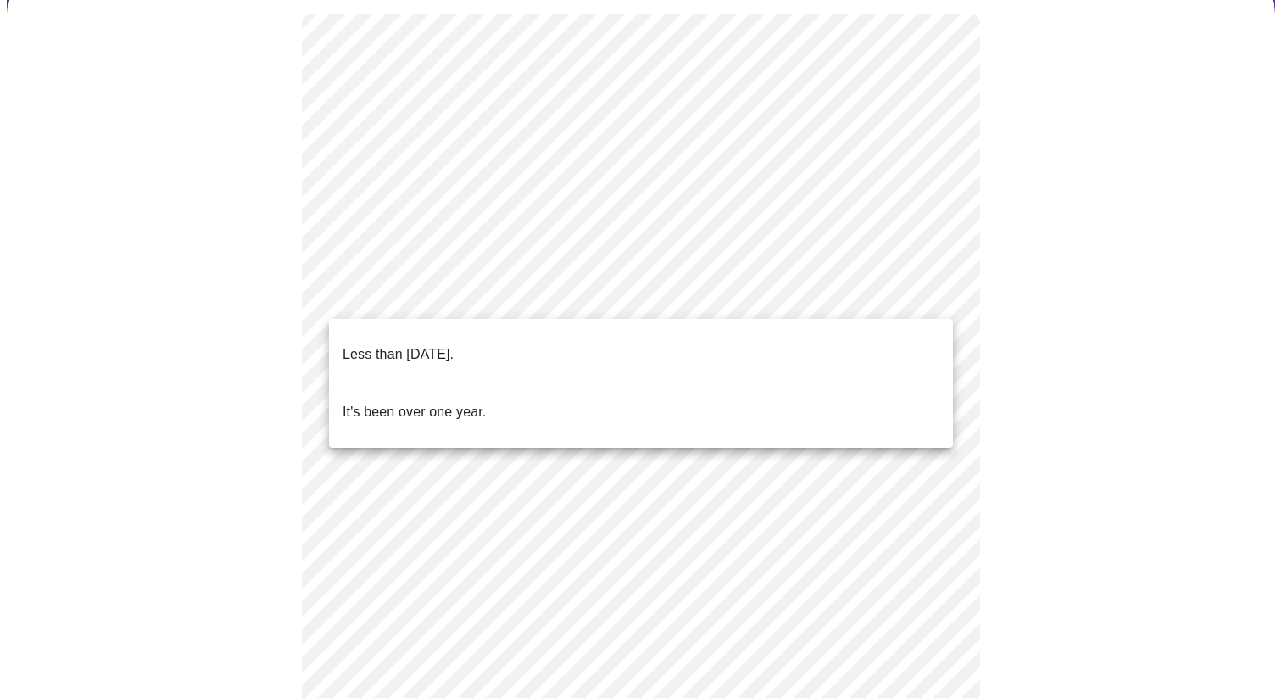
click at [453, 353] on span "Less than [DATE]." at bounding box center [397, 354] width 111 height 47
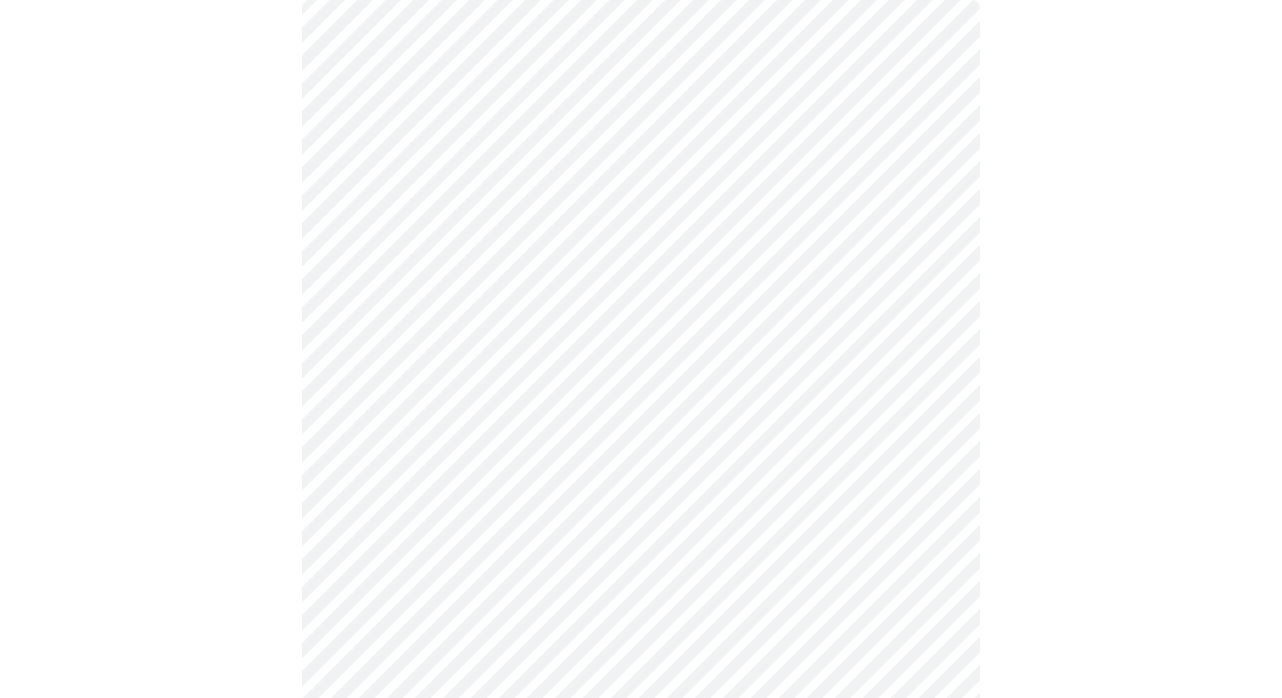
scroll to position [162, 0]
click at [531, 428] on body "MyMenopauseRx Appointments Messaging Labs Uploads Medications Community Refer a…" at bounding box center [641, 508] width 1268 height 1327
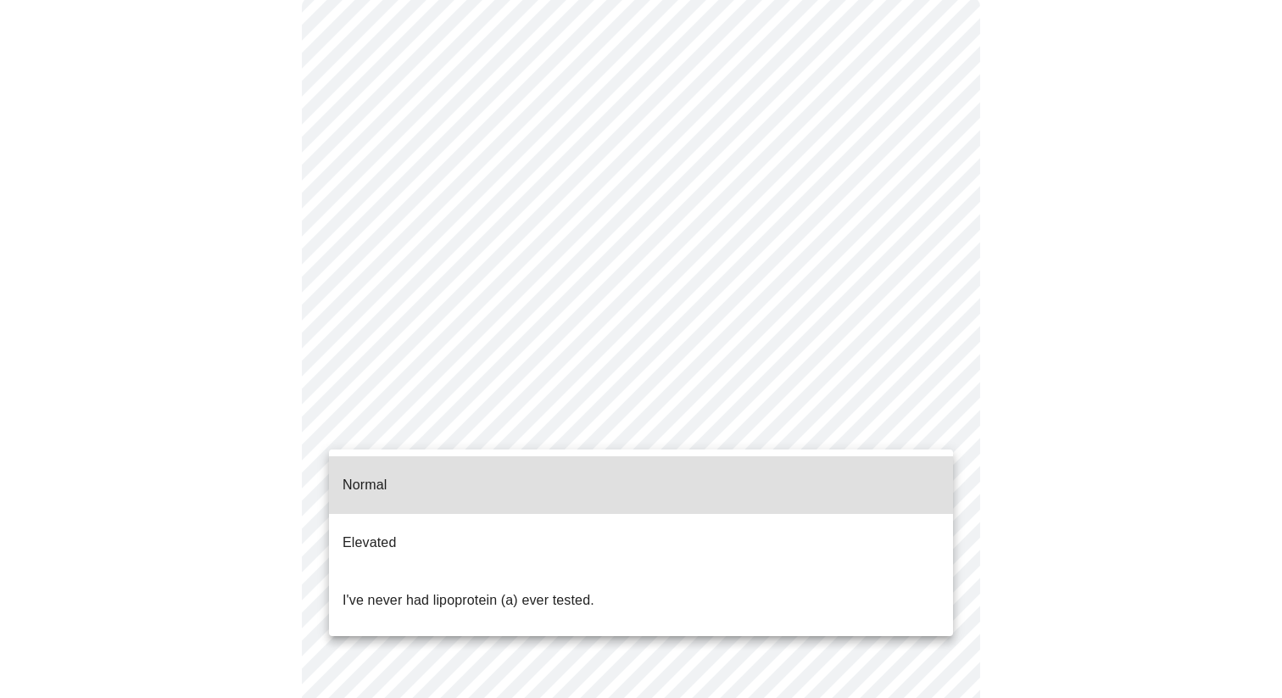
click at [544, 372] on div at bounding box center [641, 349] width 1282 height 698
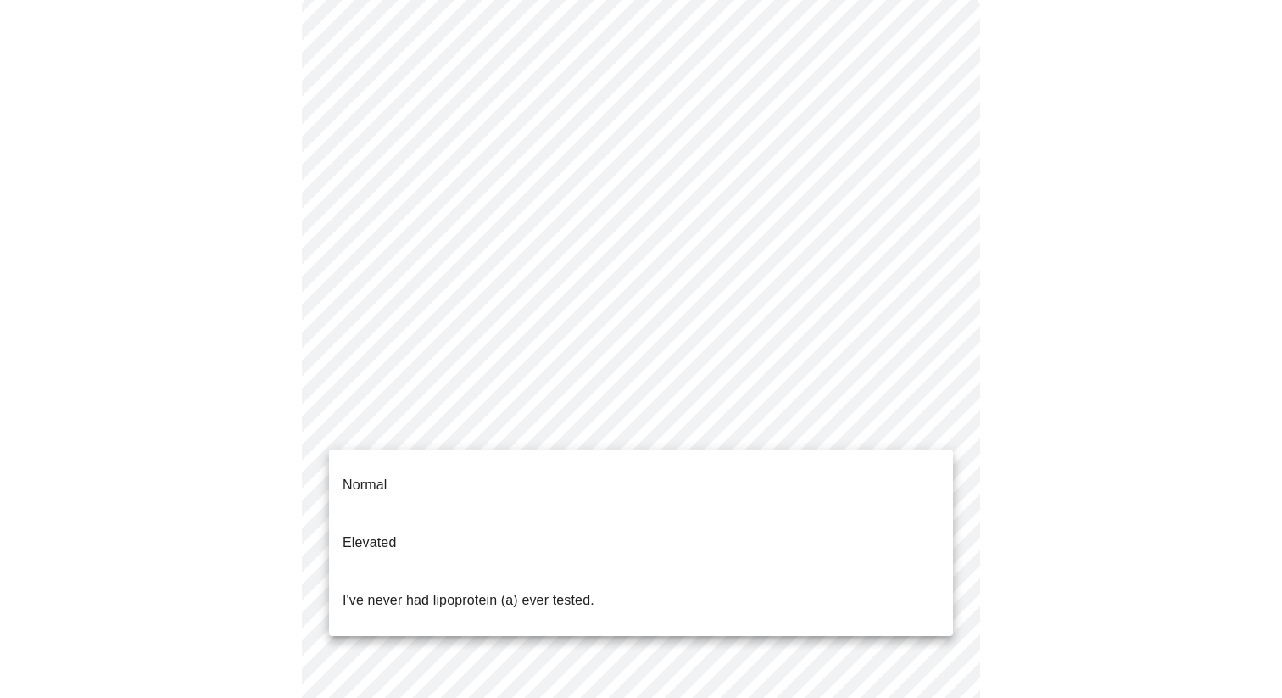
click at [442, 420] on body "MyMenopauseRx Appointments Messaging Labs Uploads Medications Community Refer a…" at bounding box center [641, 508] width 1268 height 1327
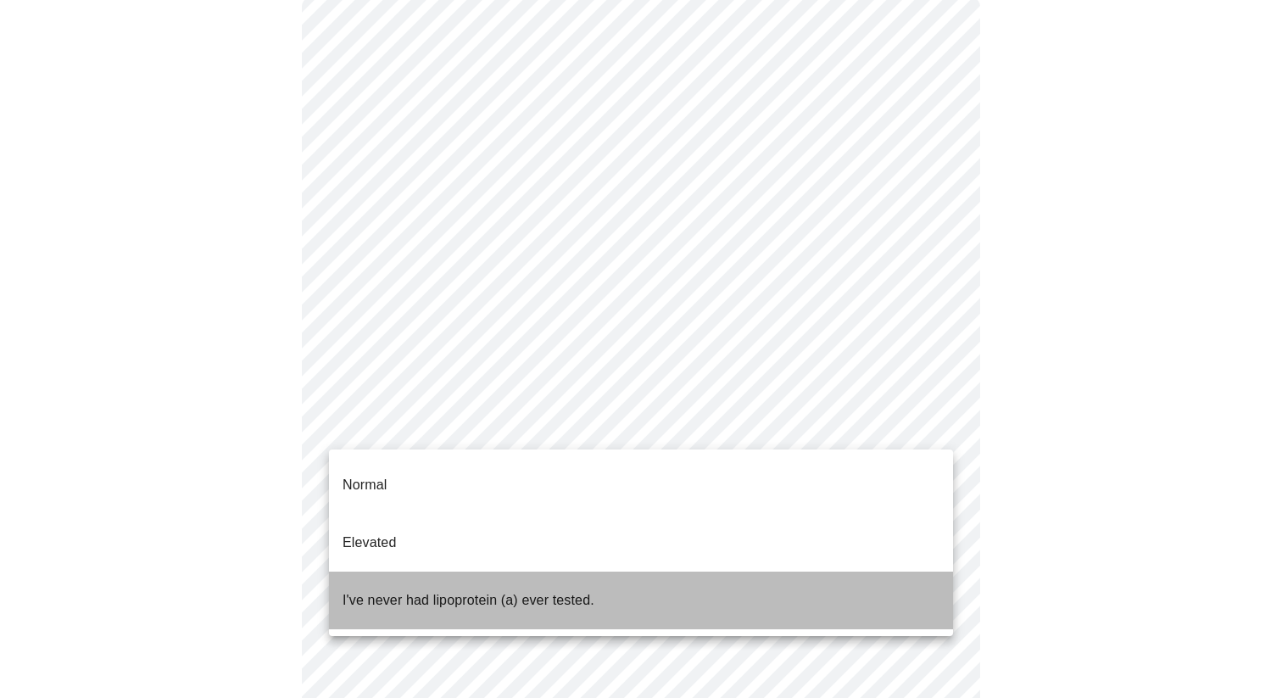
click at [417, 576] on span "I've never had lipoprotein (a) ever tested." at bounding box center [468, 599] width 252 height 47
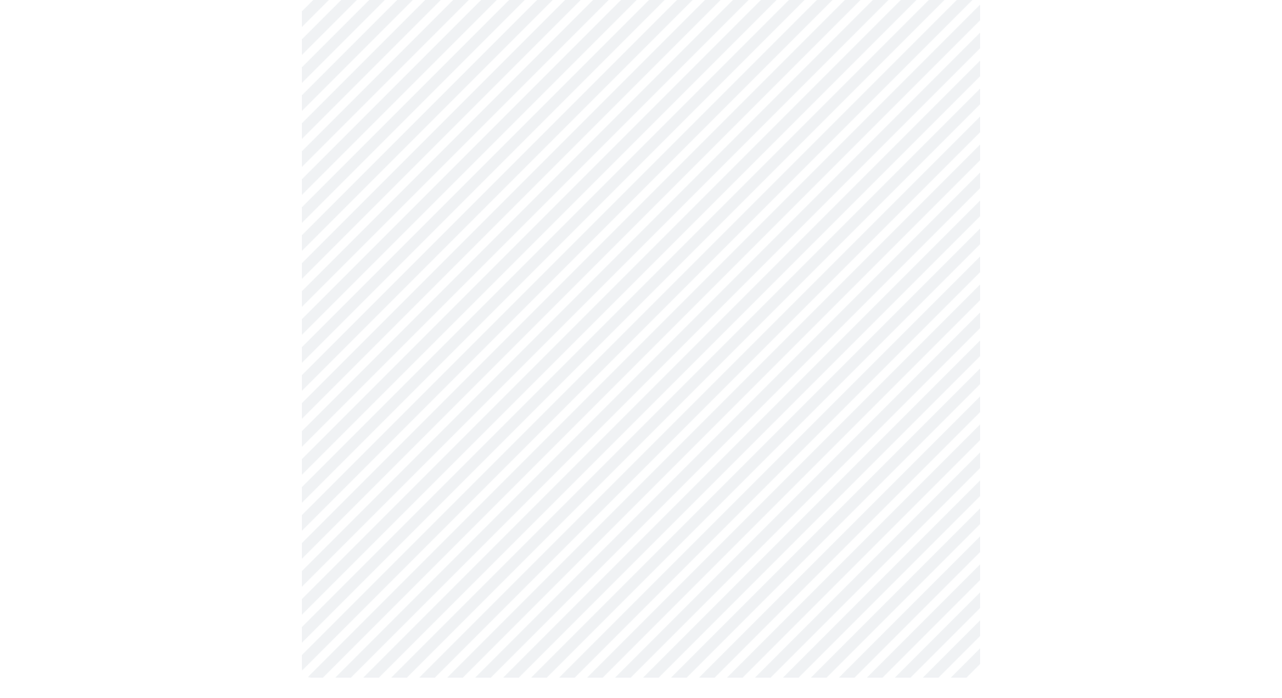
scroll to position [0, 0]
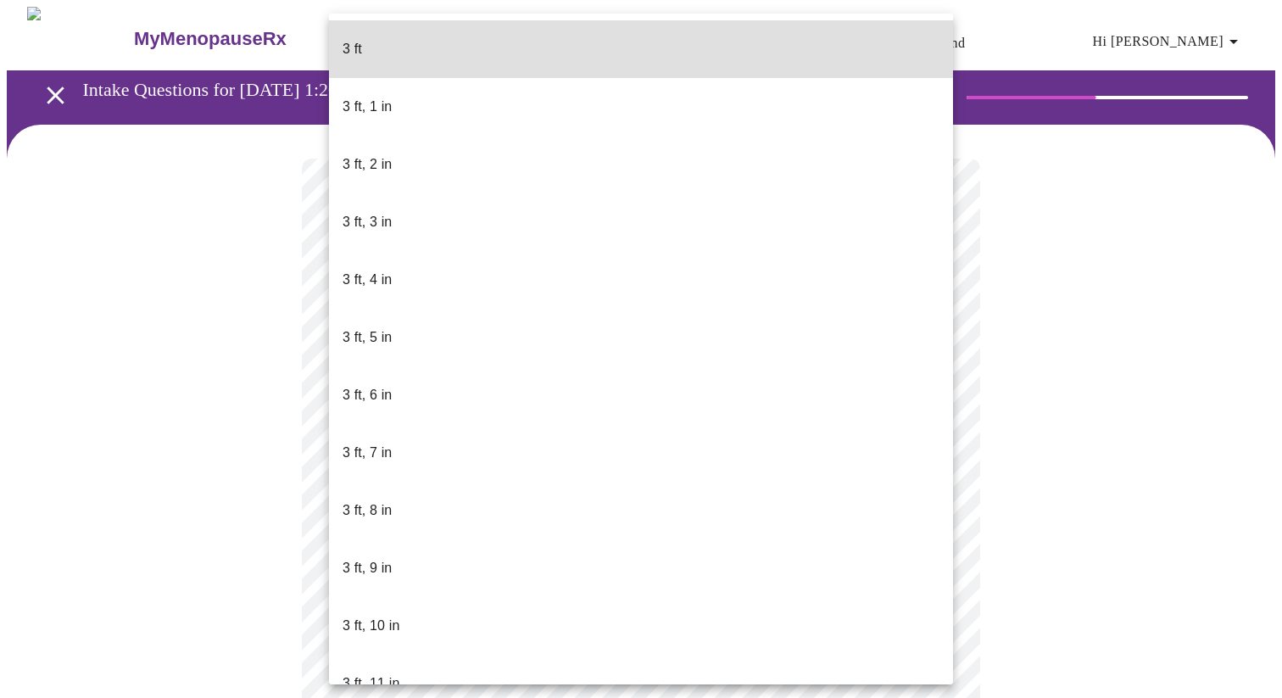
click at [349, 485] on body "MyMenopauseRx Appointments Messaging Labs Uploads Medications Community Refer a…" at bounding box center [641, 459] width 1268 height 905
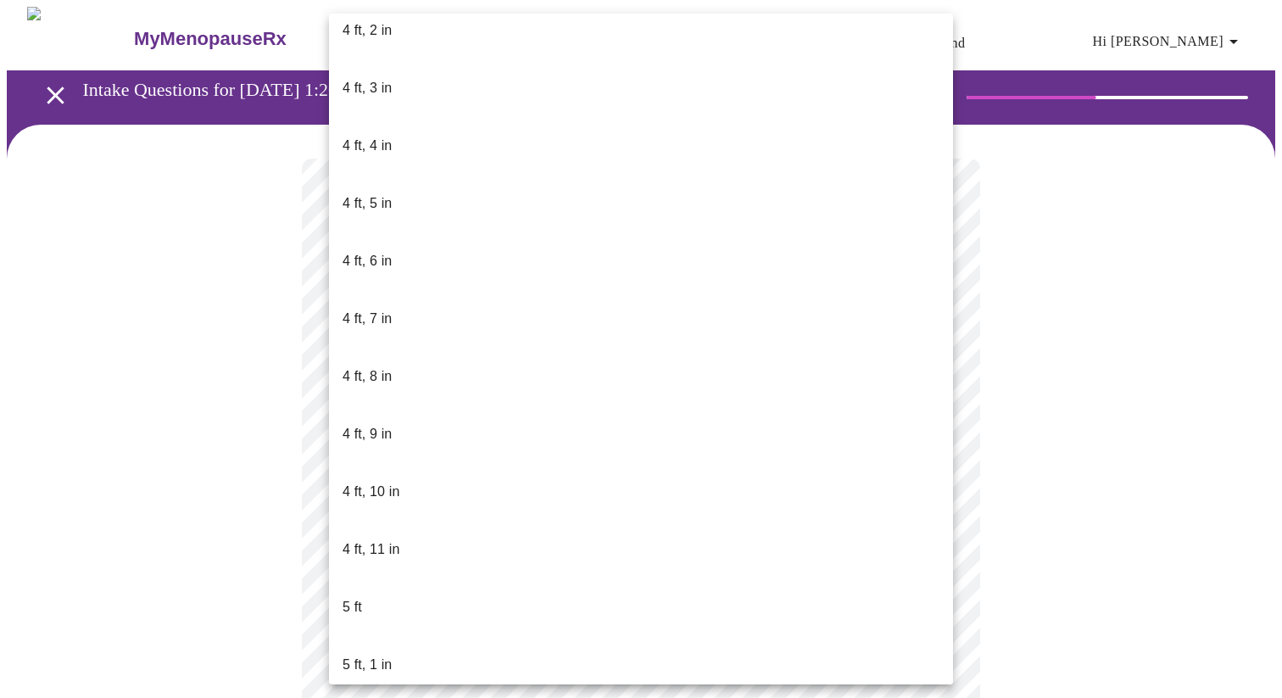
scroll to position [882, 0]
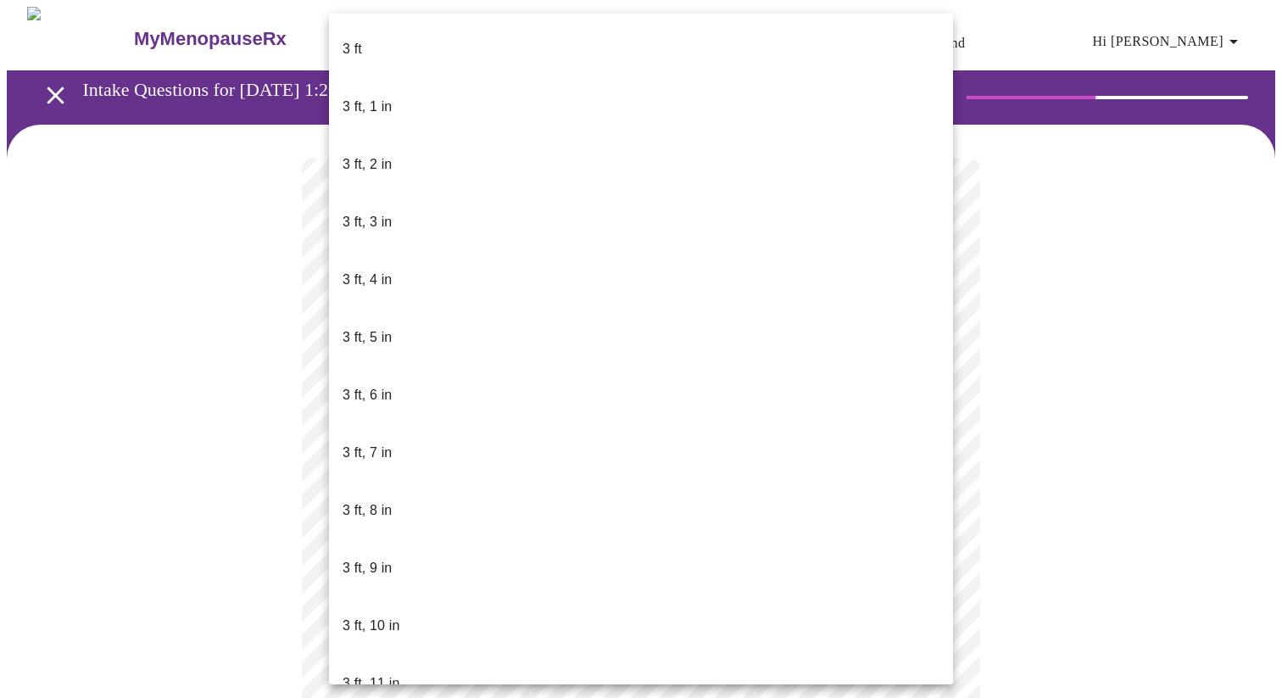
click at [401, 501] on body "MyMenopauseRx Appointments Messaging Labs Uploads Medications Community Refer a…" at bounding box center [641, 454] width 1268 height 895
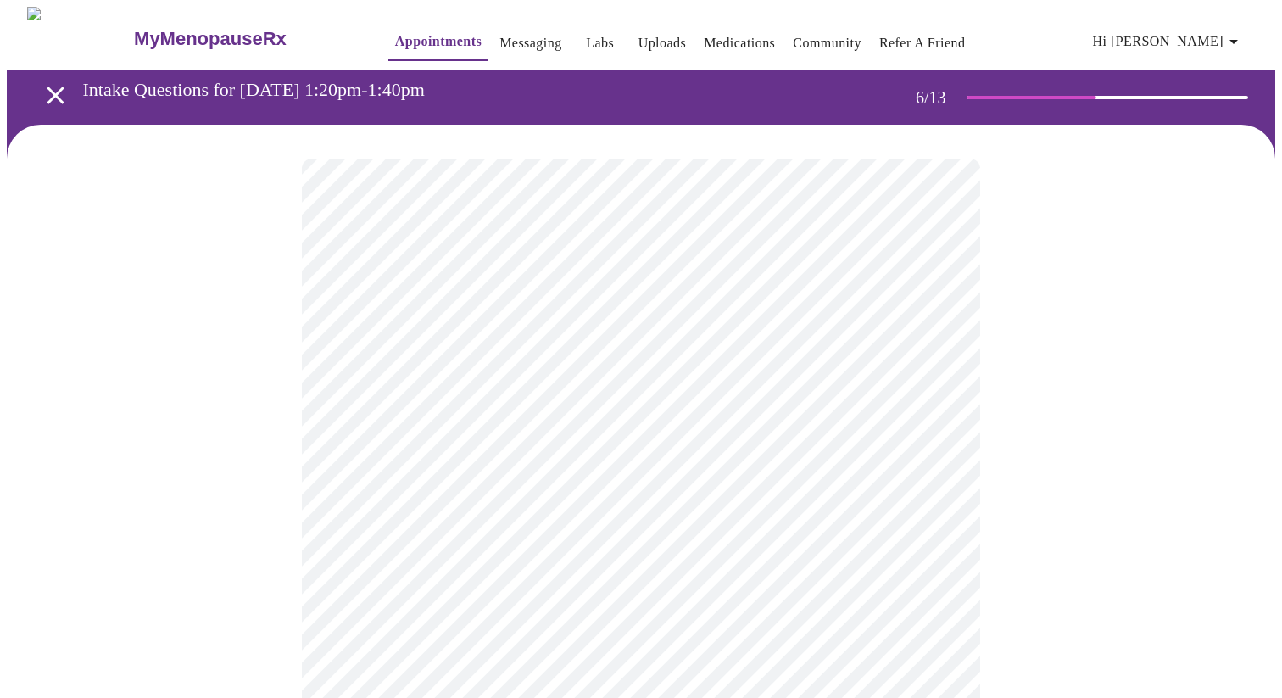
click at [223, 550] on div at bounding box center [641, 513] width 1268 height 777
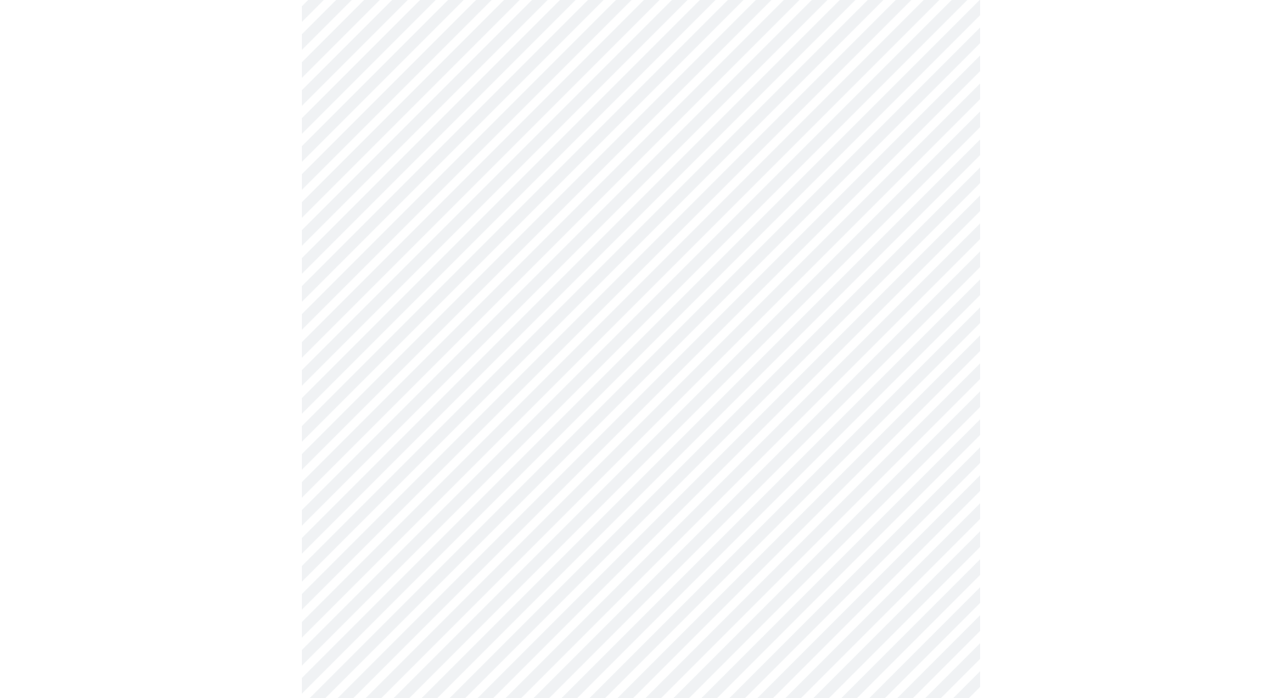
scroll to position [4265, 0]
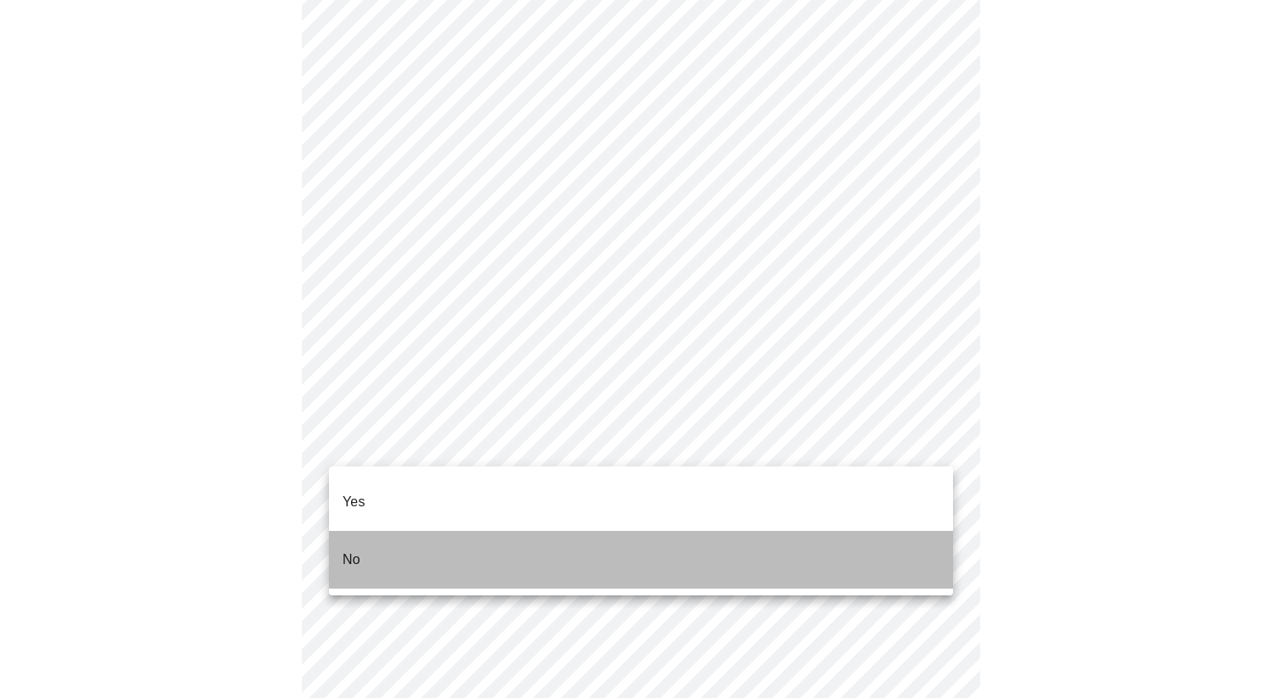
click at [410, 531] on li "No" at bounding box center [641, 560] width 624 height 58
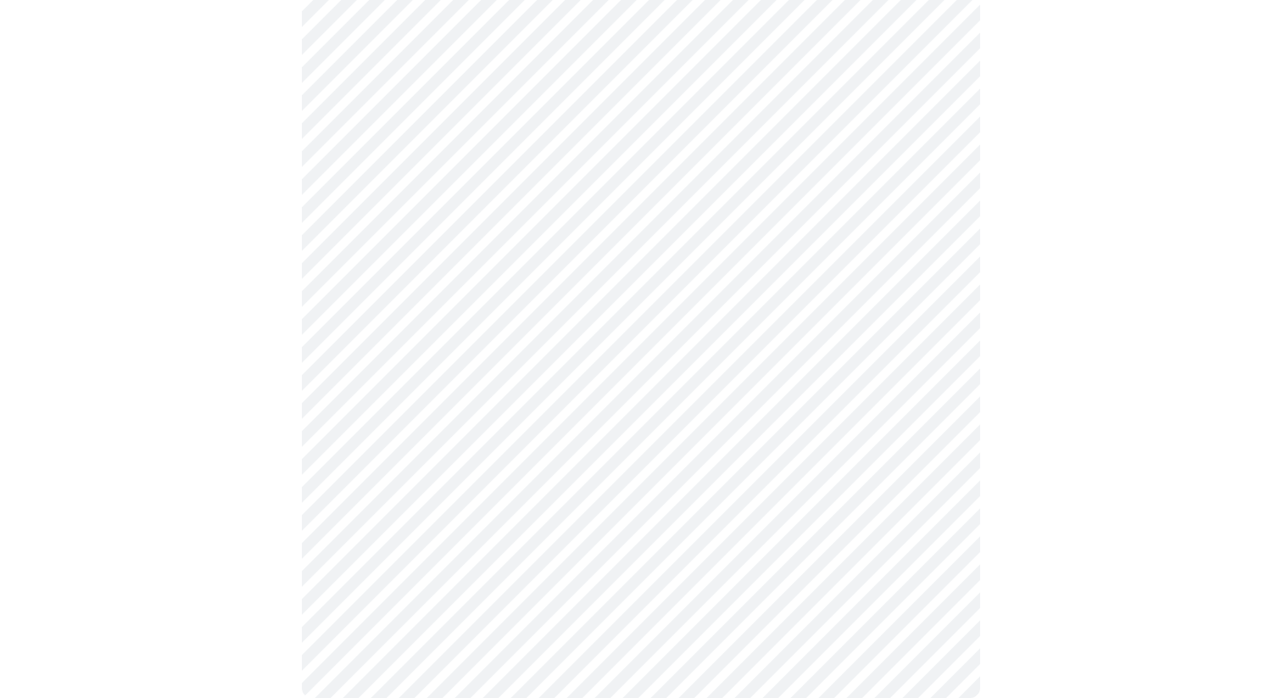
scroll to position [958, 0]
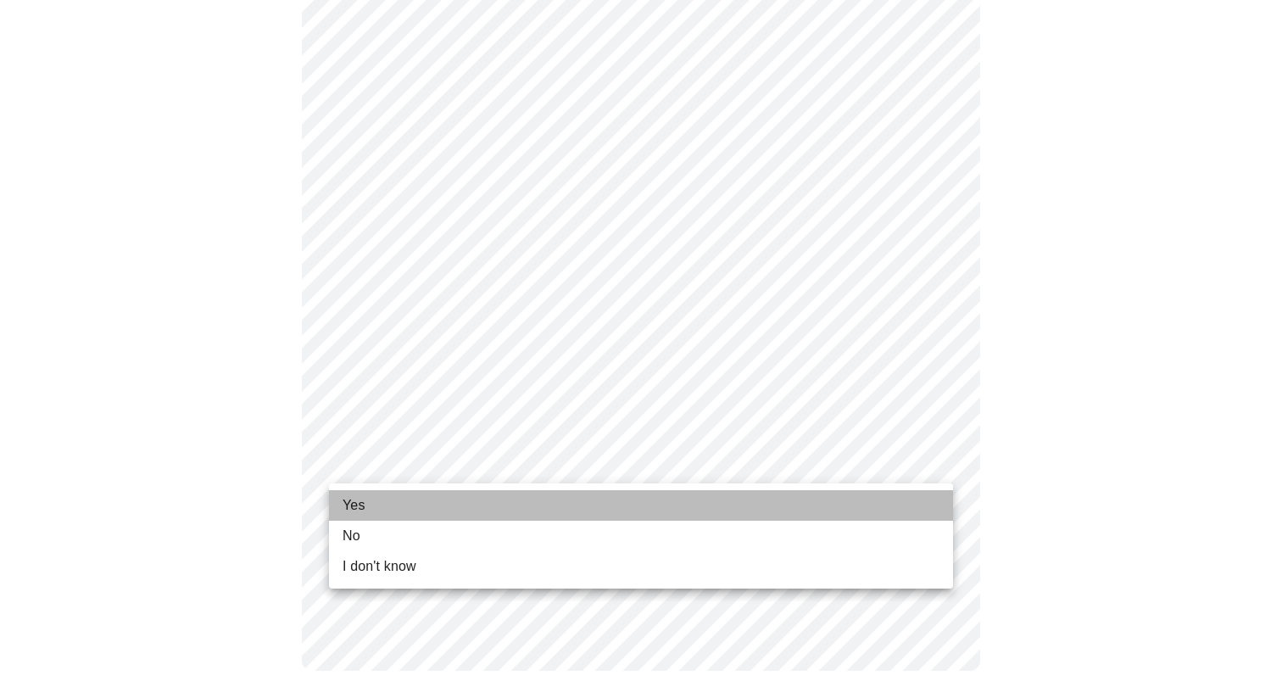
click at [407, 499] on li "Yes" at bounding box center [641, 505] width 624 height 31
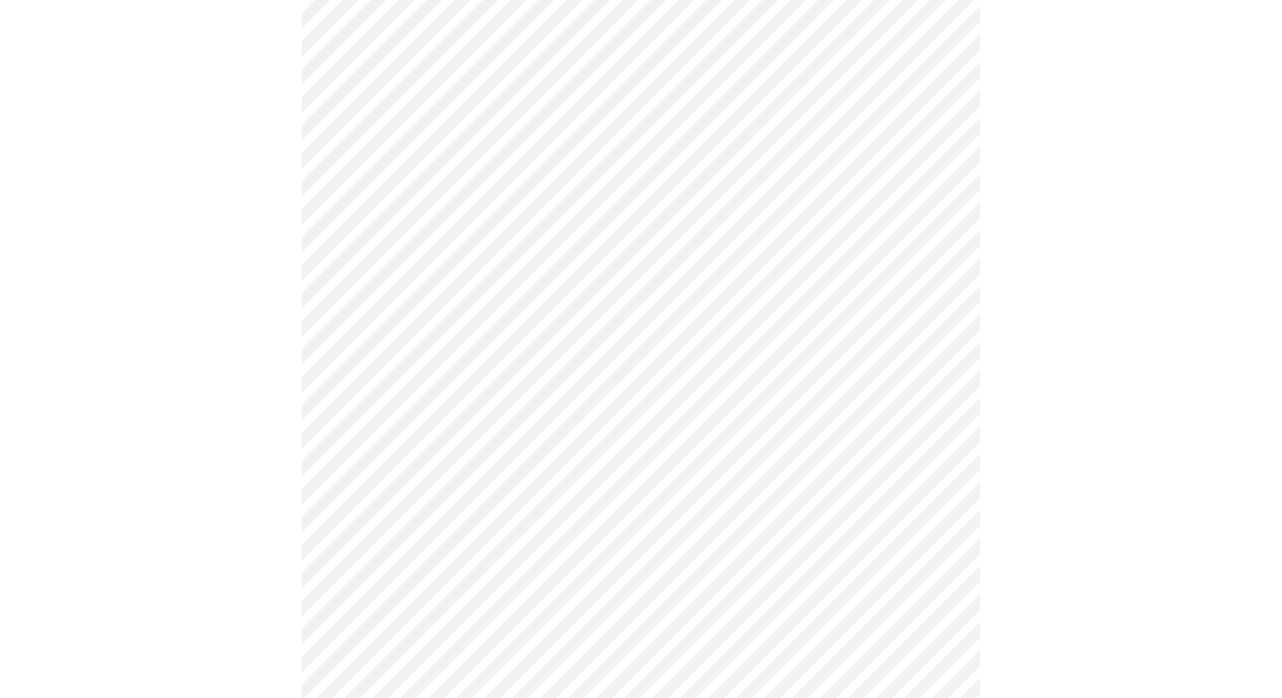
scroll to position [819, 0]
click at [234, 503] on div at bounding box center [641, 40] width 1268 height 1468
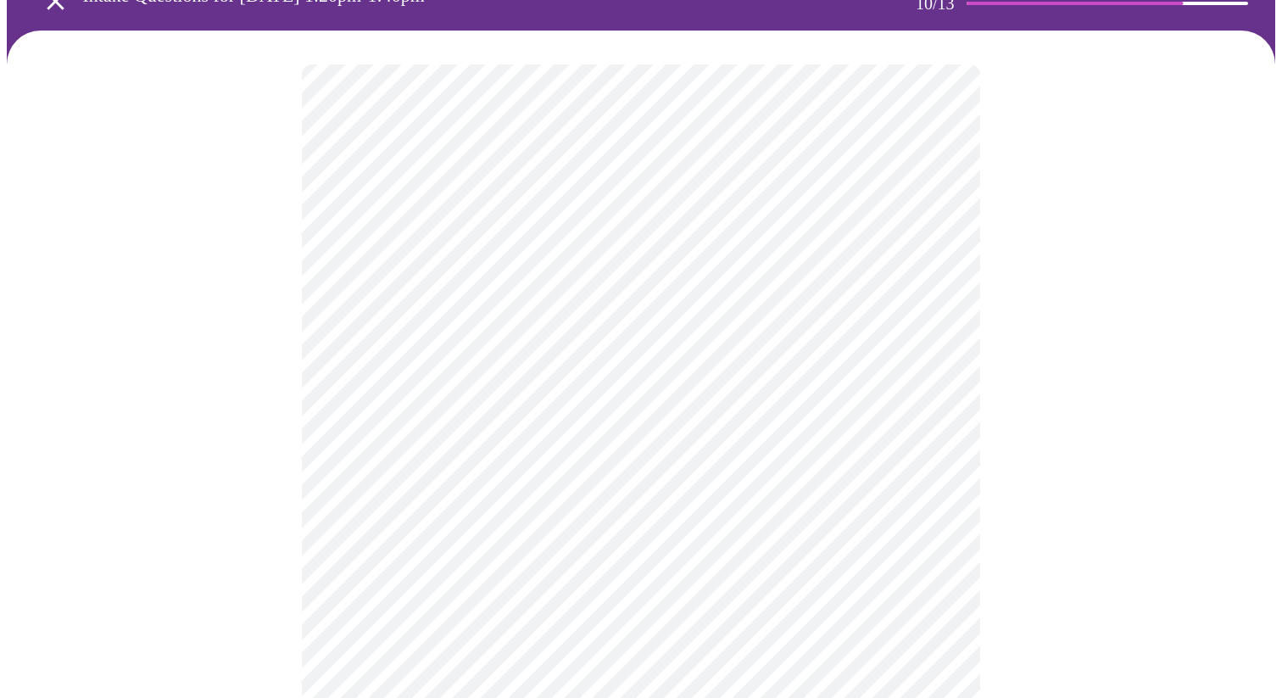
scroll to position [167, 0]
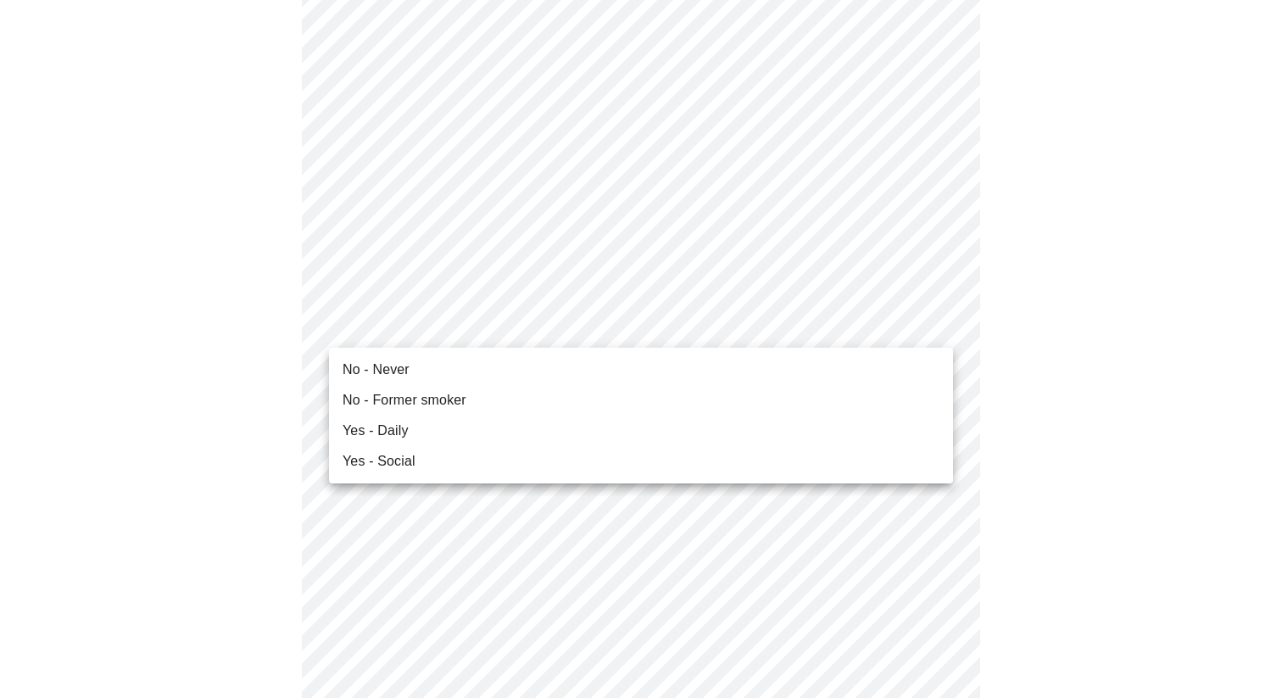
click at [378, 379] on span "No - Never" at bounding box center [375, 369] width 67 height 20
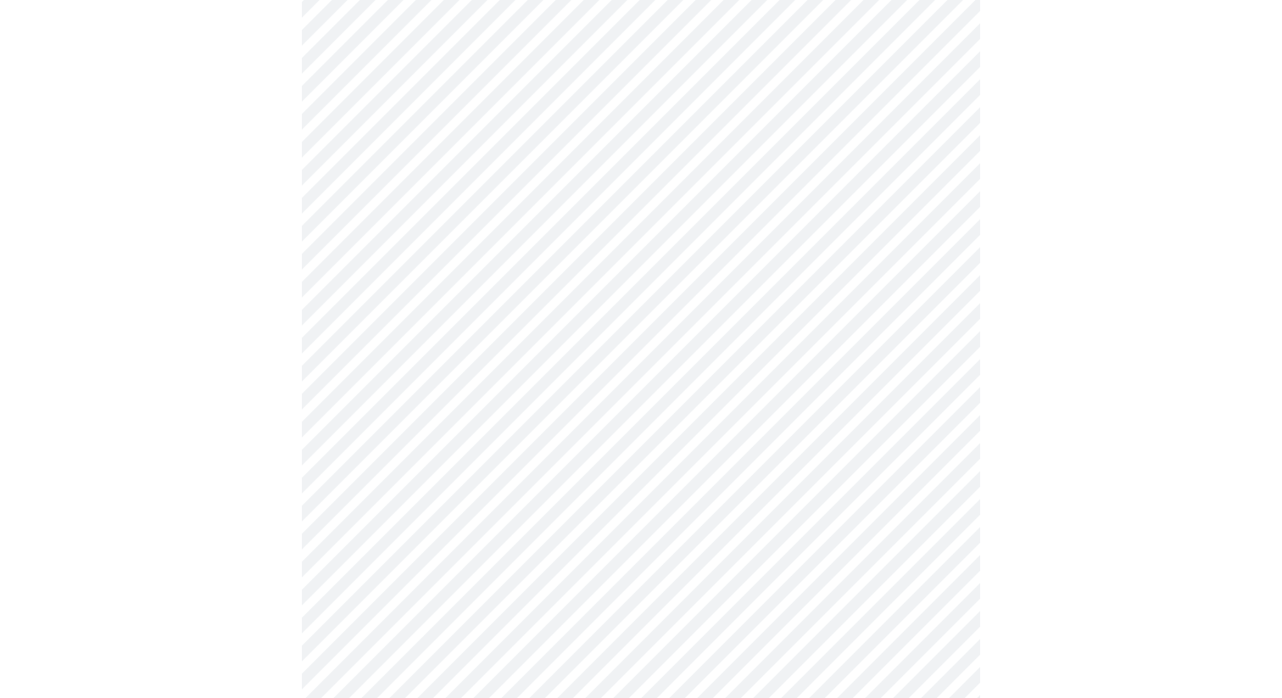
scroll to position [1448, 0]
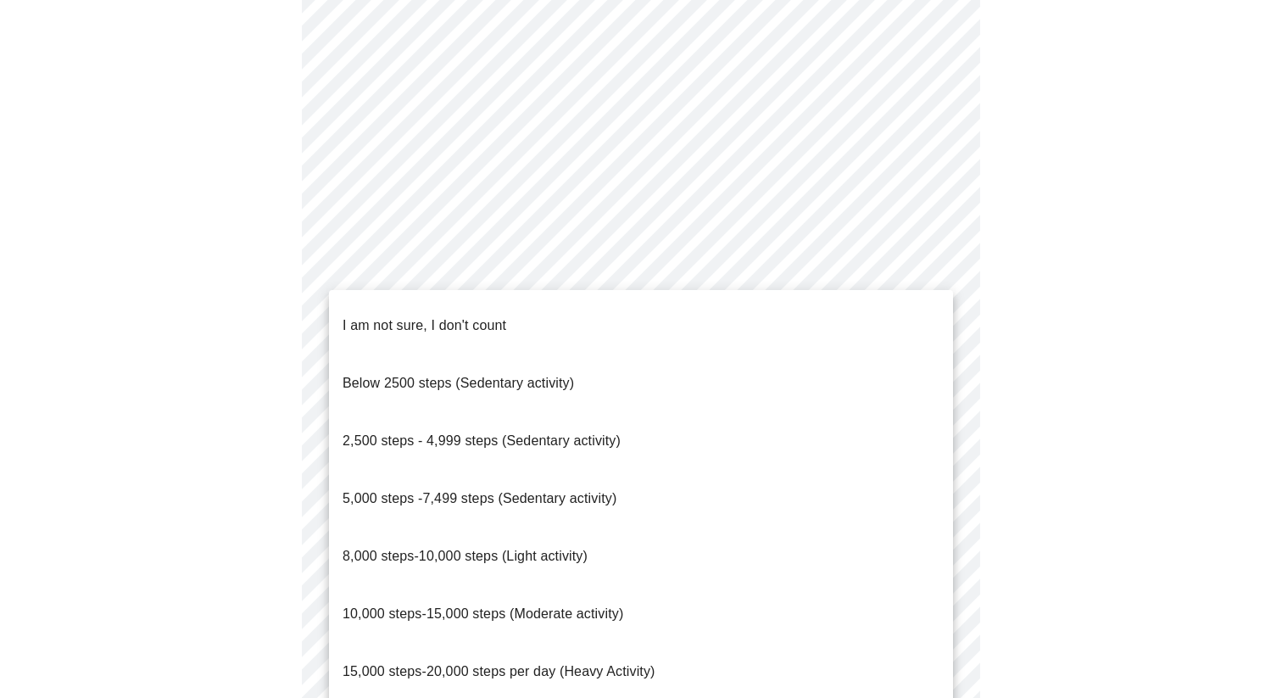
click at [409, 491] on span "5,000 steps -7,499 steps (Sedentary activity)" at bounding box center [479, 498] width 274 height 14
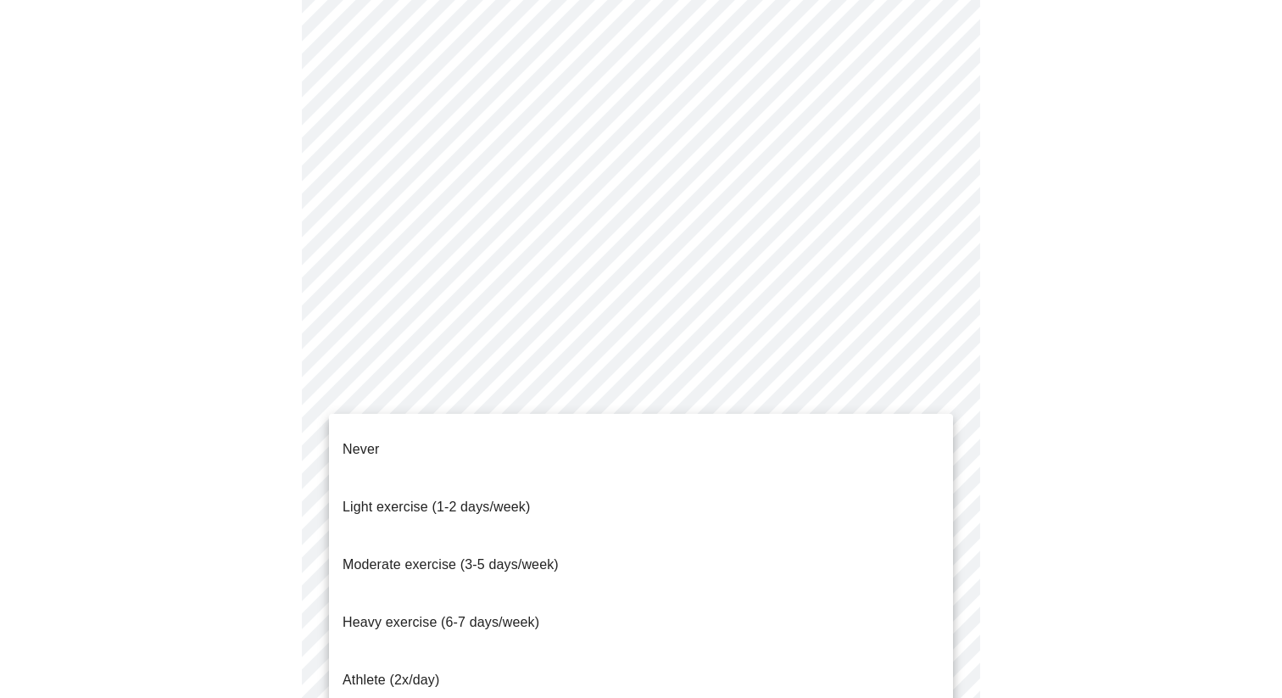
click at [409, 446] on li "Never" at bounding box center [641, 449] width 624 height 58
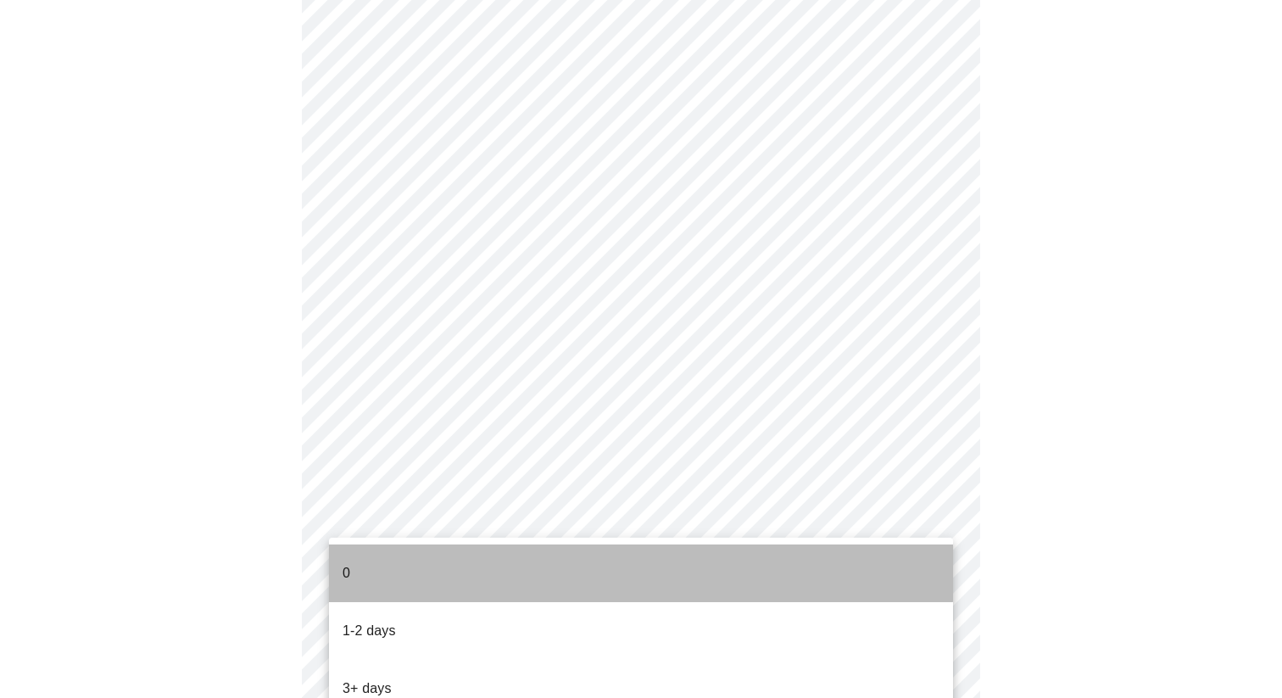
click at [389, 557] on li "0" at bounding box center [641, 573] width 624 height 58
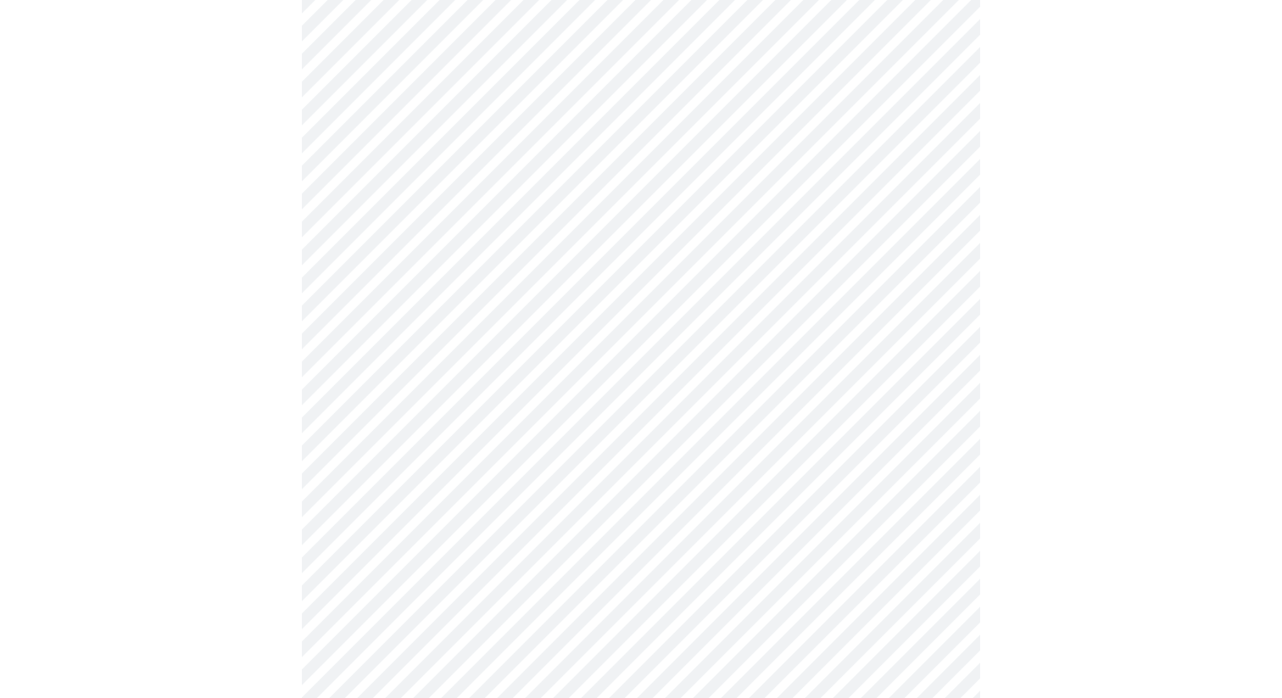
scroll to position [0, 0]
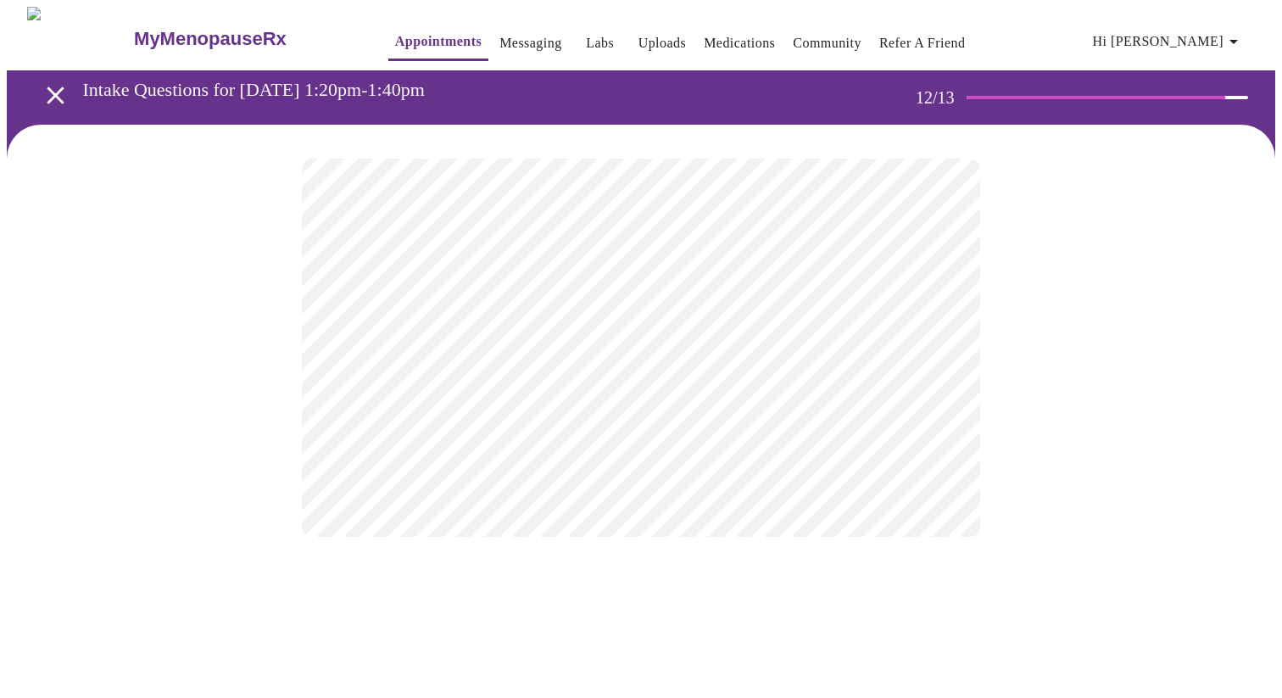
click at [469, 351] on body "MyMenopauseRx Appointments Messaging Labs Uploads Medications Community Refer a…" at bounding box center [641, 289] width 1268 height 564
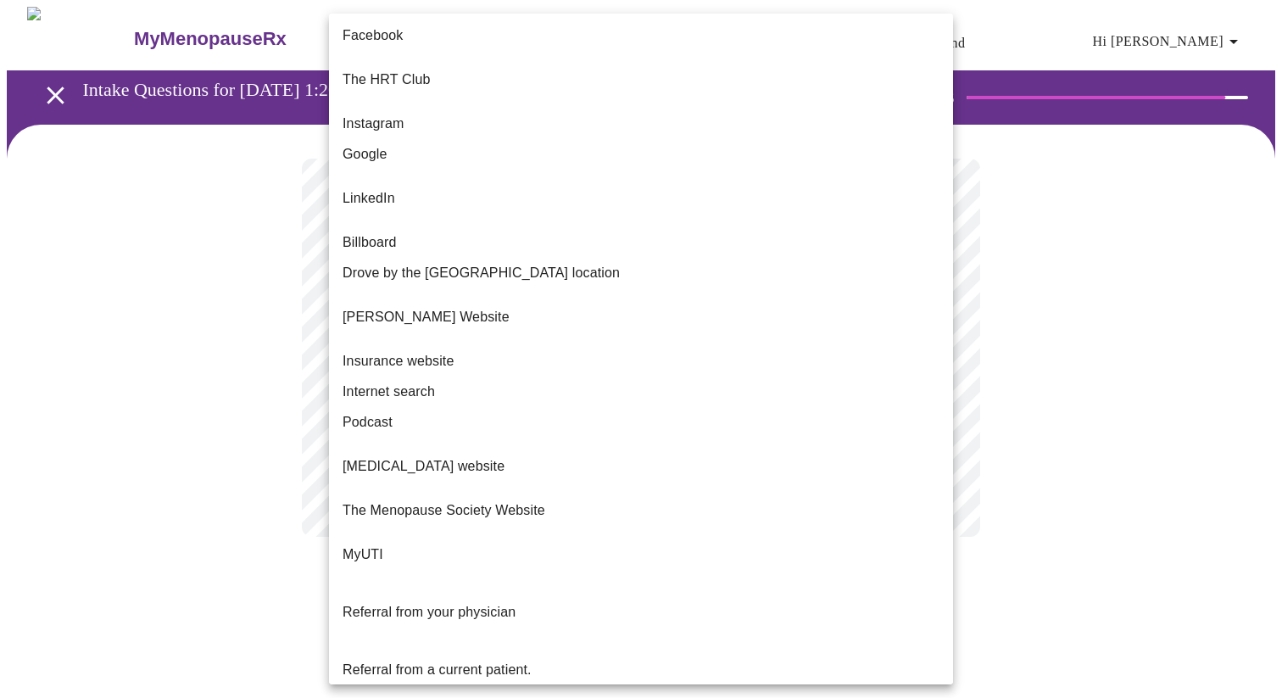
click at [496, 307] on p "[PERSON_NAME] Website" at bounding box center [425, 317] width 167 height 20
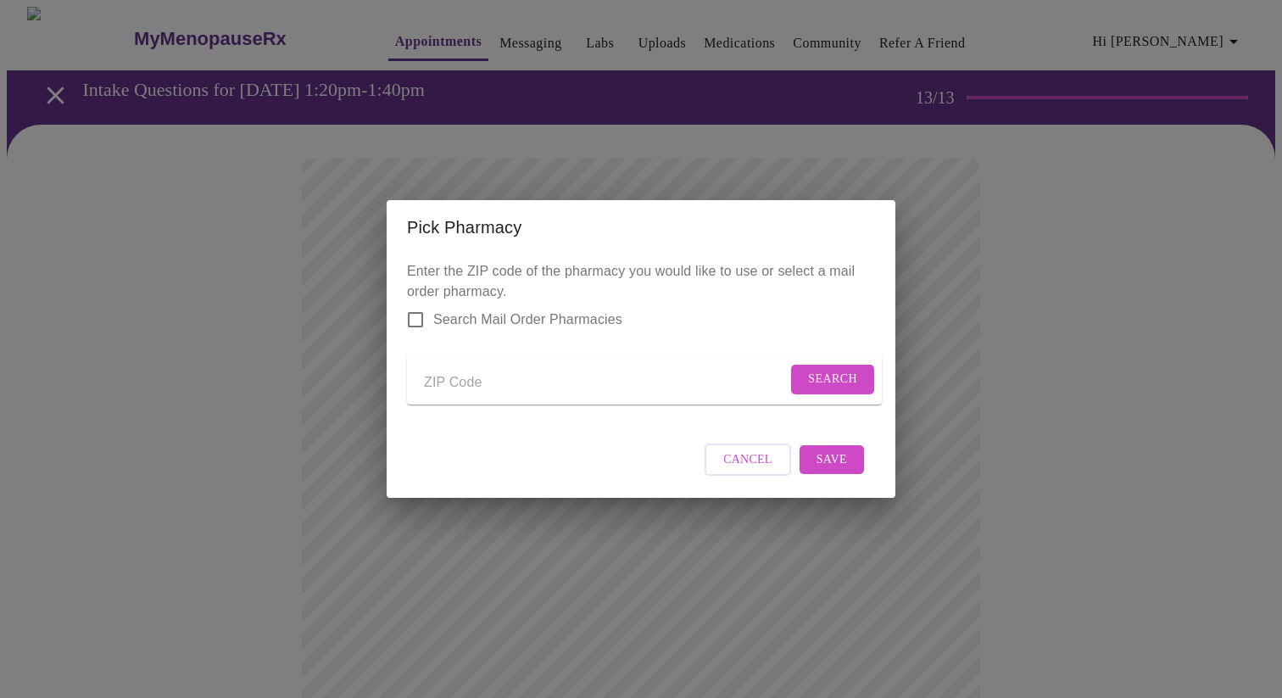
click at [448, 369] on input "Send a message to your care team" at bounding box center [605, 382] width 363 height 27
type input "60115"
click at [870, 381] on form "60115 Search" at bounding box center [644, 379] width 475 height 50
click at [838, 371] on span "Search" at bounding box center [832, 379] width 49 height 21
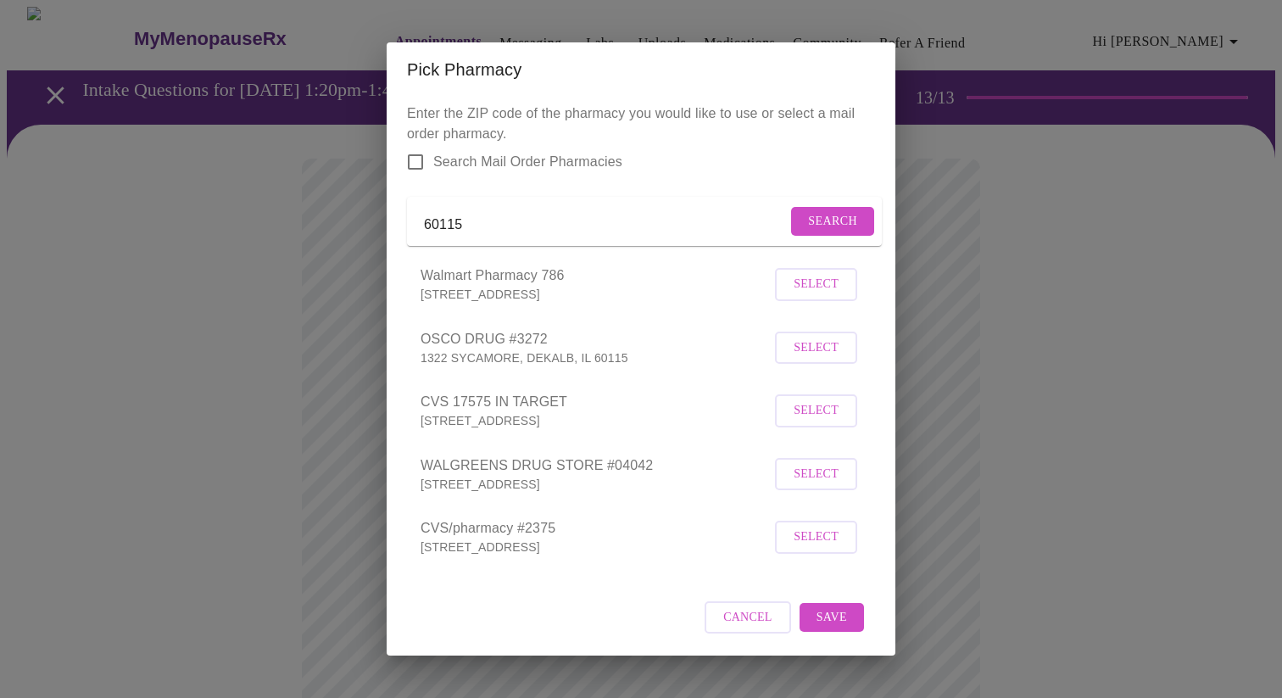
click at [797, 485] on span "Select" at bounding box center [815, 474] width 45 height 21
click at [847, 622] on button "Save" at bounding box center [831, 617] width 64 height 30
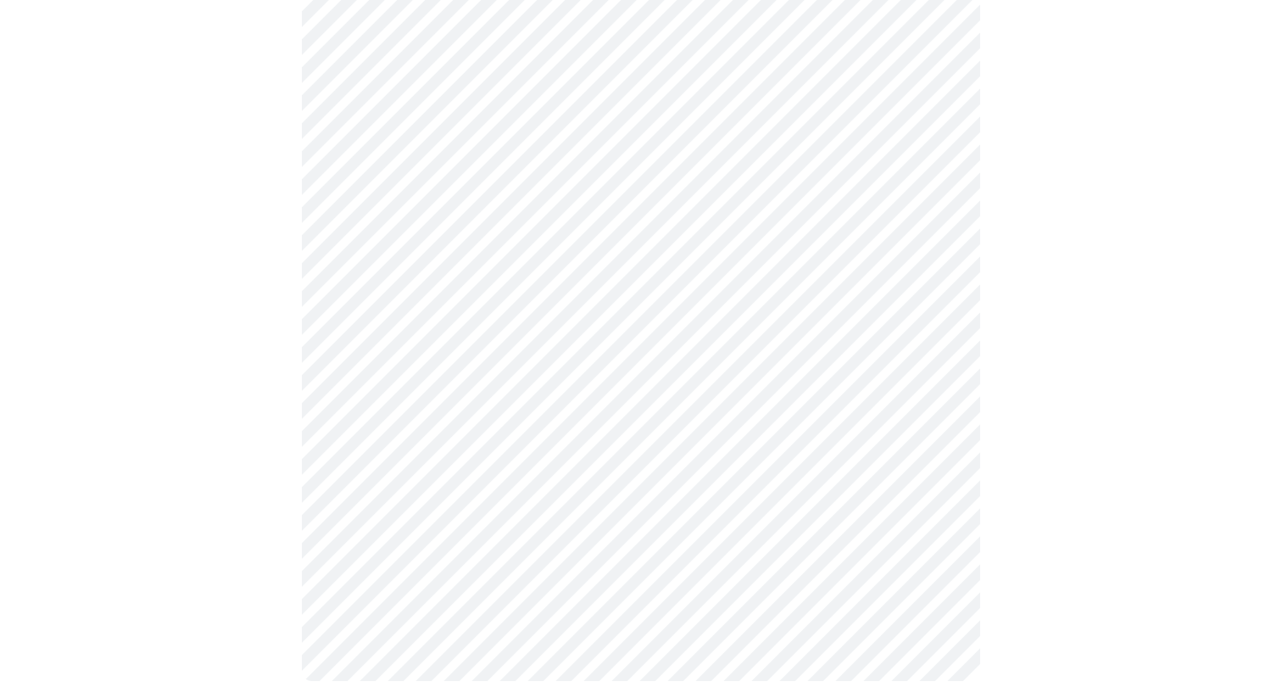
scroll to position [577, 0]
